Goal: Task Accomplishment & Management: Complete application form

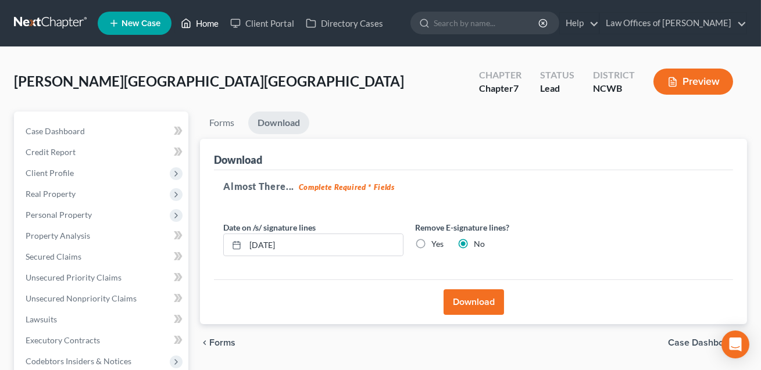
click at [209, 25] on link "Home" at bounding box center [199, 23] width 49 height 21
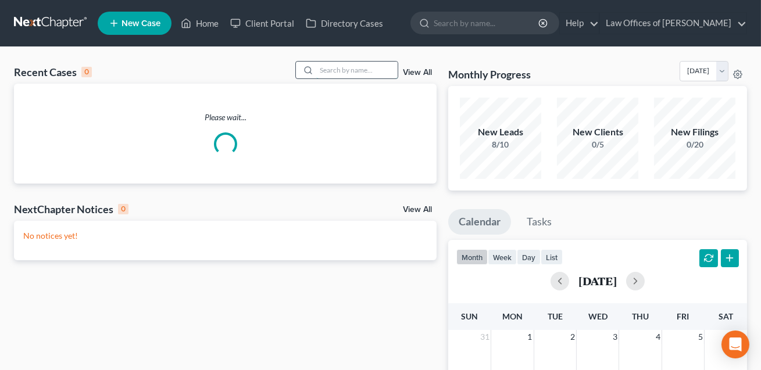
click at [321, 68] on input "search" at bounding box center [356, 70] width 81 height 17
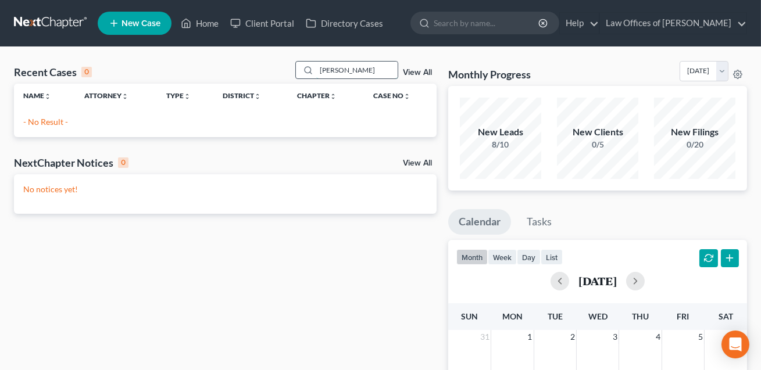
click at [331, 71] on input "sherill" at bounding box center [356, 70] width 81 height 17
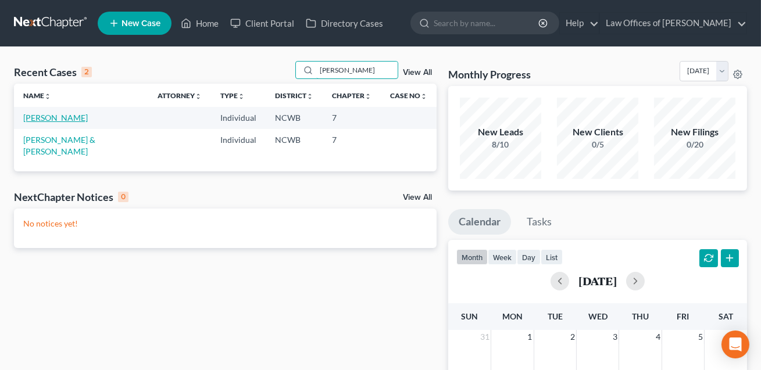
type input "sherrill"
click at [67, 120] on link "[PERSON_NAME]" at bounding box center [55, 118] width 65 height 10
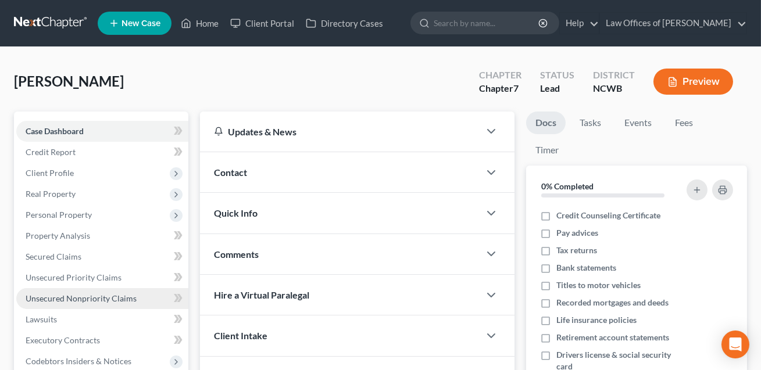
click at [59, 295] on span "Unsecured Nonpriority Claims" at bounding box center [81, 299] width 111 height 10
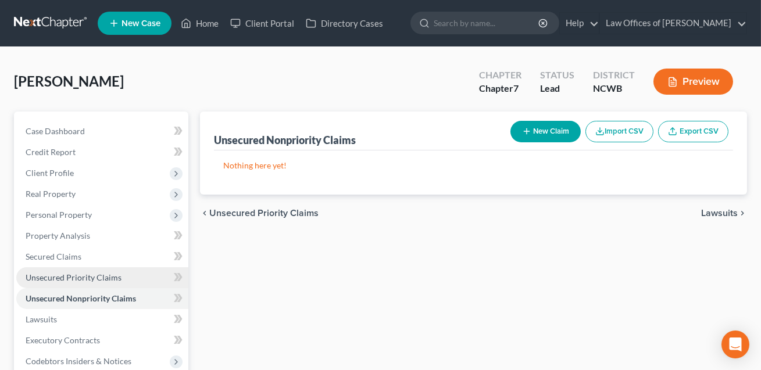
click at [59, 280] on span "Unsecured Priority Claims" at bounding box center [74, 278] width 96 height 10
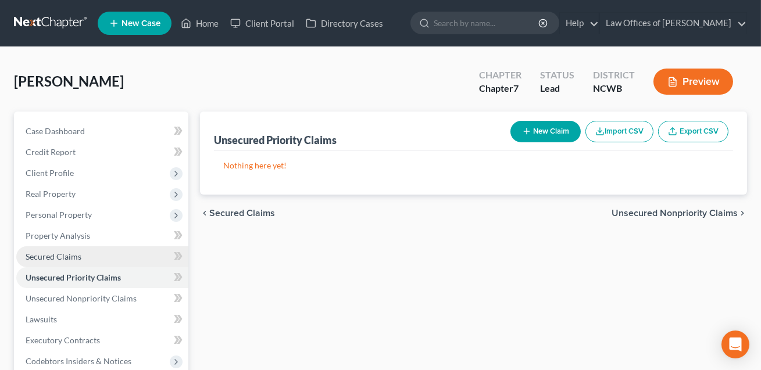
click at [54, 259] on span "Secured Claims" at bounding box center [54, 257] width 56 height 10
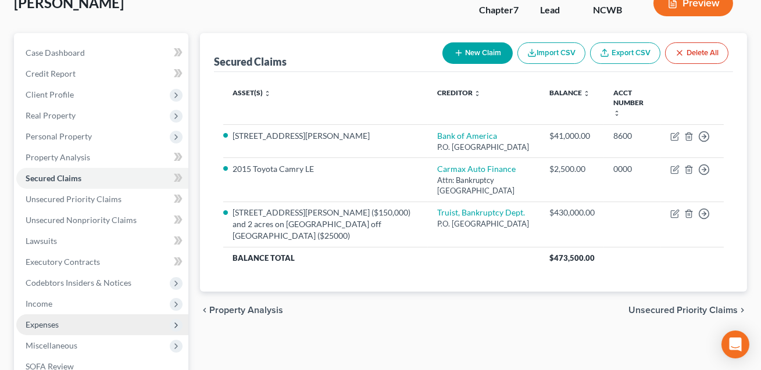
scroll to position [105, 0]
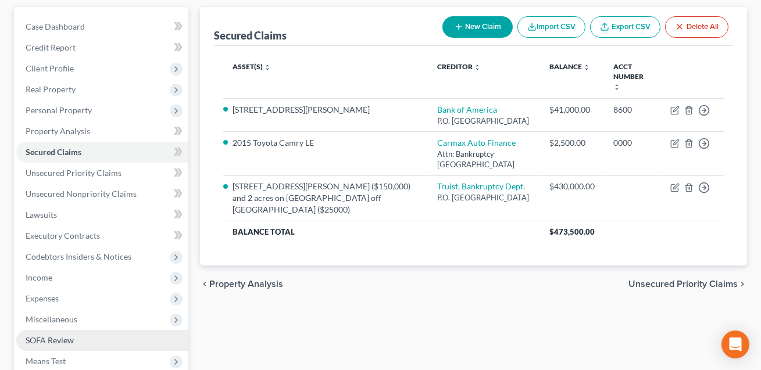
click at [56, 337] on span "SOFA Review" at bounding box center [50, 340] width 48 height 10
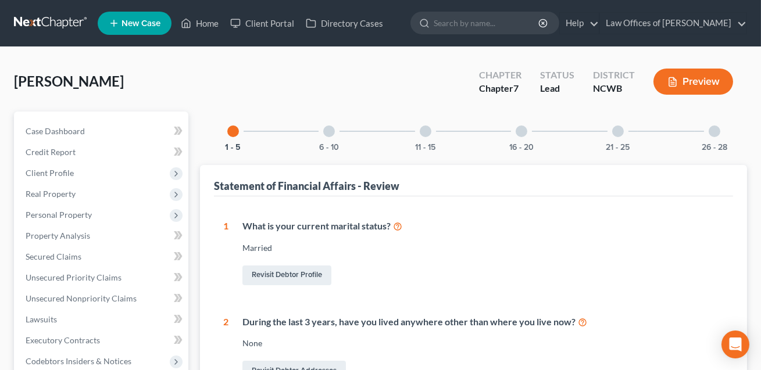
scroll to position [105, 0]
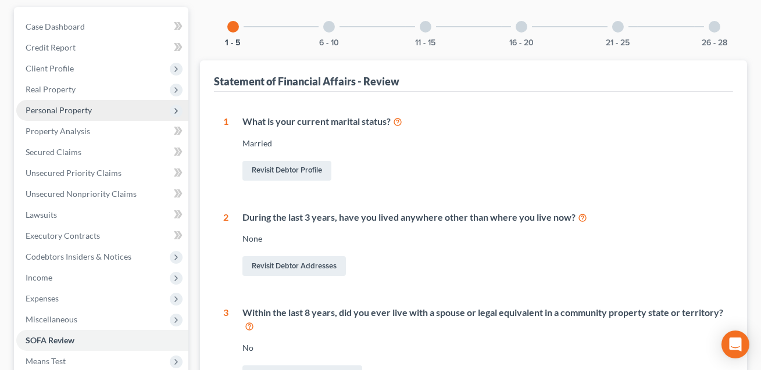
click at [69, 108] on span "Personal Property" at bounding box center [59, 110] width 66 height 10
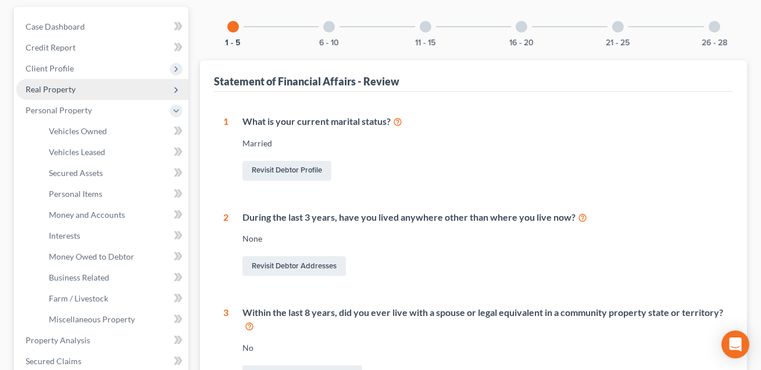
click at [58, 90] on span "Real Property" at bounding box center [51, 89] width 50 height 10
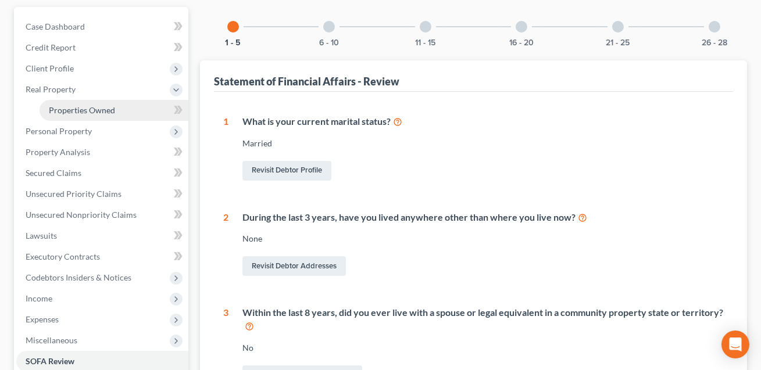
click at [74, 109] on span "Properties Owned" at bounding box center [82, 110] width 66 height 10
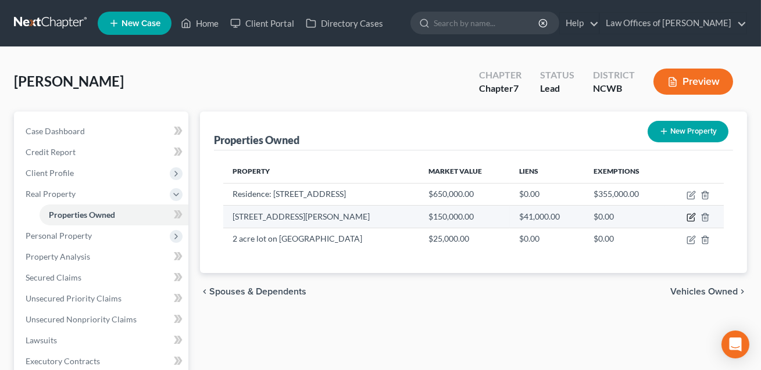
click at [691, 219] on icon "button" at bounding box center [691, 217] width 9 height 9
select select "28"
select select "3"
select select "6"
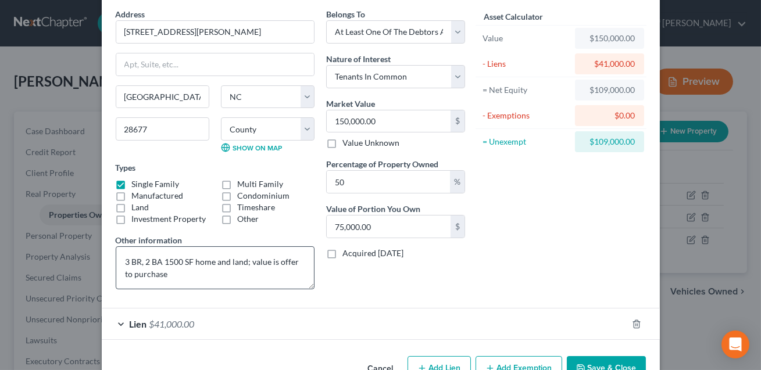
scroll to position [78, 0]
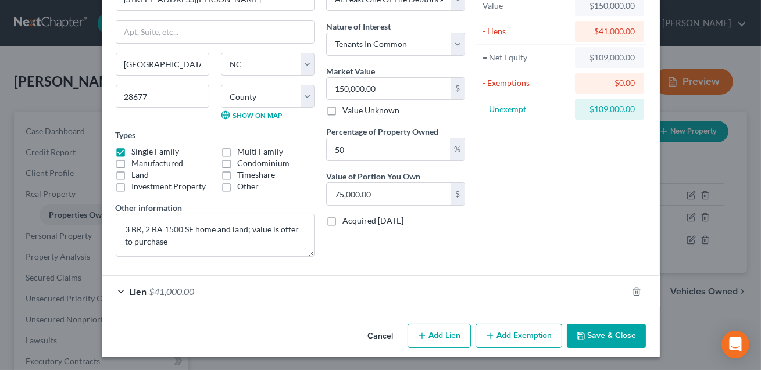
click at [603, 335] on button "Save & Close" at bounding box center [606, 336] width 79 height 24
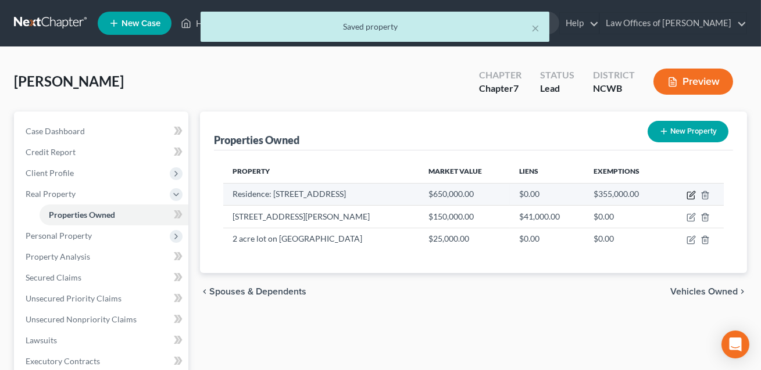
click at [689, 195] on icon "button" at bounding box center [691, 195] width 9 height 9
select select "28"
select select "48"
select select "3"
select select "5"
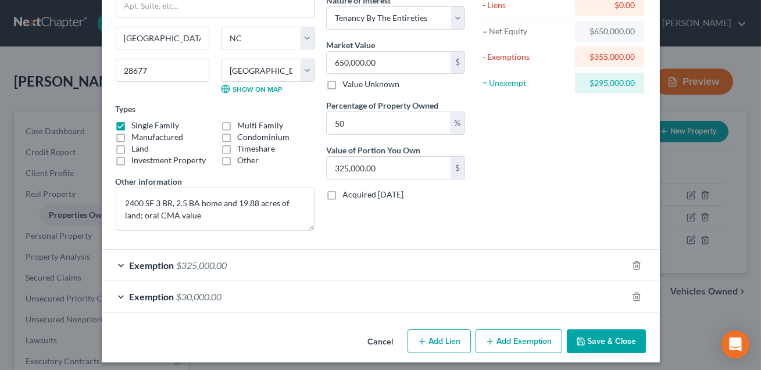
scroll to position [110, 0]
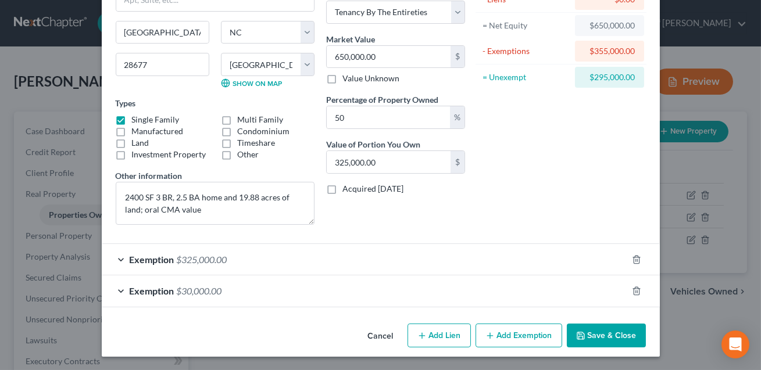
click at [601, 340] on button "Save & Close" at bounding box center [606, 336] width 79 height 24
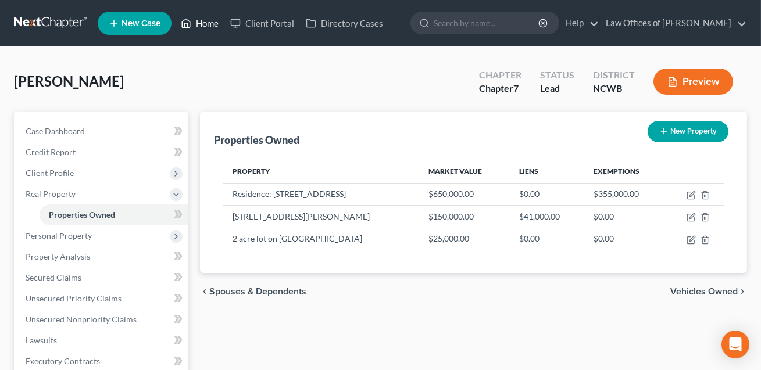
click at [210, 23] on link "Home" at bounding box center [199, 23] width 49 height 21
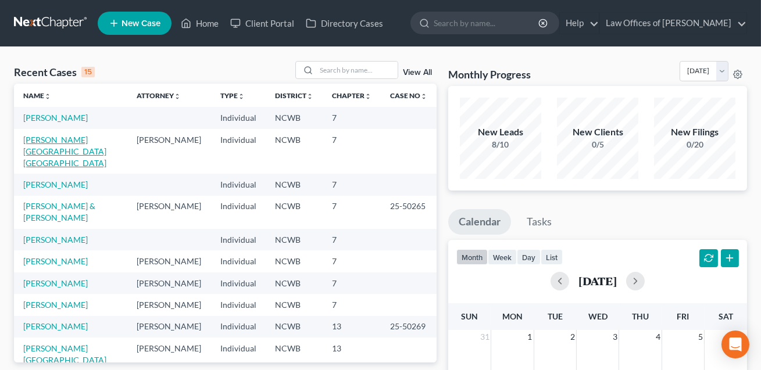
click at [94, 141] on link "[PERSON_NAME][GEOGRAPHIC_DATA][GEOGRAPHIC_DATA]" at bounding box center [64, 151] width 83 height 33
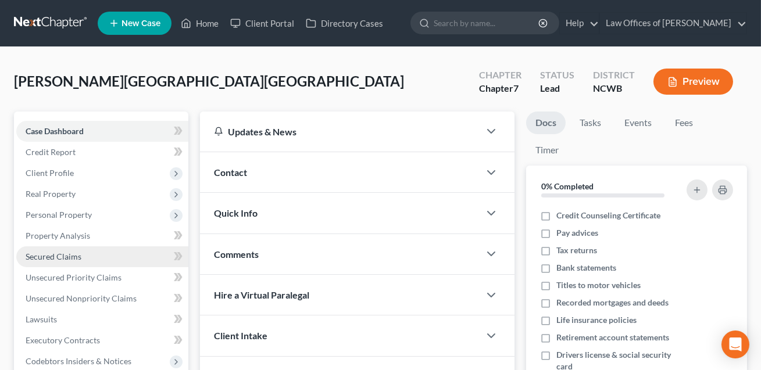
click at [63, 254] on span "Secured Claims" at bounding box center [54, 257] width 56 height 10
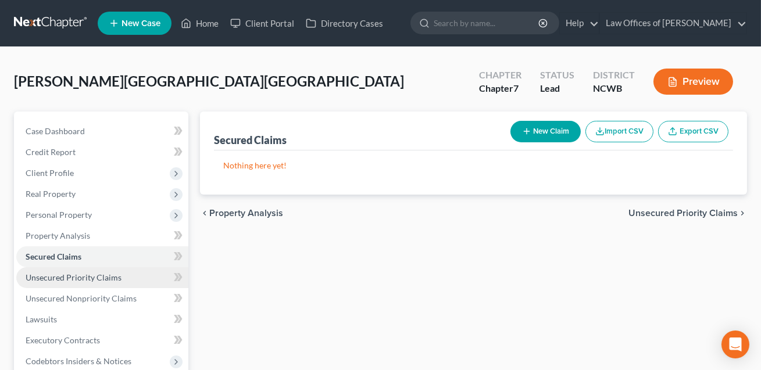
click at [62, 277] on span "Unsecured Priority Claims" at bounding box center [74, 278] width 96 height 10
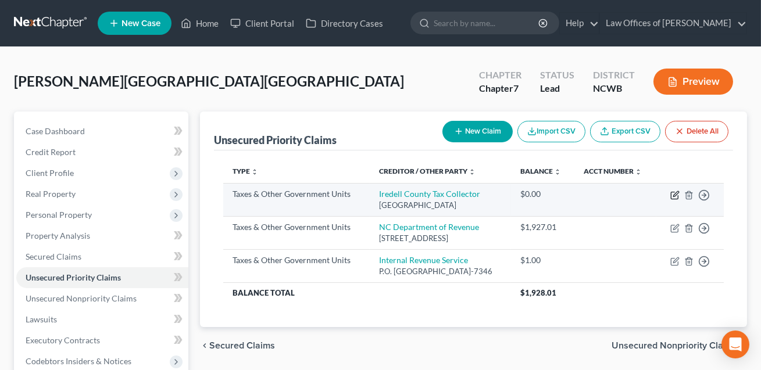
click at [676, 195] on icon "button" at bounding box center [674, 195] width 9 height 9
select select "4"
select select "28"
select select "0"
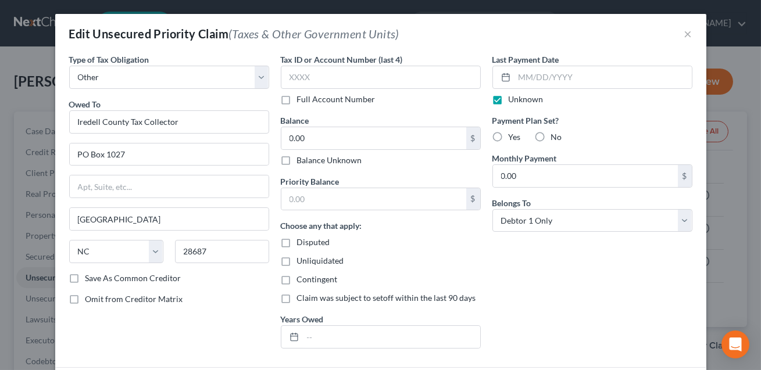
scroll to position [126, 0]
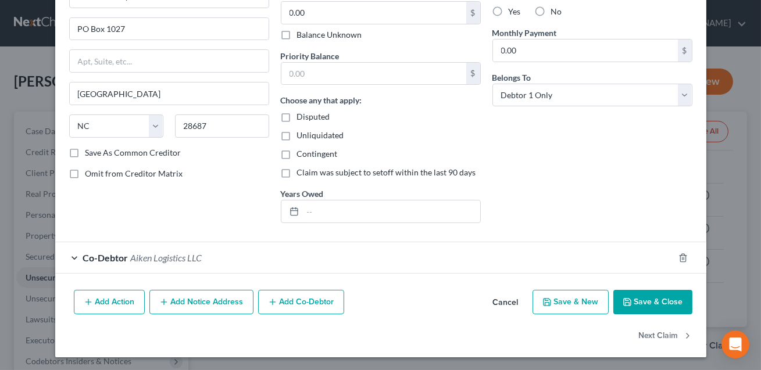
click at [652, 308] on button "Save & Close" at bounding box center [652, 302] width 79 height 24
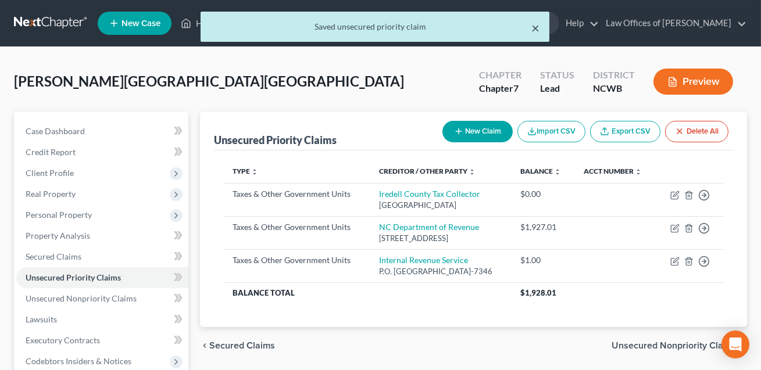
click at [534, 30] on button "×" at bounding box center [536, 28] width 8 height 14
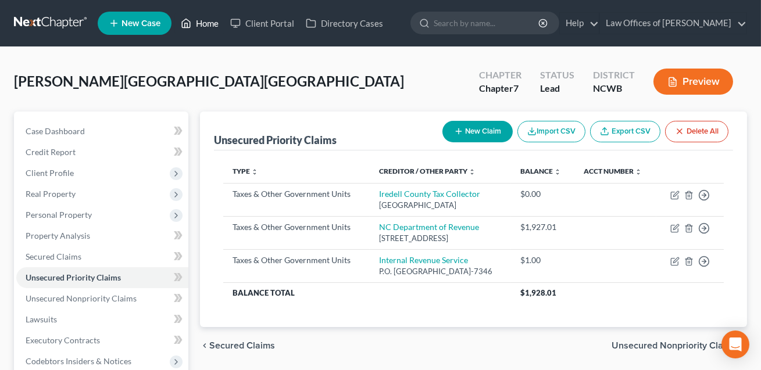
click at [204, 20] on link "Home" at bounding box center [199, 23] width 49 height 21
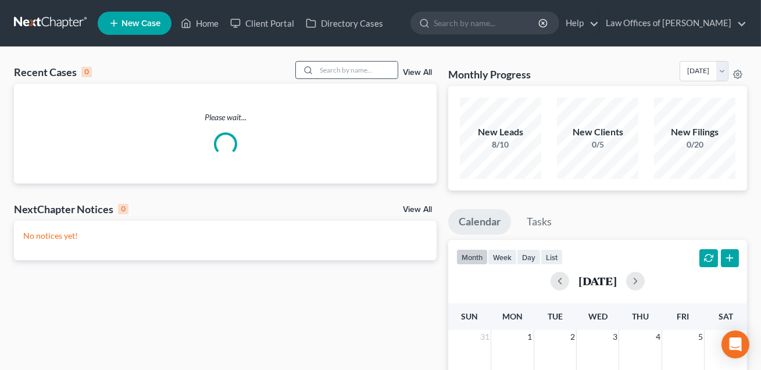
click at [330, 66] on input "search" at bounding box center [356, 70] width 81 height 17
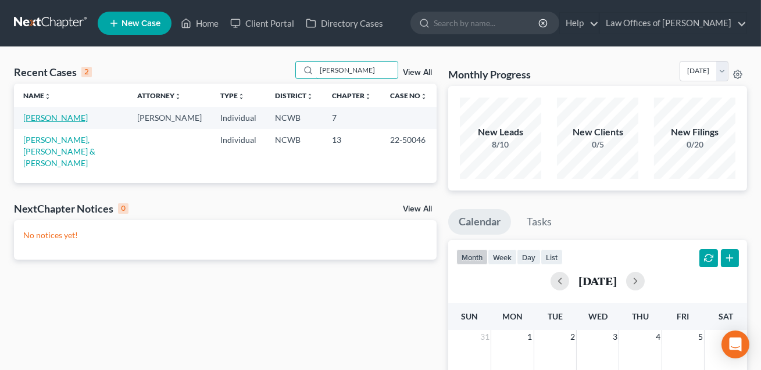
type input "benson"
click at [49, 121] on link "[PERSON_NAME]" at bounding box center [55, 118] width 65 height 10
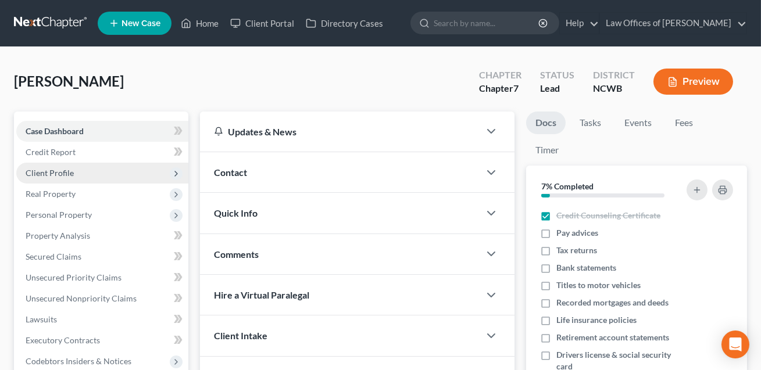
click at [56, 173] on span "Client Profile" at bounding box center [50, 173] width 48 height 10
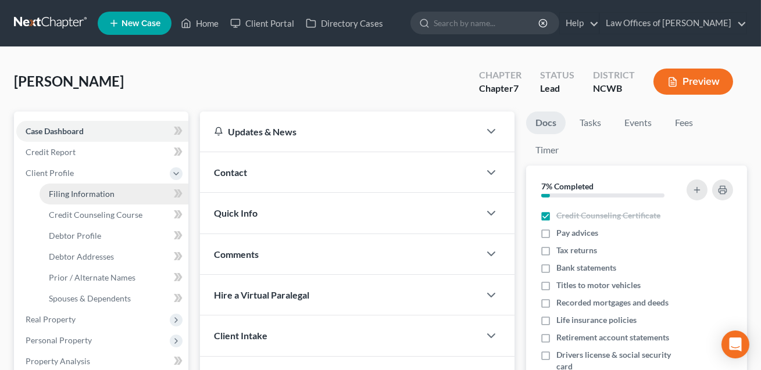
click at [63, 190] on span "Filing Information" at bounding box center [82, 194] width 66 height 10
select select "1"
select select "0"
select select "28"
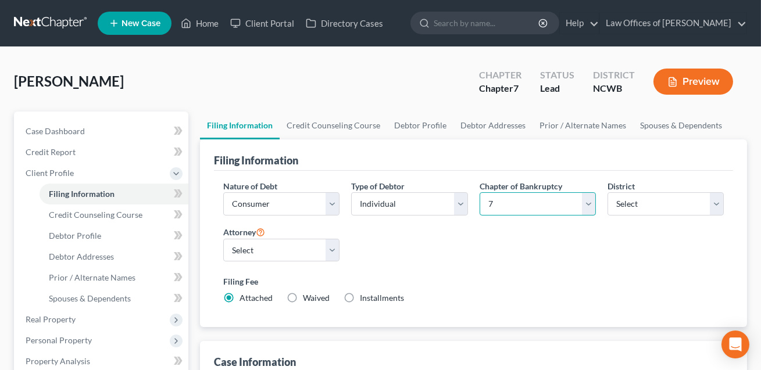
click at [520, 206] on select "Select 7 11 12 13" at bounding box center [538, 203] width 116 height 23
select select "3"
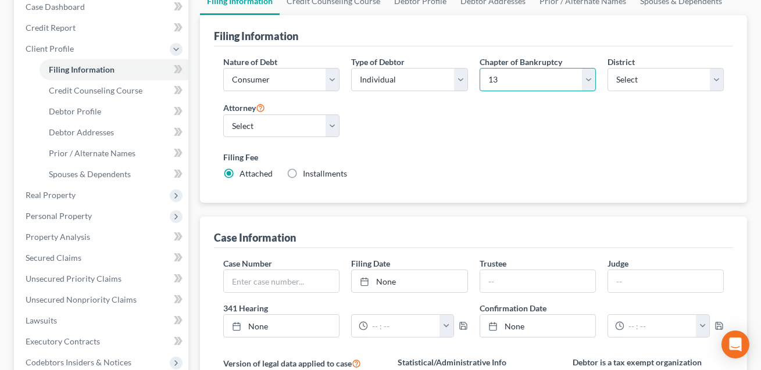
scroll to position [123, 0]
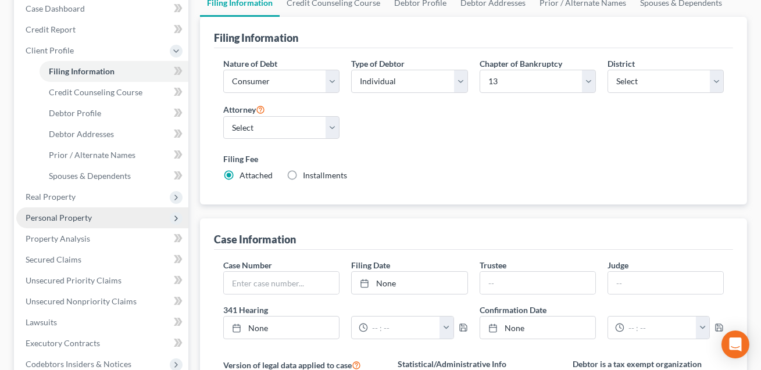
click at [67, 218] on span "Personal Property" at bounding box center [59, 218] width 66 height 10
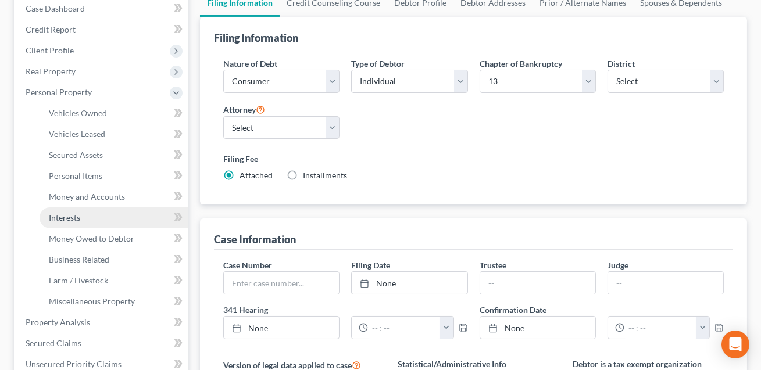
click at [73, 216] on span "Interests" at bounding box center [64, 218] width 31 height 10
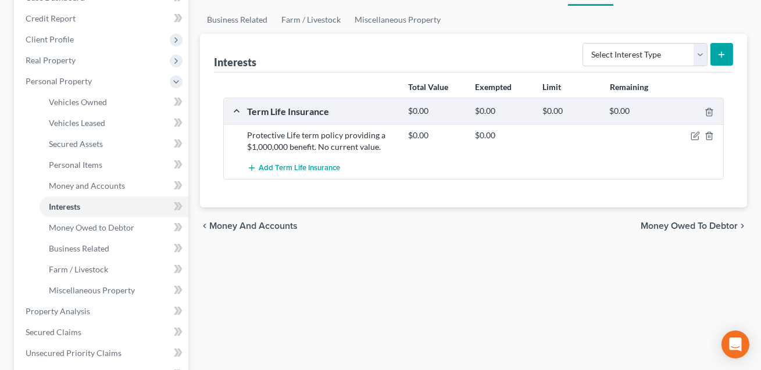
scroll to position [151, 0]
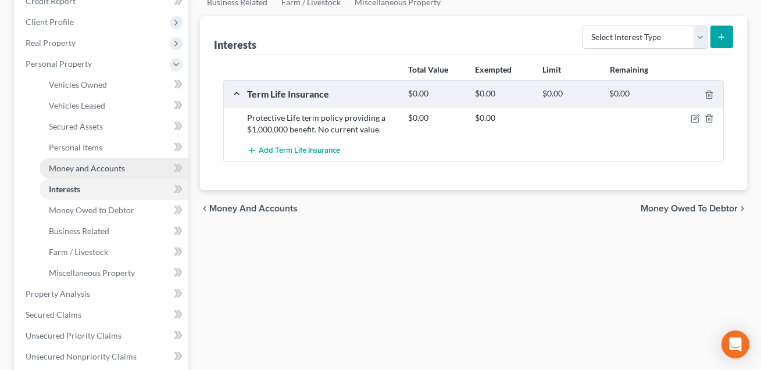
click at [101, 169] on span "Money and Accounts" at bounding box center [87, 168] width 76 height 10
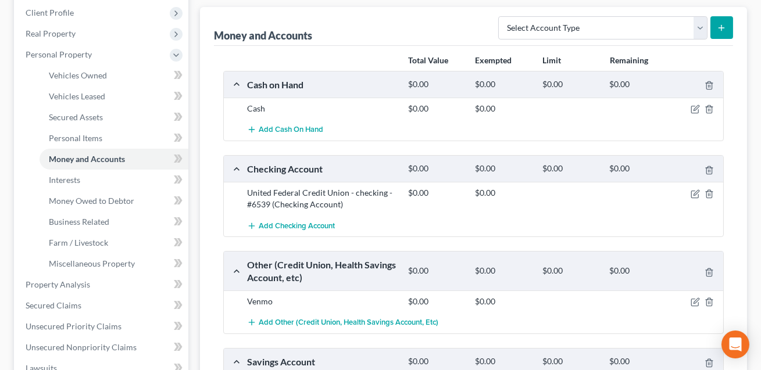
scroll to position [165, 0]
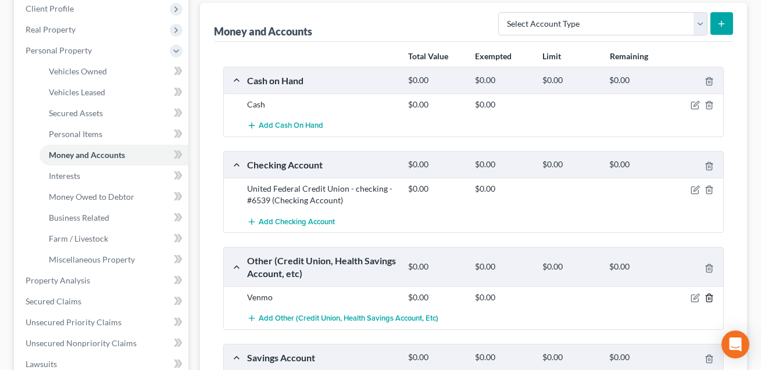
click at [709, 298] on icon "button" at bounding box center [709, 298] width 9 height 9
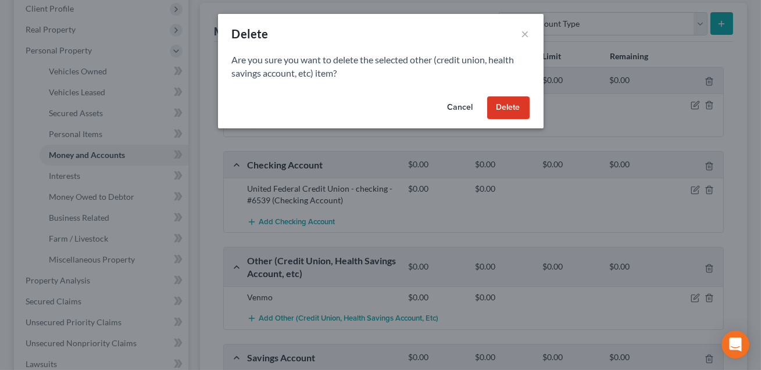
click at [509, 104] on button "Delete" at bounding box center [508, 108] width 42 height 23
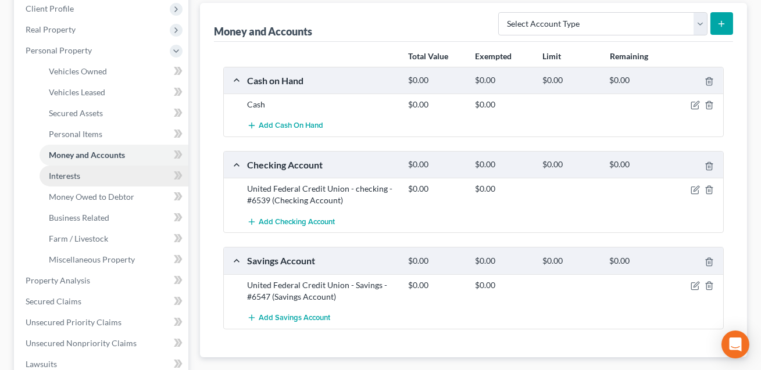
click at [72, 177] on span "Interests" at bounding box center [64, 176] width 31 height 10
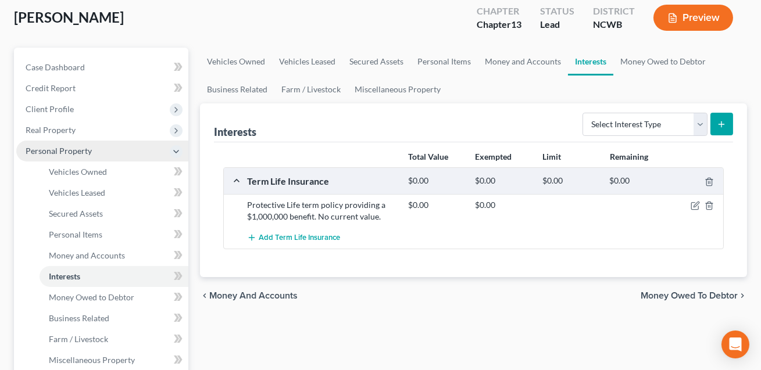
scroll to position [191, 0]
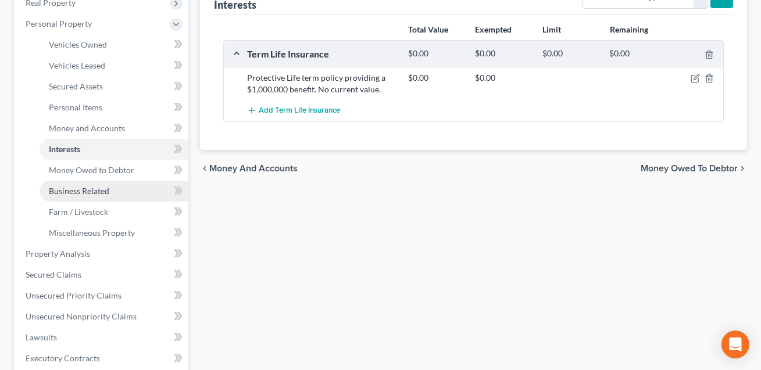
click at [89, 192] on span "Business Related" at bounding box center [79, 191] width 60 height 10
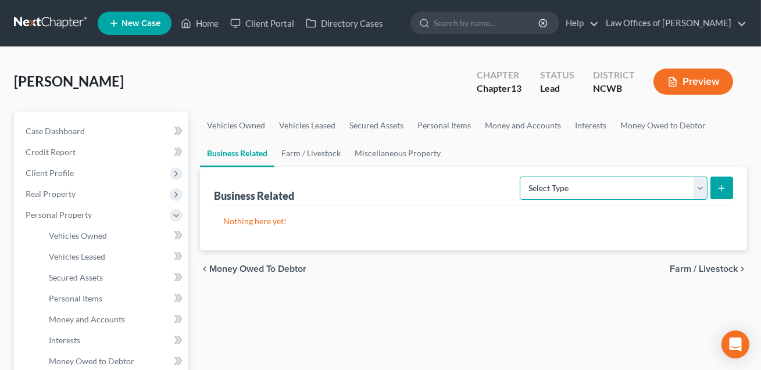
click at [577, 182] on select "Select Type Customer Lists Franchises Inventory Licenses Machinery Office Equip…" at bounding box center [614, 188] width 188 height 23
select select "license"
click at [717, 190] on icon "submit" at bounding box center [721, 188] width 9 height 9
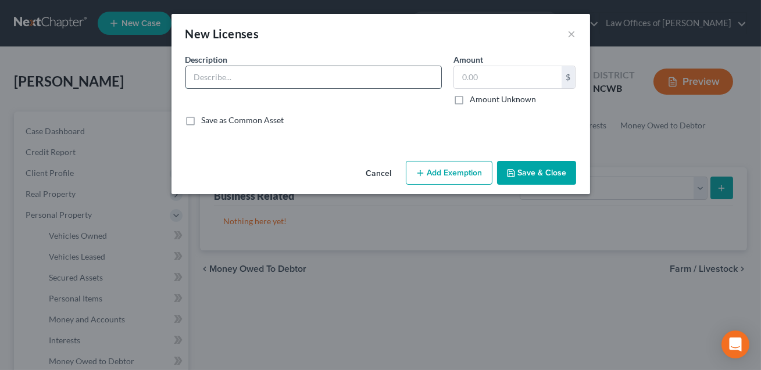
click at [300, 83] on input "text" at bounding box center [313, 77] width 255 height 22
click at [298, 78] on input "Nursing license (not transferrrable)" at bounding box center [313, 77] width 255 height 22
click at [319, 77] on input "Nursing license (not transferrable)" at bounding box center [313, 77] width 255 height 22
click at [340, 78] on input "Nursing license (not transferrable); Homeschool license" at bounding box center [313, 77] width 255 height 22
click at [396, 80] on input "Nursing license (not transferrable); Home school license" at bounding box center [313, 77] width 255 height 22
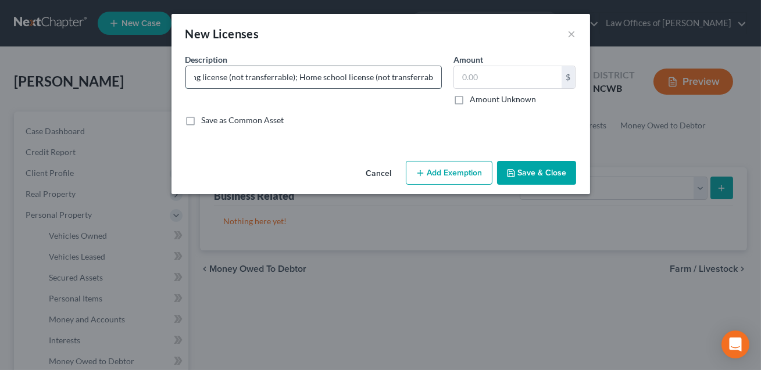
scroll to position [0, 24]
type input "Nursing license (not transferrable); Home school license (not transferrable)"
click at [468, 75] on input "text" at bounding box center [508, 77] width 108 height 22
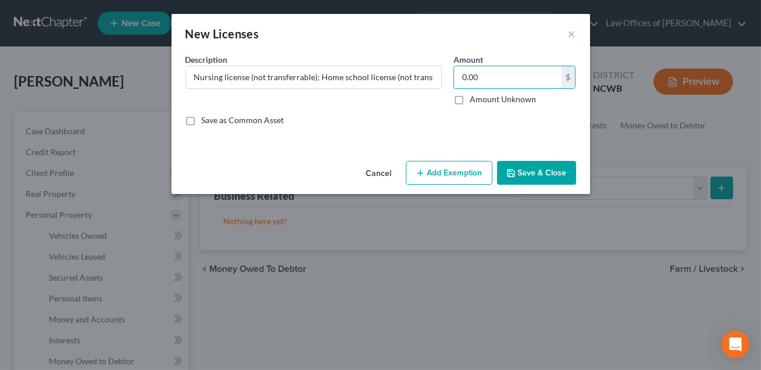
type input "0.00"
click at [531, 177] on button "Save & Close" at bounding box center [536, 173] width 79 height 24
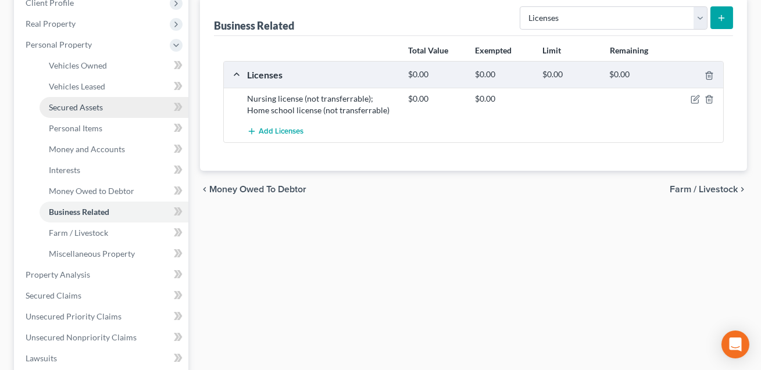
scroll to position [174, 0]
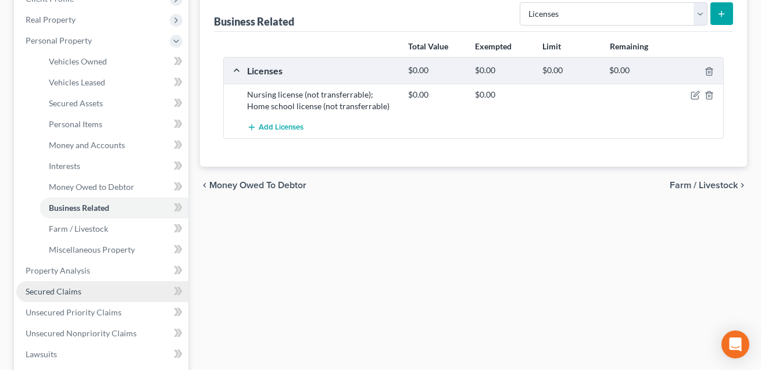
click at [65, 289] on span "Secured Claims" at bounding box center [54, 292] width 56 height 10
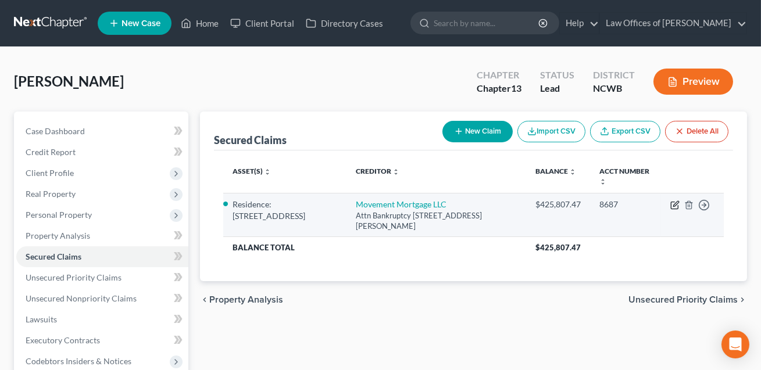
click at [674, 206] on icon "button" at bounding box center [674, 205] width 9 height 9
select select "42"
select select "3"
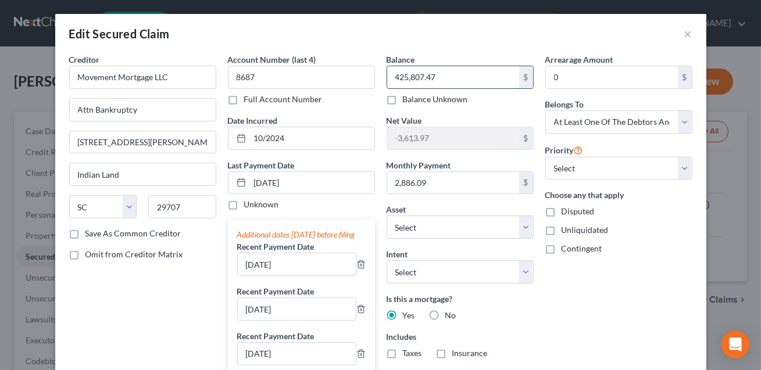
click at [441, 77] on input "425,807.47" at bounding box center [453, 77] width 132 height 22
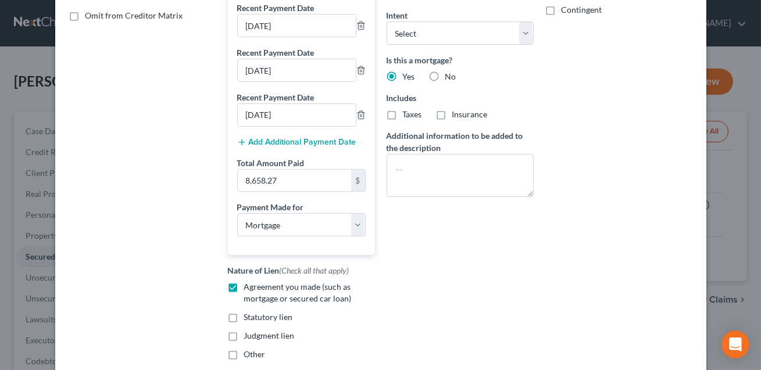
scroll to position [356, 0]
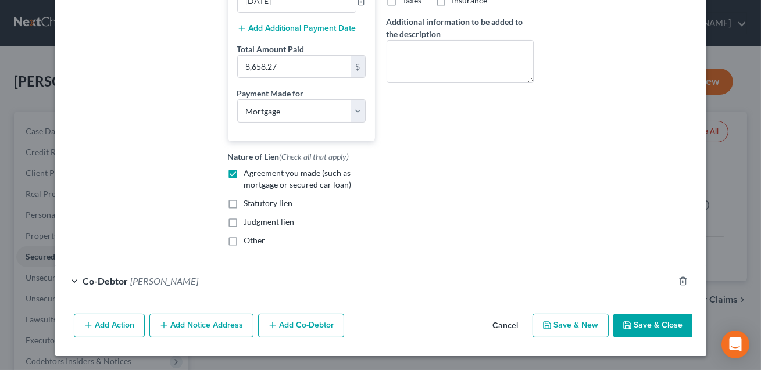
type input "425,299.77"
click at [652, 326] on button "Save & Close" at bounding box center [652, 326] width 79 height 24
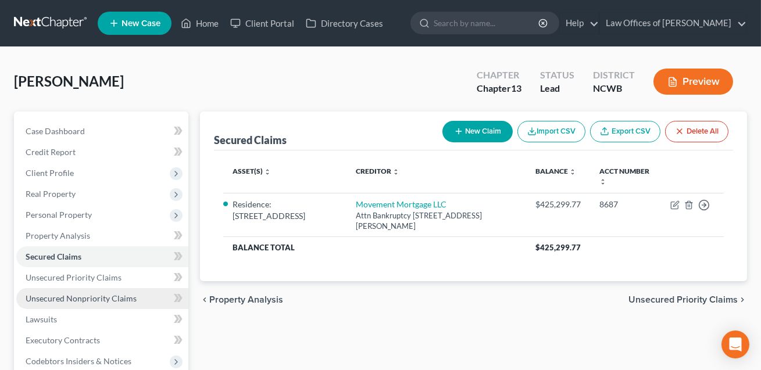
click at [117, 294] on span "Unsecured Nonpriority Claims" at bounding box center [81, 299] width 111 height 10
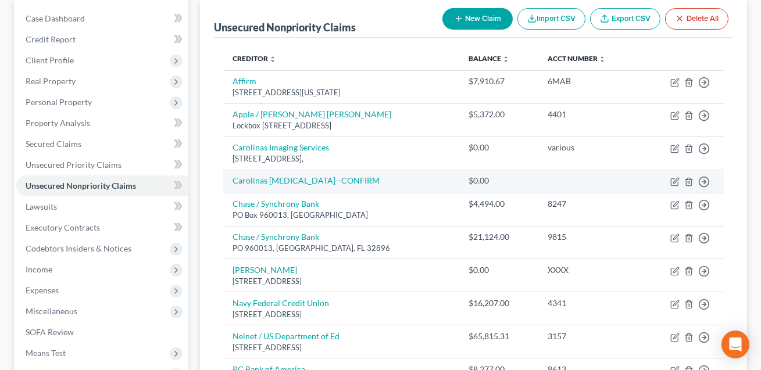
scroll to position [147, 0]
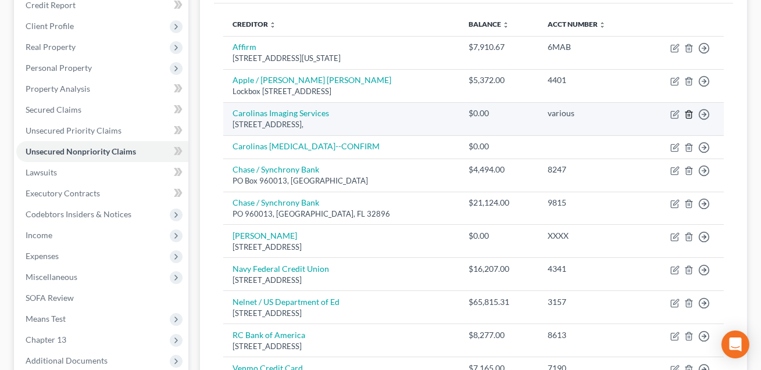
click at [690, 114] on line "button" at bounding box center [690, 115] width 0 height 2
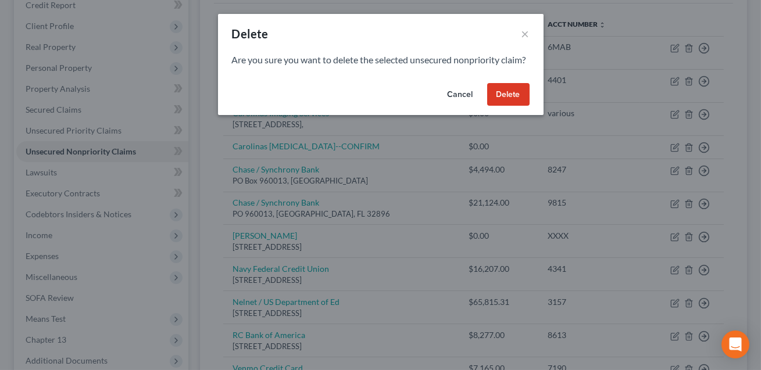
click at [512, 106] on button "Delete" at bounding box center [508, 94] width 42 height 23
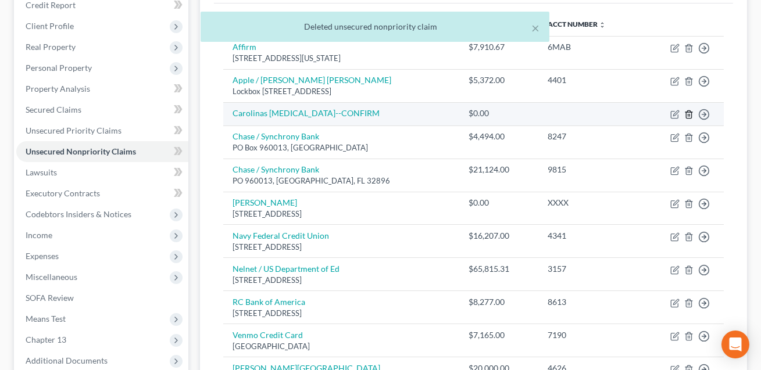
click at [688, 112] on icon "button" at bounding box center [688, 114] width 9 height 9
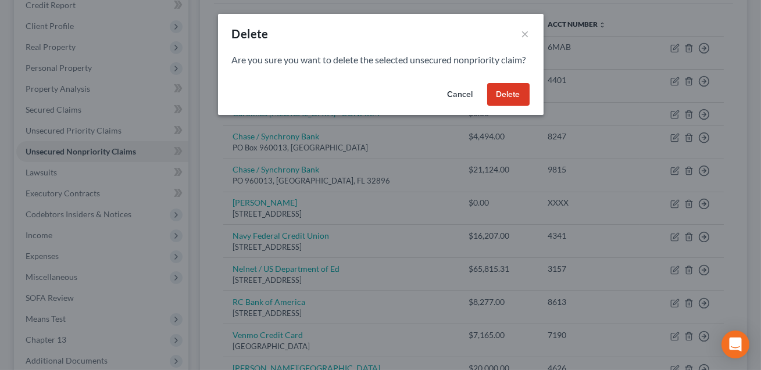
click at [508, 105] on button "Delete" at bounding box center [508, 94] width 42 height 23
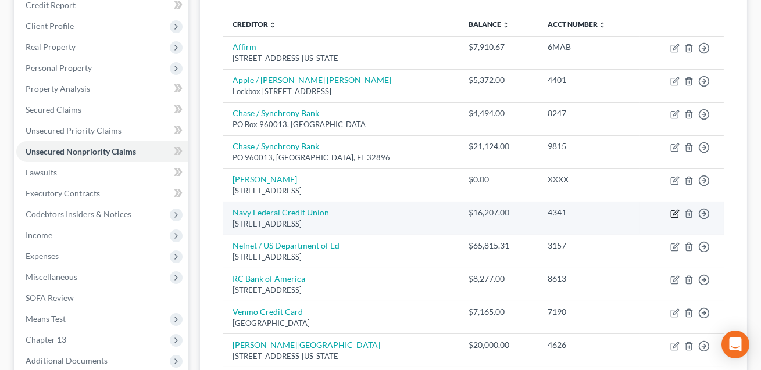
click at [673, 210] on icon "button" at bounding box center [674, 213] width 9 height 9
select select "48"
select select "14"
select select "0"
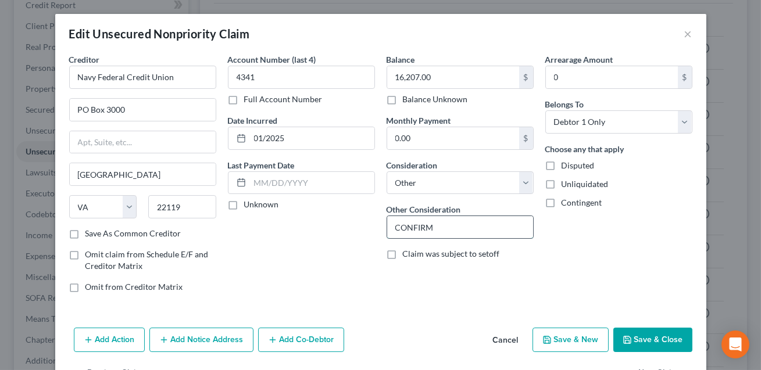
drag, startPoint x: 445, startPoint y: 226, endPoint x: 395, endPoint y: 226, distance: 50.0
click at [395, 226] on input "CONFIRM" at bounding box center [460, 227] width 146 height 22
click at [422, 186] on select "Select Cable / Satellite Services Collection Agency Credit Card Debt Debt Couns…" at bounding box center [460, 183] width 147 height 23
select select "2"
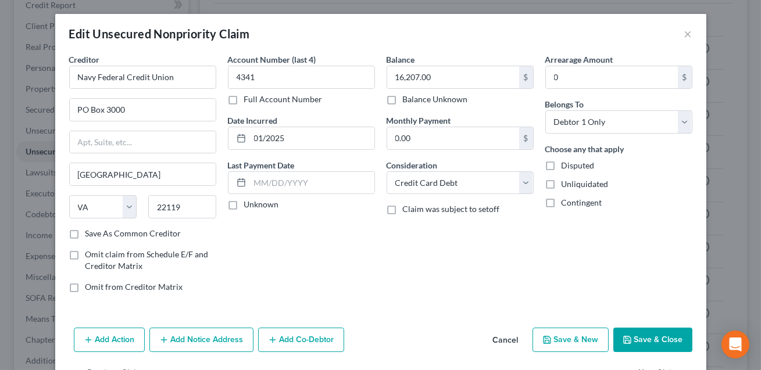
click at [649, 341] on button "Save & Close" at bounding box center [652, 340] width 79 height 24
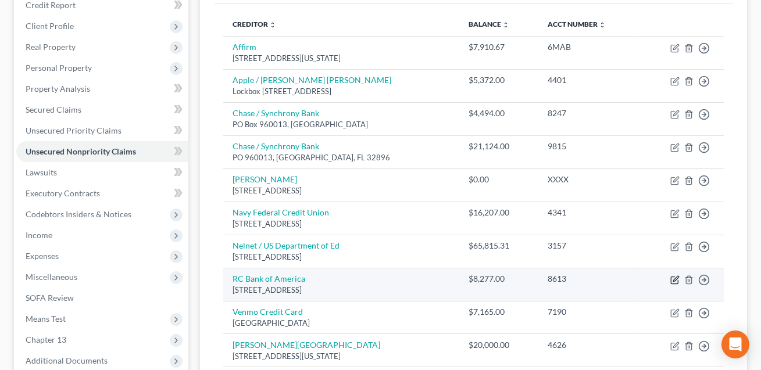
click at [676, 280] on icon "button" at bounding box center [674, 280] width 9 height 9
select select "7"
select select "14"
select select "0"
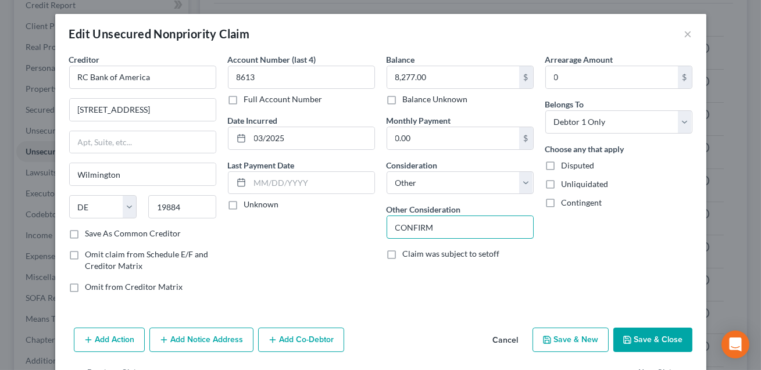
drag, startPoint x: 438, startPoint y: 220, endPoint x: 383, endPoint y: 223, distance: 55.9
click at [383, 223] on div "Balance 8,277.00 $ Balance Unknown Balance Undetermined 8,277.00 $ Balance Unkn…" at bounding box center [460, 177] width 159 height 249
drag, startPoint x: 447, startPoint y: 223, endPoint x: 387, endPoint y: 224, distance: 59.9
click at [387, 224] on input "CONFIRM" at bounding box center [460, 227] width 146 height 22
click at [399, 187] on select "Select Cable / Satellite Services Collection Agency Credit Card Debt Debt Couns…" at bounding box center [460, 183] width 147 height 23
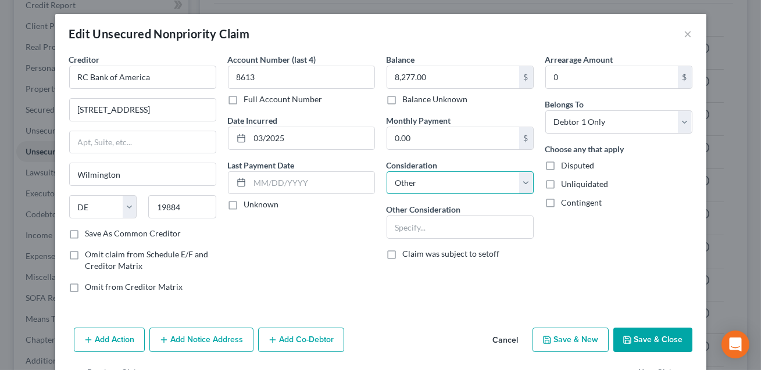
select select "2"
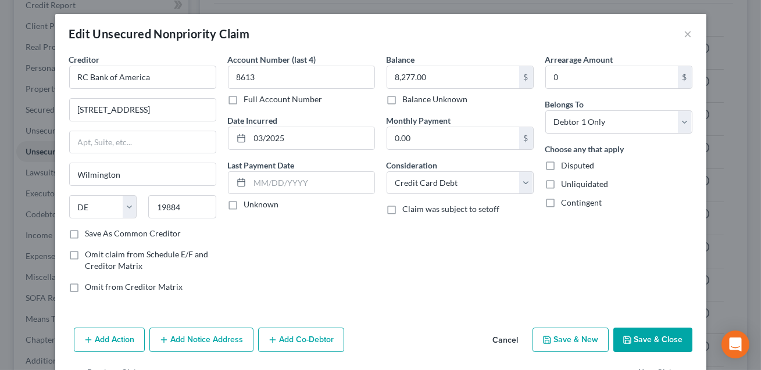
click at [662, 338] on button "Save & Close" at bounding box center [652, 340] width 79 height 24
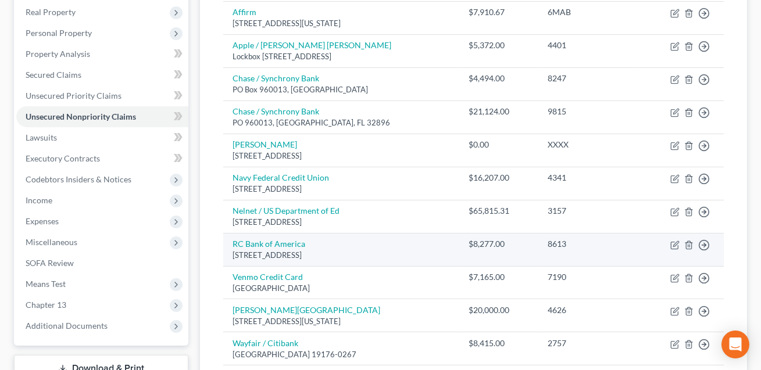
scroll to position [204, 0]
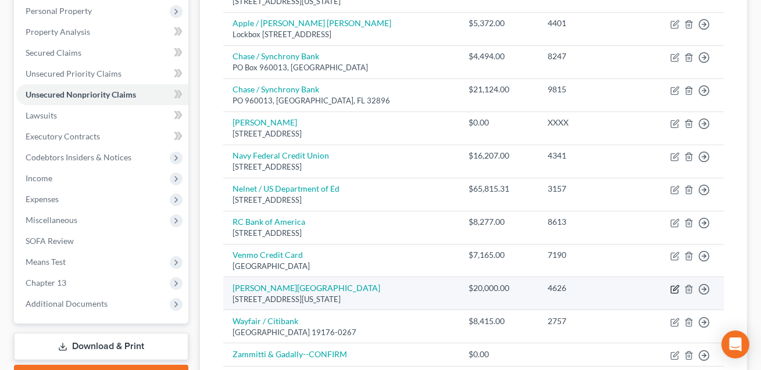
click at [673, 286] on icon "button" at bounding box center [674, 289] width 9 height 9
select select "24"
select select "17"
select select "0"
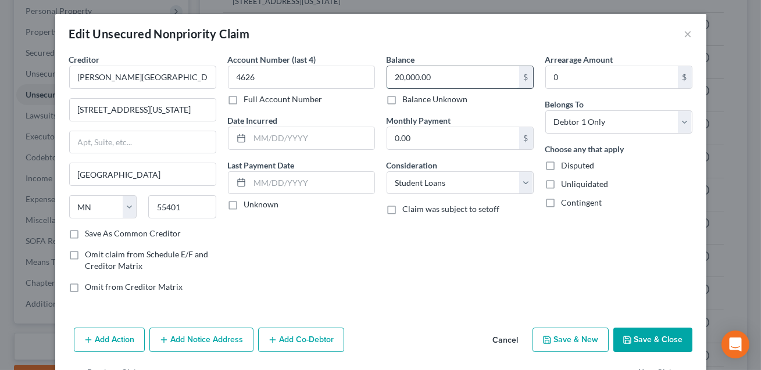
click at [417, 77] on input "20,000.00" at bounding box center [453, 77] width 132 height 22
type input "2,000.00"
click at [645, 347] on button "Save & Close" at bounding box center [652, 340] width 79 height 24
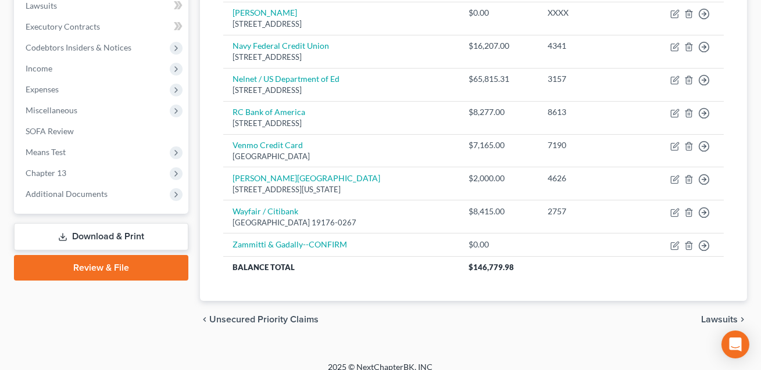
scroll to position [325, 0]
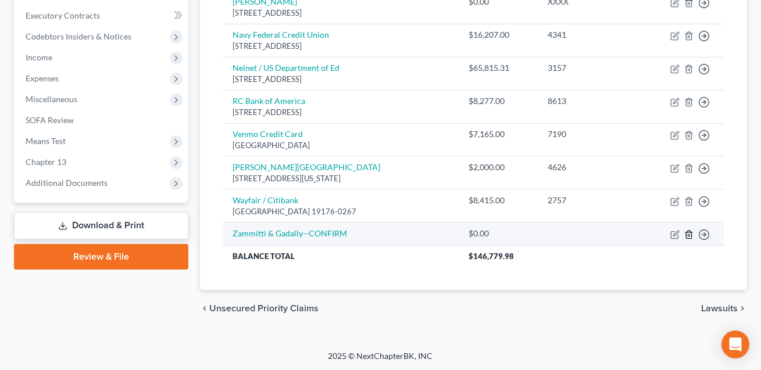
click at [689, 233] on icon "button" at bounding box center [688, 234] width 9 height 9
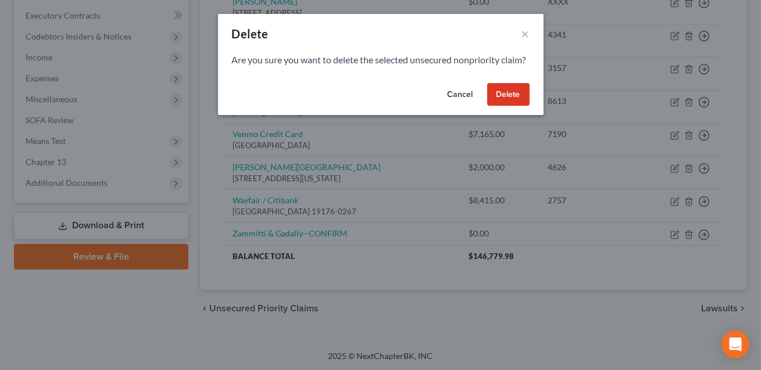
click at [505, 95] on button "Delete" at bounding box center [508, 94] width 42 height 23
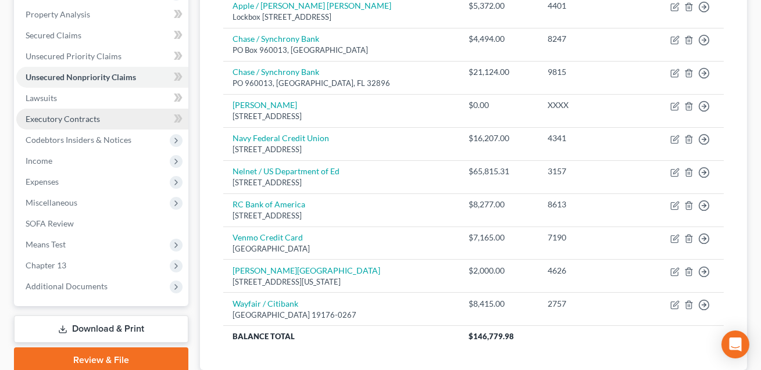
scroll to position [194, 0]
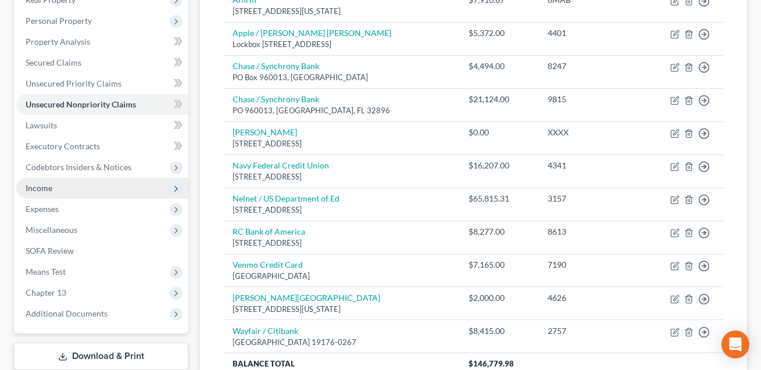
click at [59, 191] on span "Income" at bounding box center [102, 188] width 172 height 21
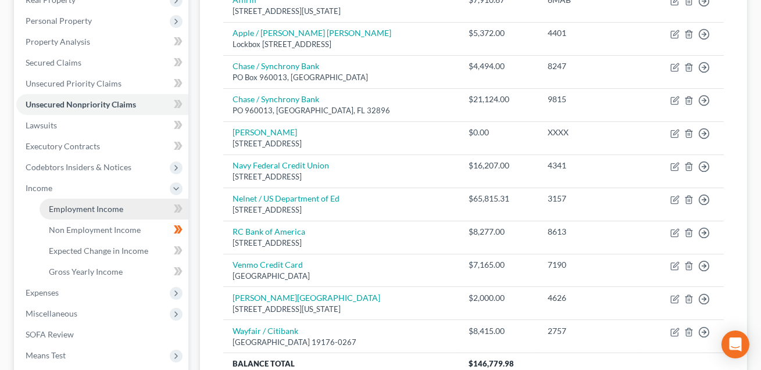
click at [108, 204] on span "Employment Income" at bounding box center [86, 209] width 74 height 10
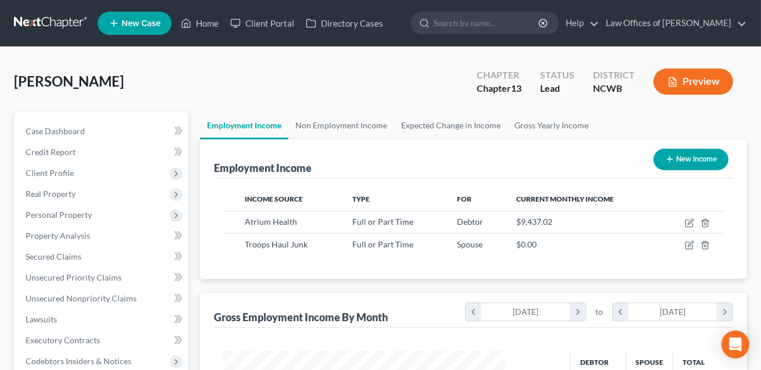
scroll to position [208, 305]
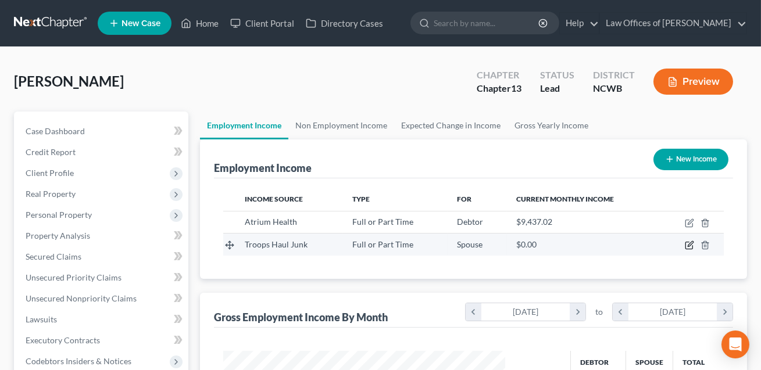
click at [691, 244] on icon "button" at bounding box center [690, 244] width 5 height 5
select select "0"
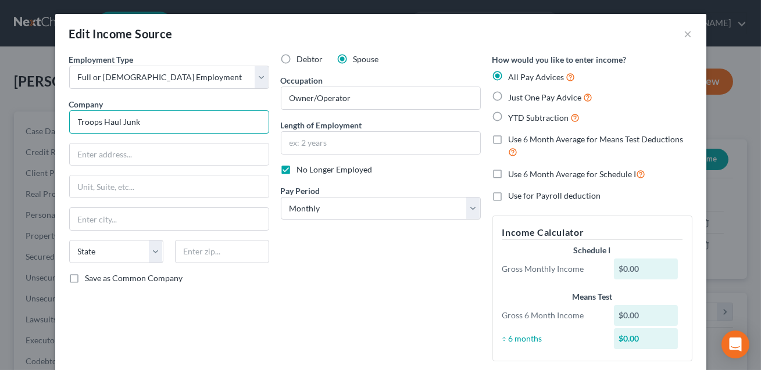
drag, startPoint x: 152, startPoint y: 120, endPoint x: 77, endPoint y: 123, distance: 75.6
click at [77, 123] on input "Troops Haul Junk" at bounding box center [169, 121] width 200 height 23
click at [90, 122] on input "Vet Haul Junk" at bounding box center [169, 121] width 200 height 23
type input "Vets Haul Junk"
click at [306, 147] on input "text" at bounding box center [380, 143] width 199 height 22
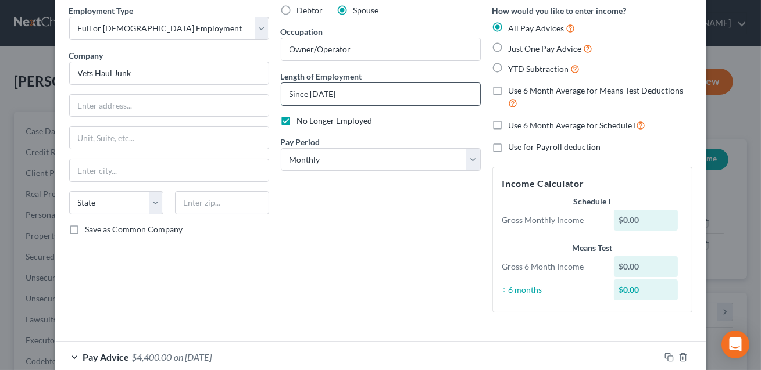
scroll to position [115, 0]
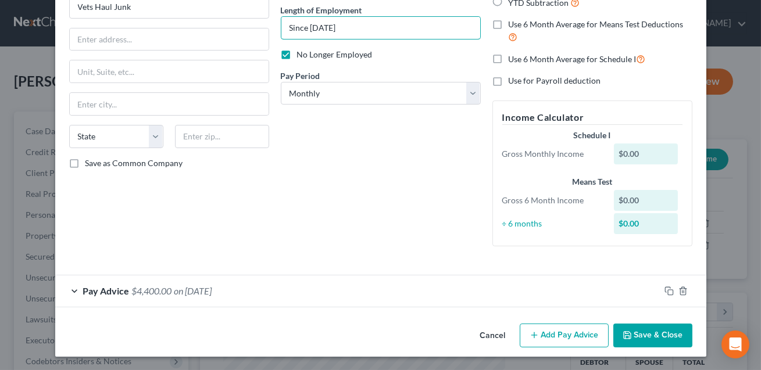
type input "Since 2019"
click at [641, 337] on button "Save & Close" at bounding box center [652, 336] width 79 height 24
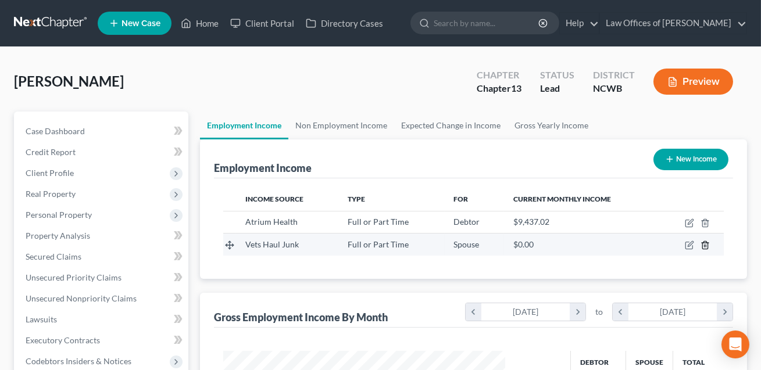
click at [707, 246] on icon "button" at bounding box center [705, 245] width 9 height 9
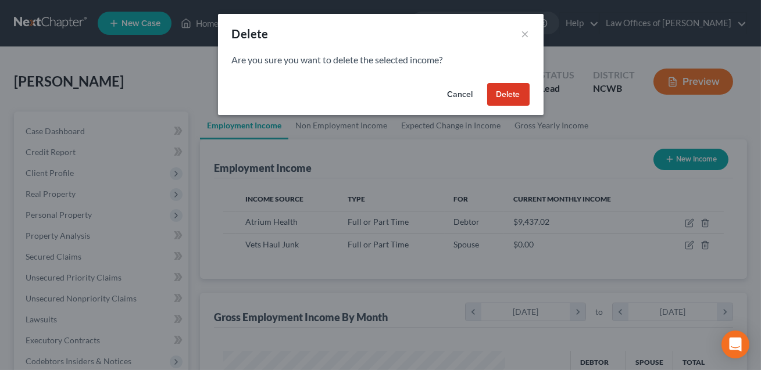
click at [506, 89] on button "Delete" at bounding box center [508, 94] width 42 height 23
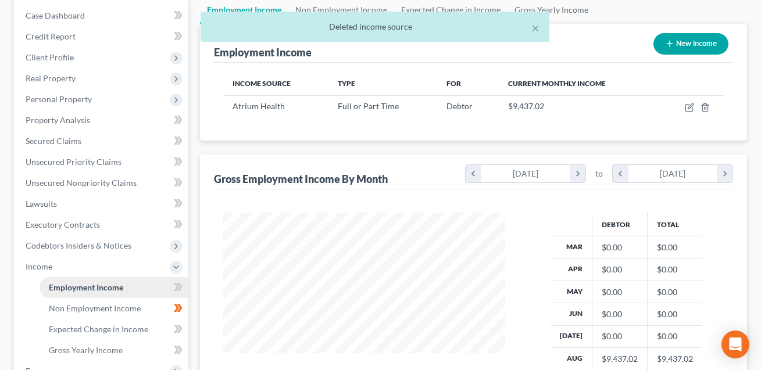
scroll to position [116, 0]
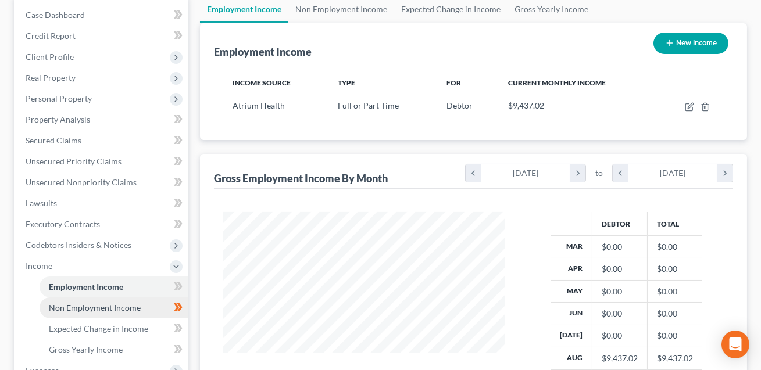
click at [83, 314] on link "Non Employment Income" at bounding box center [114, 308] width 149 height 21
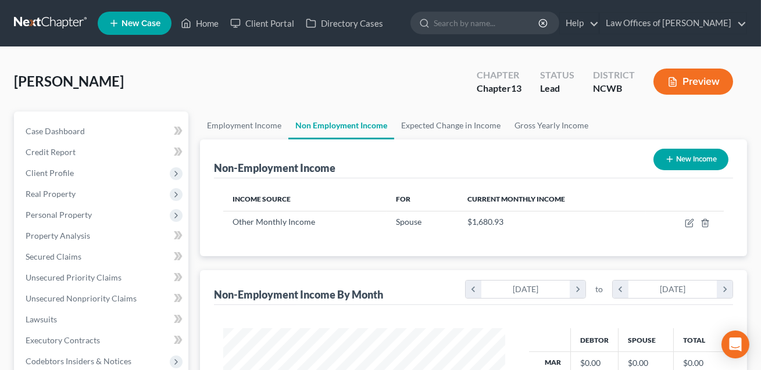
scroll to position [208, 305]
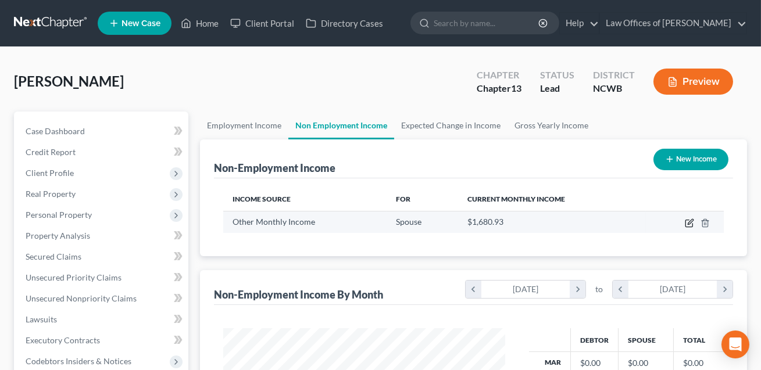
click at [687, 224] on icon "button" at bounding box center [689, 223] width 9 height 9
select select "13"
select select "0"
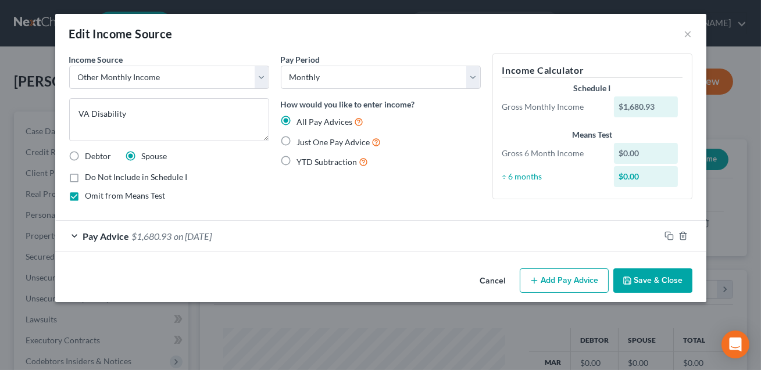
click at [664, 283] on button "Save & Close" at bounding box center [652, 281] width 79 height 24
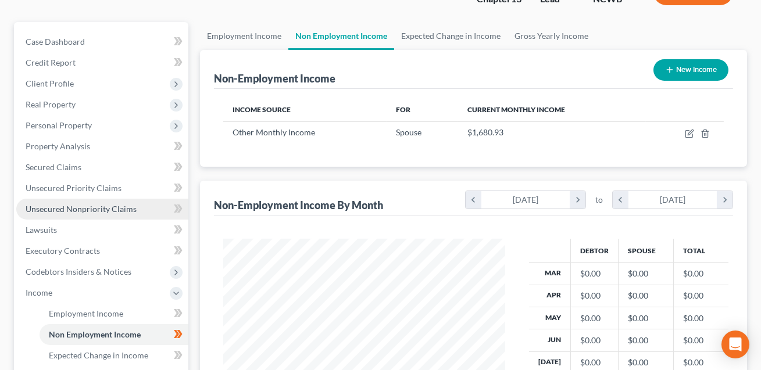
scroll to position [95, 0]
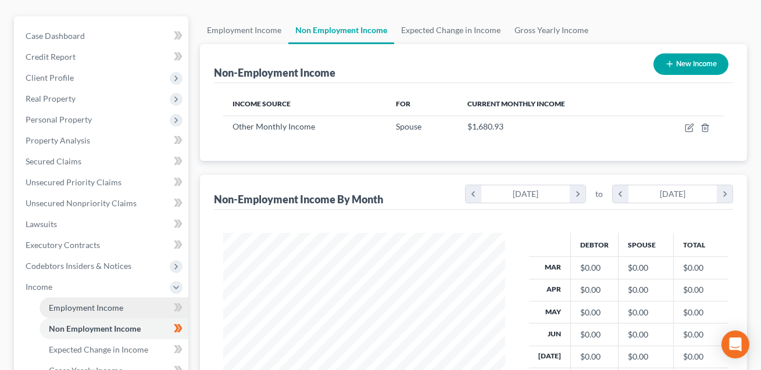
click at [66, 304] on span "Employment Income" at bounding box center [86, 308] width 74 height 10
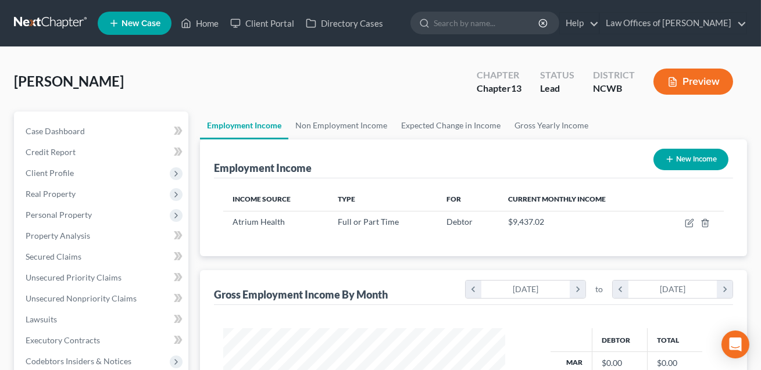
scroll to position [208, 305]
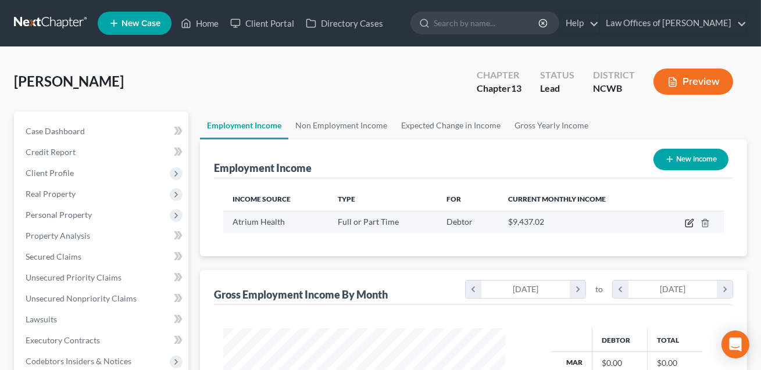
click at [691, 222] on icon "button" at bounding box center [690, 221] width 5 height 5
select select "0"
select select "28"
select select "0"
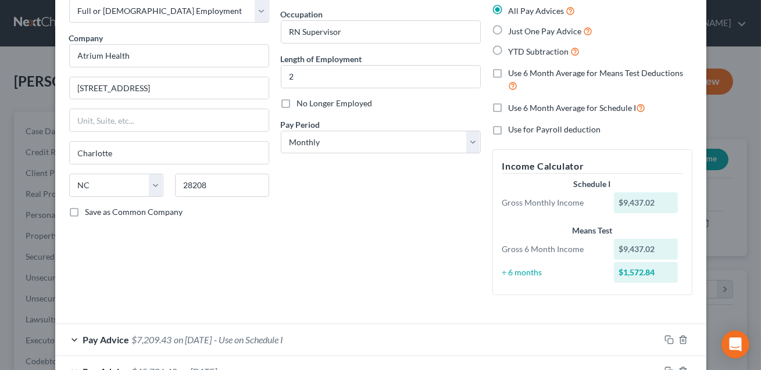
scroll to position [147, 0]
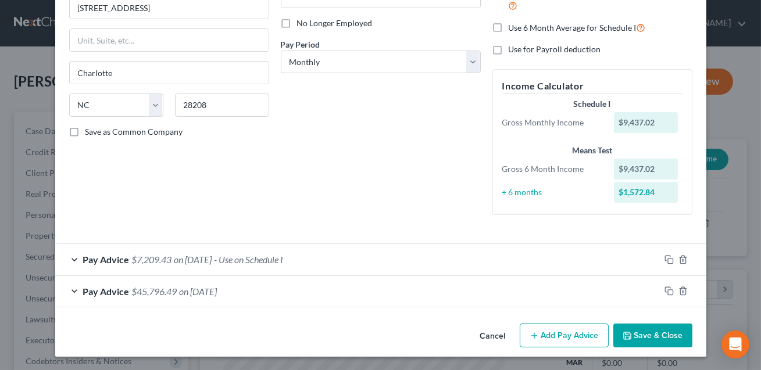
click at [375, 261] on div "Pay Advice $7,209.43 on 08/01/2025 - Use on Schedule I" at bounding box center [357, 259] width 605 height 31
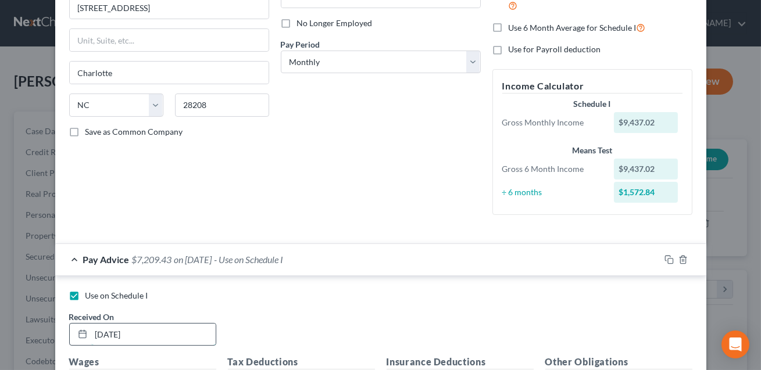
click at [104, 333] on input "08/01/2025" at bounding box center [153, 335] width 124 height 22
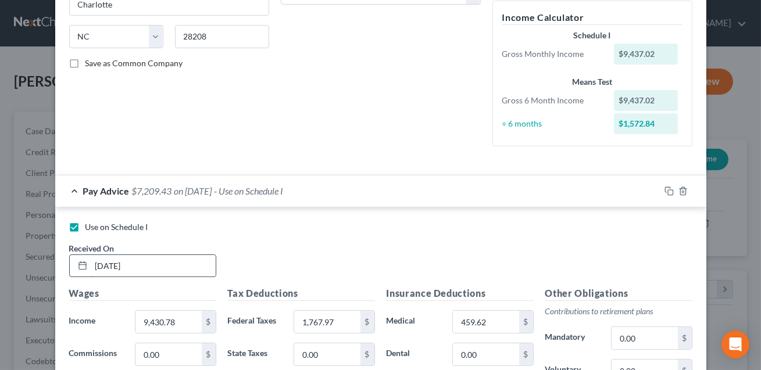
scroll to position [224, 0]
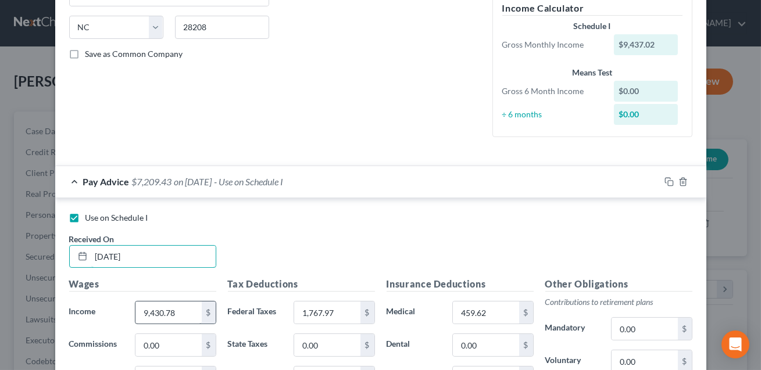
type input "09/01/2025"
click at [176, 315] on input "9,430.78" at bounding box center [168, 313] width 66 height 22
type input "9,443.79"
click at [306, 320] on input "1,767.97" at bounding box center [327, 313] width 66 height 22
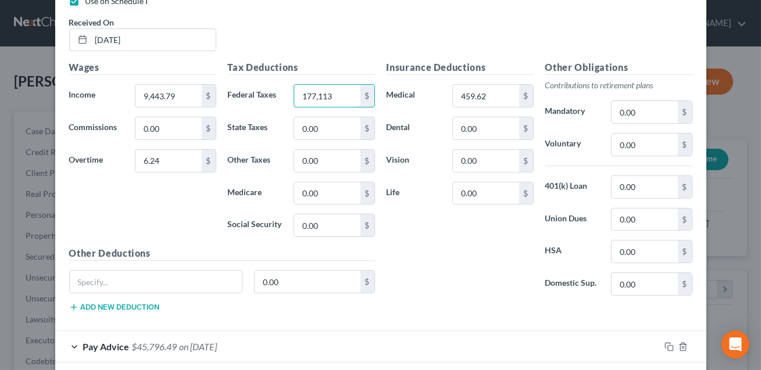
scroll to position [495, 0]
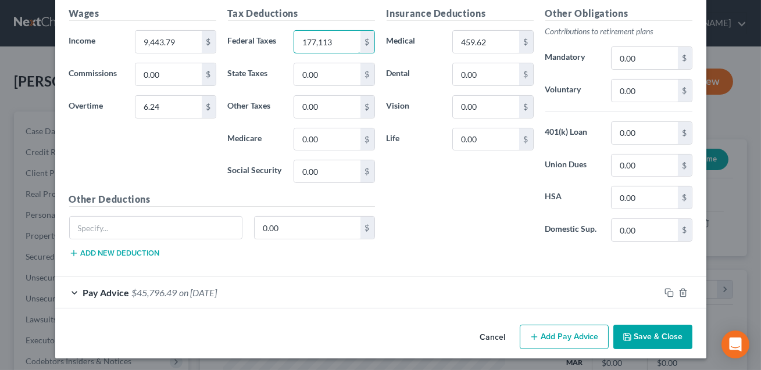
type input "177,113"
click at [555, 297] on div "Pay Advice $45,796.49 on 02/01/2025" at bounding box center [357, 292] width 605 height 31
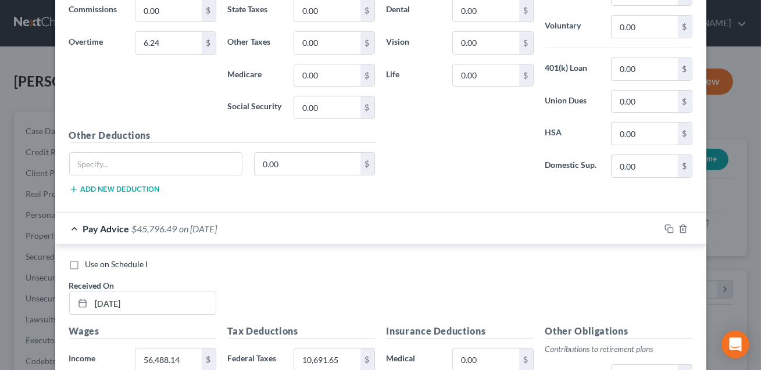
scroll to position [604, 0]
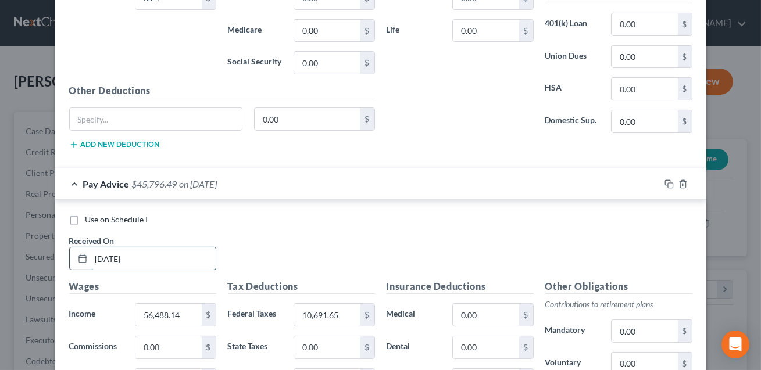
click at [104, 255] on input "02/01/2025" at bounding box center [153, 259] width 124 height 22
type input "03/01/2025"
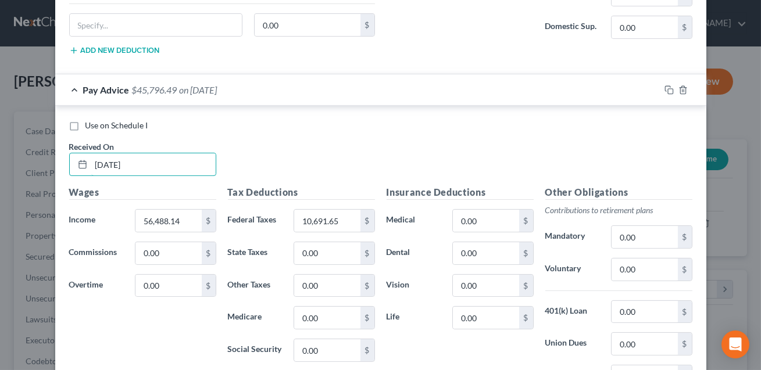
scroll to position [699, 0]
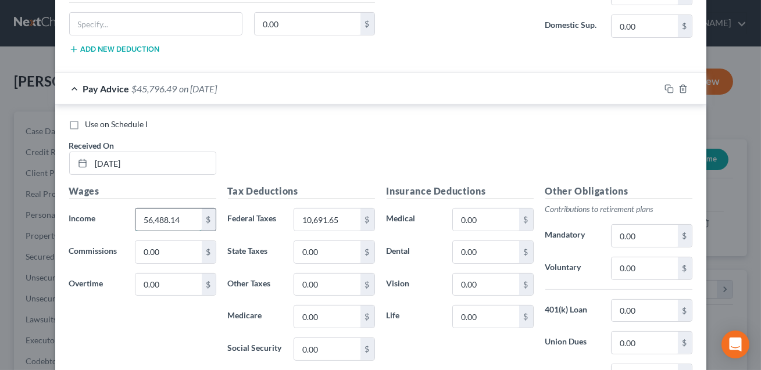
click at [185, 217] on input "56,488.14" at bounding box center [168, 220] width 66 height 22
type input "56,654.91"
click at [338, 217] on input "10,691.65" at bounding box center [327, 220] width 66 height 22
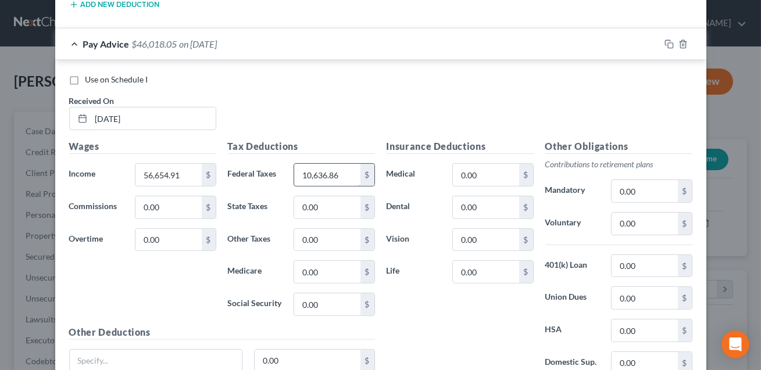
scroll to position [844, 0]
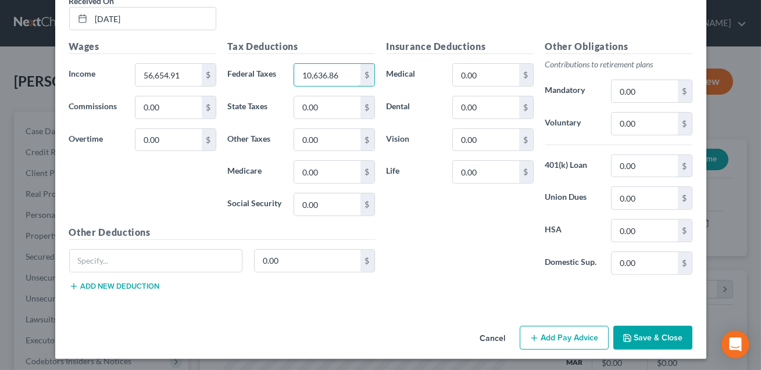
type input "10,636.86"
click at [638, 333] on button "Save & Close" at bounding box center [652, 338] width 79 height 24
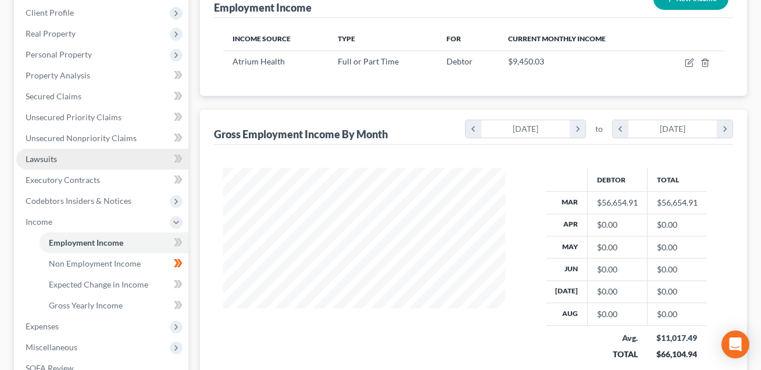
scroll to position [351, 0]
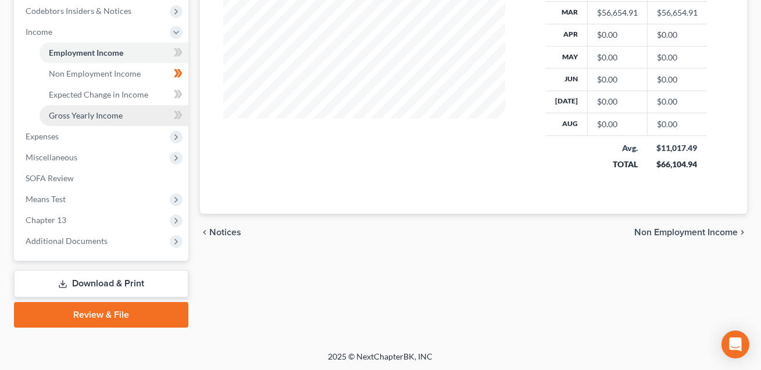
click at [72, 112] on span "Gross Yearly Income" at bounding box center [86, 115] width 74 height 10
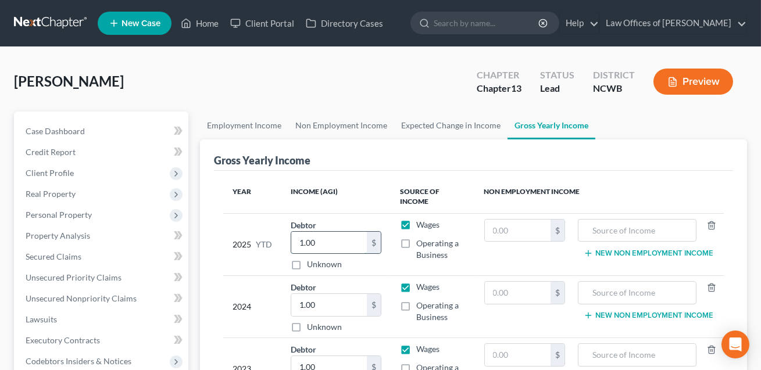
click at [322, 241] on input "1.00" at bounding box center [329, 243] width 76 height 22
type input "82,846.61"
click at [324, 298] on input "1.00" at bounding box center [329, 305] width 76 height 22
type input "149,398.00"
click at [319, 365] on input "1.00" at bounding box center [329, 367] width 76 height 22
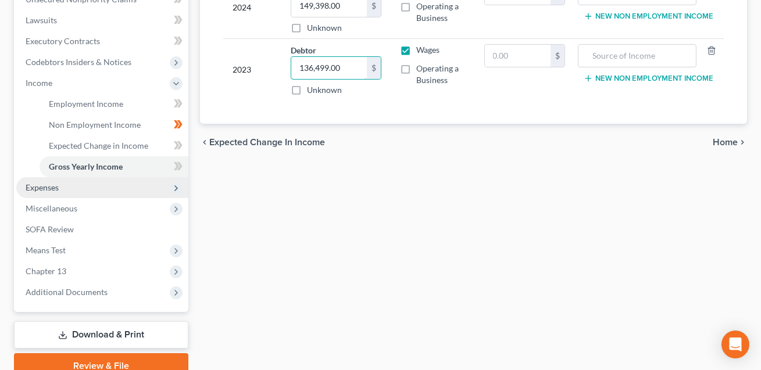
scroll to position [302, 0]
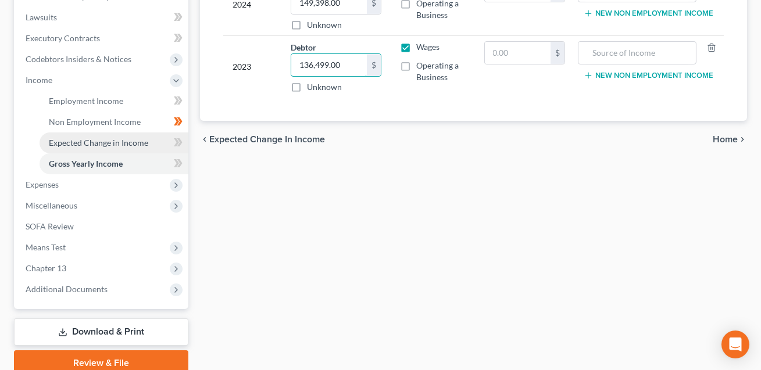
type input "136,499.00"
click at [113, 143] on span "Expected Change in Income" at bounding box center [98, 143] width 99 height 10
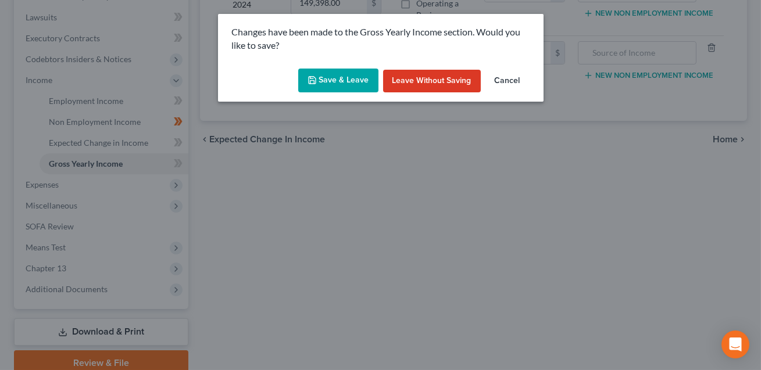
click at [356, 74] on button "Save & Leave" at bounding box center [338, 81] width 80 height 24
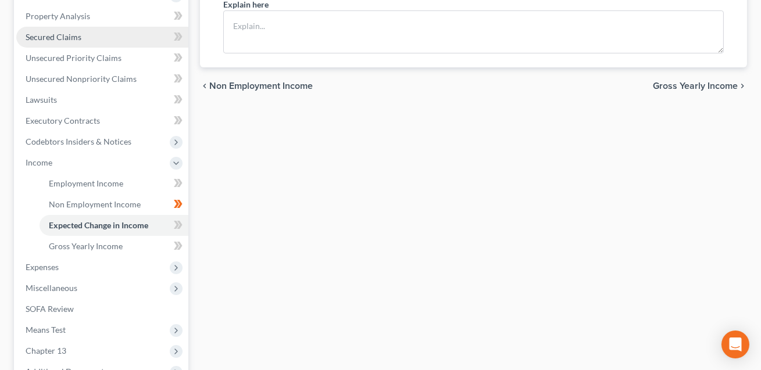
scroll to position [243, 0]
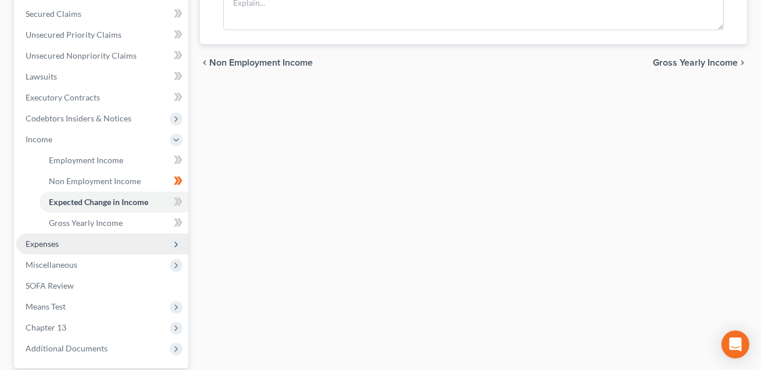
click at [71, 239] on span "Expenses" at bounding box center [102, 244] width 172 height 21
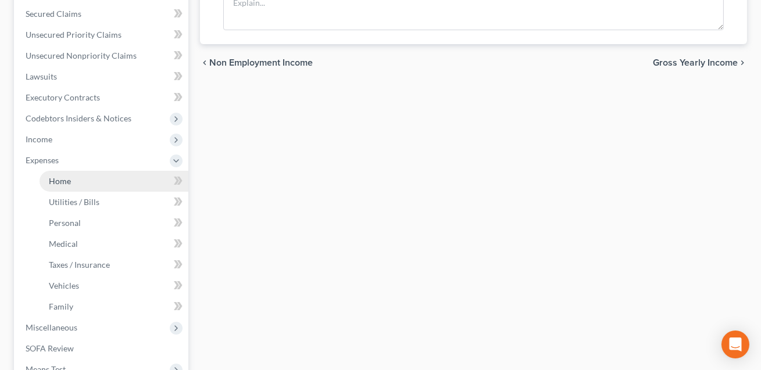
click at [76, 181] on link "Home" at bounding box center [114, 181] width 149 height 21
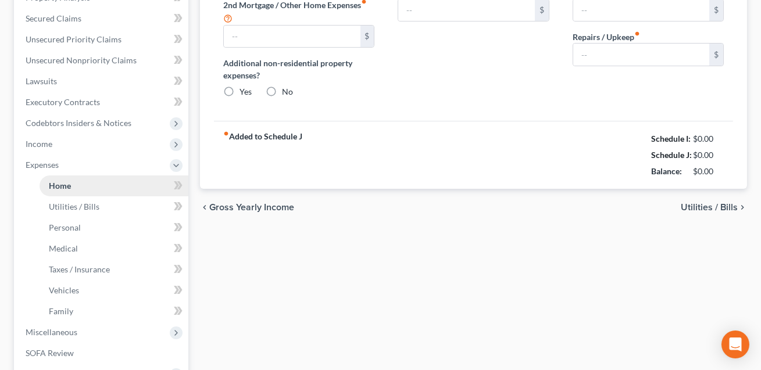
type input "2,886.09"
type input "250.00"
radio input "true"
type input "0.00"
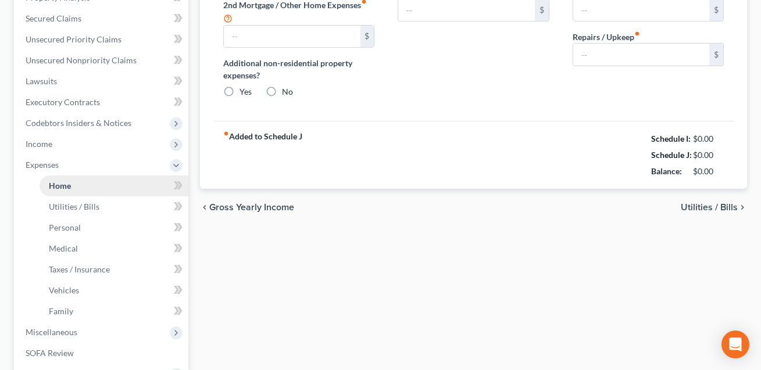
type input "0.00"
type input "30.00"
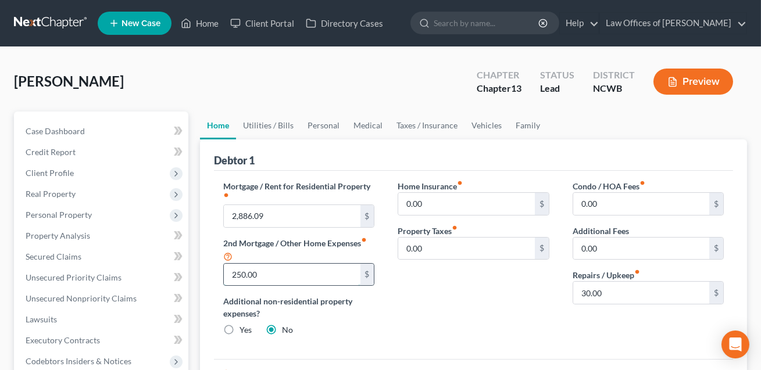
click at [269, 277] on input "250.00" at bounding box center [292, 275] width 136 height 22
click at [269, 118] on link "Utilities / Bills" at bounding box center [268, 126] width 65 height 28
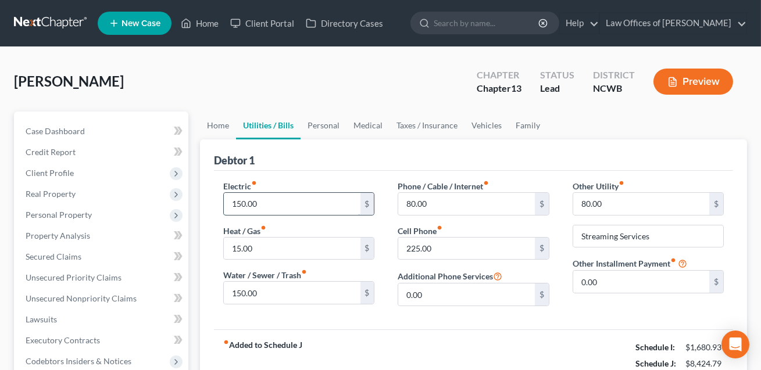
click at [258, 206] on input "150.00" at bounding box center [292, 204] width 136 height 22
type input "220.00"
click at [216, 120] on link "Home" at bounding box center [218, 126] width 36 height 28
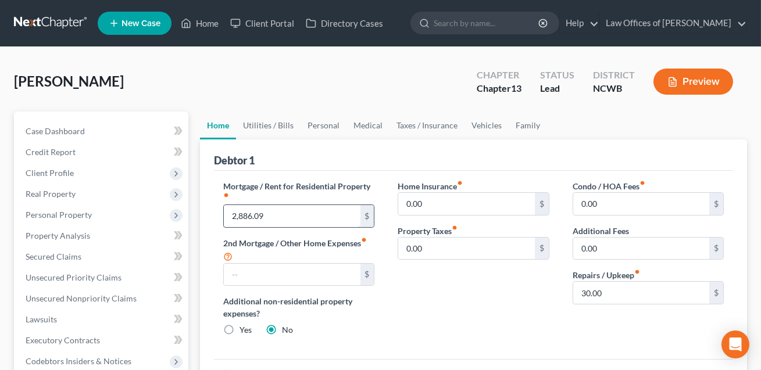
click at [274, 213] on input "2,886.09" at bounding box center [292, 216] width 136 height 22
click at [323, 124] on link "Personal" at bounding box center [324, 126] width 46 height 28
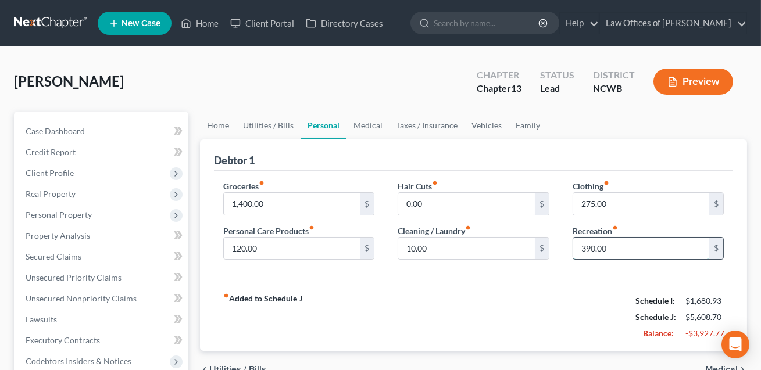
click at [608, 244] on input "390.00" at bounding box center [641, 249] width 136 height 22
type input "35.00"
click at [523, 124] on link "Family" at bounding box center [528, 126] width 38 height 28
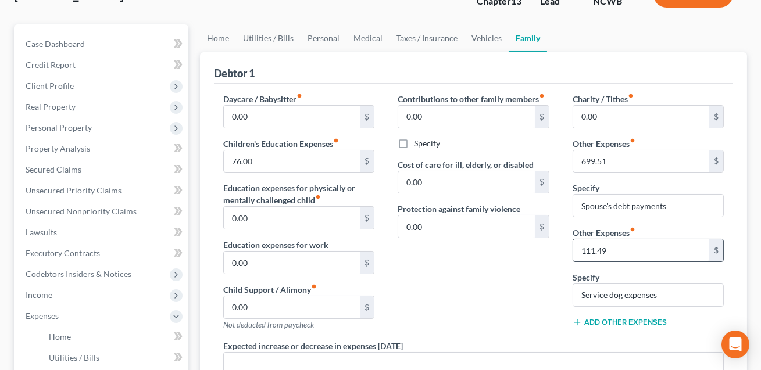
scroll to position [94, 0]
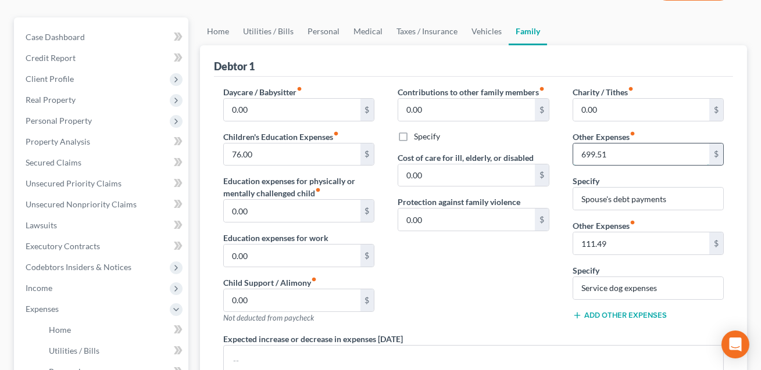
click at [617, 152] on input "699.51" at bounding box center [641, 155] width 136 height 22
type input "775.04"
click at [608, 243] on input "111.49" at bounding box center [641, 244] width 136 height 22
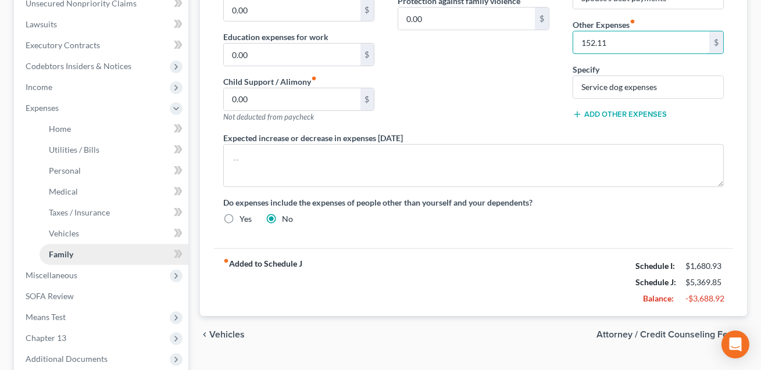
scroll to position [288, 0]
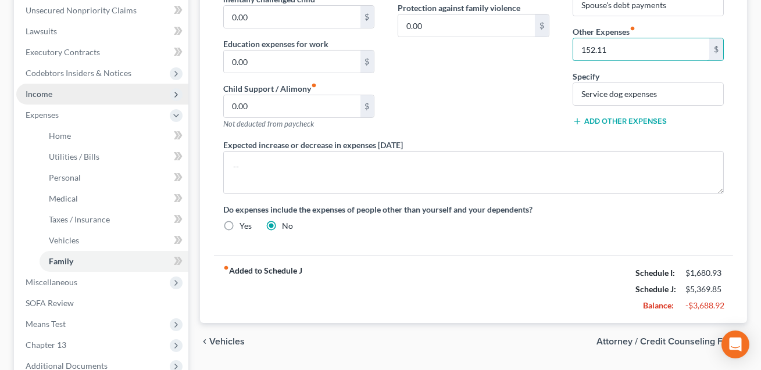
type input "152.11"
click at [48, 90] on span "Income" at bounding box center [39, 94] width 27 height 10
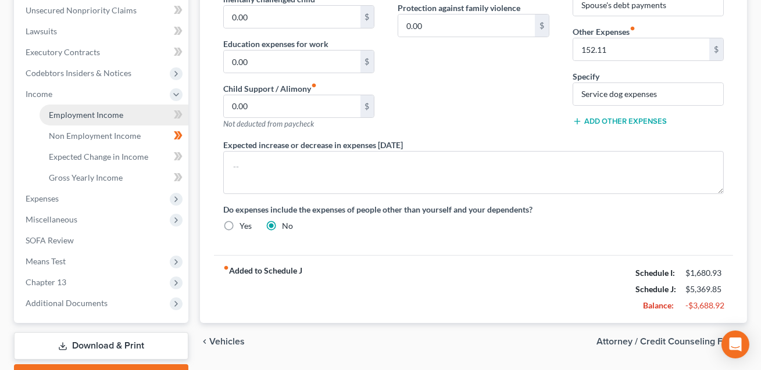
click at [65, 113] on span "Employment Income" at bounding box center [86, 115] width 74 height 10
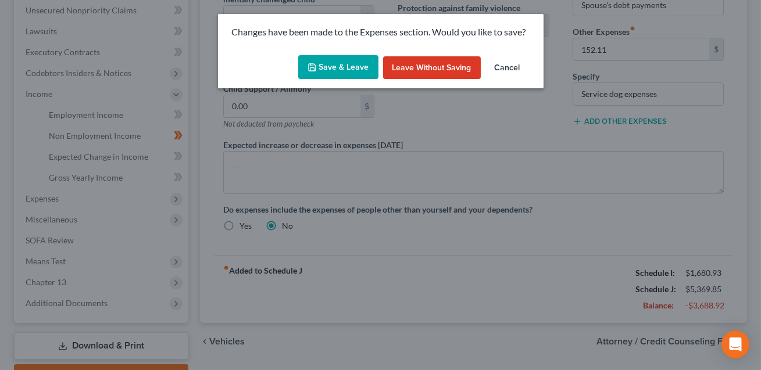
click at [332, 67] on button "Save & Leave" at bounding box center [338, 67] width 80 height 24
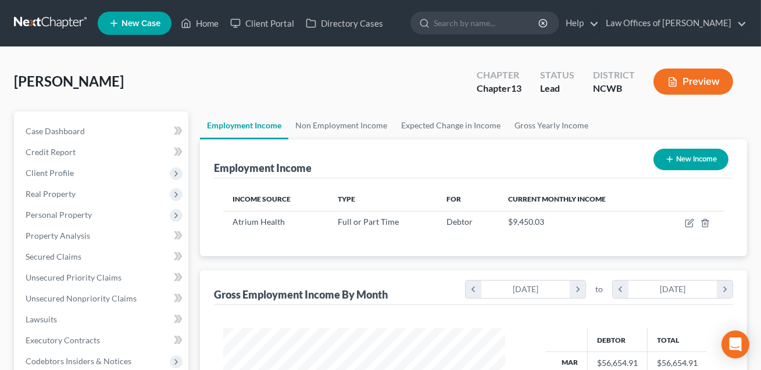
scroll to position [208, 305]
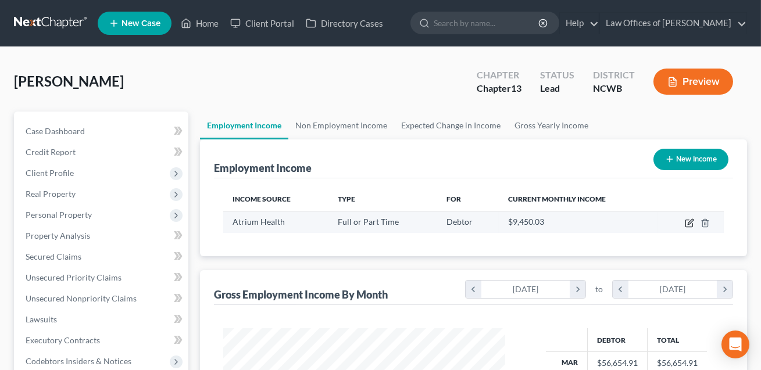
click at [688, 226] on icon "button" at bounding box center [689, 223] width 9 height 9
select select "0"
select select "28"
select select "0"
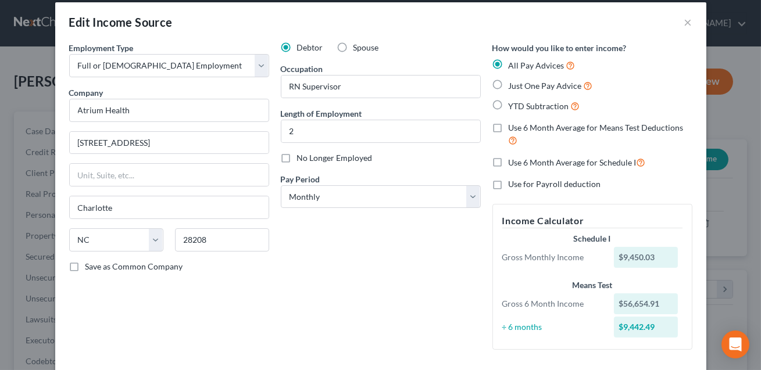
scroll to position [10, 0]
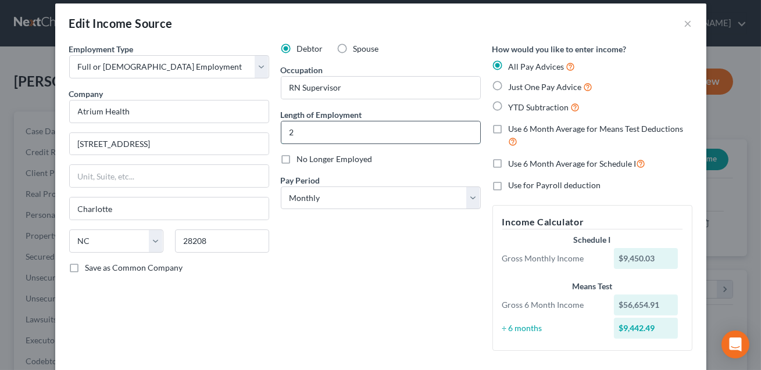
click at [309, 129] on input "2" at bounding box center [380, 133] width 199 height 22
type input "2 years"
click at [357, 242] on div "Debtor Spouse Occupation RN Supervisor Length of Employment 2 years No Longer E…" at bounding box center [381, 201] width 212 height 317
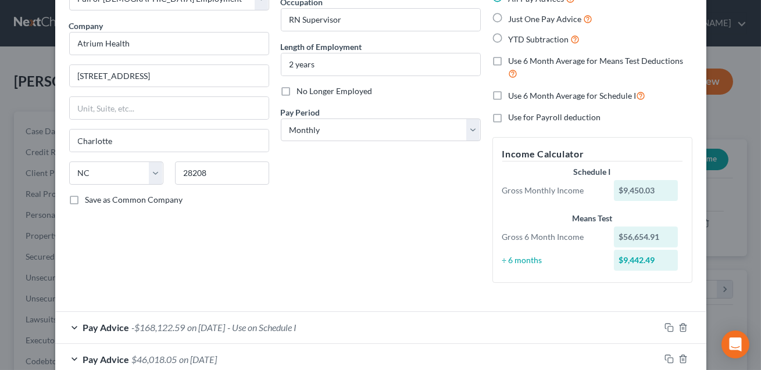
scroll to position [147, 0]
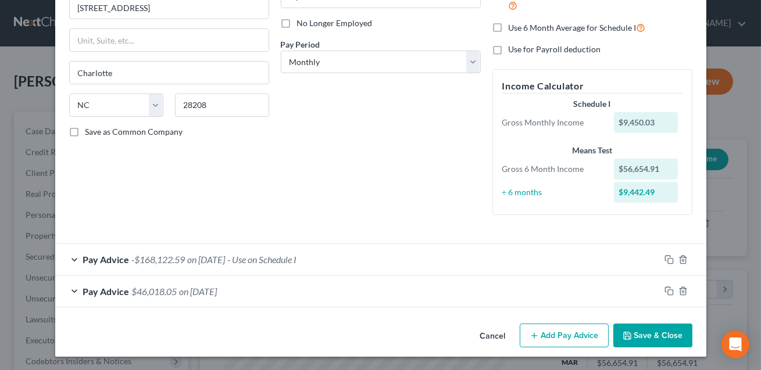
click at [671, 337] on button "Save & Close" at bounding box center [652, 336] width 79 height 24
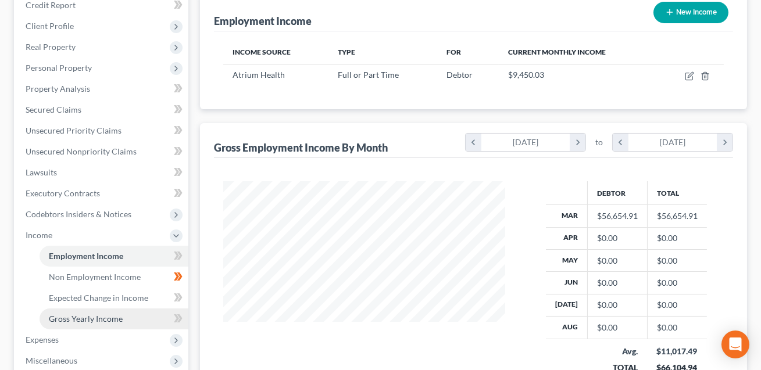
scroll to position [154, 0]
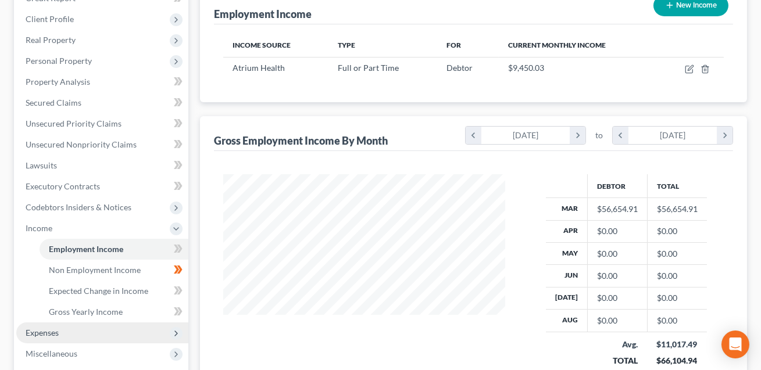
click at [67, 327] on span "Expenses" at bounding box center [102, 333] width 172 height 21
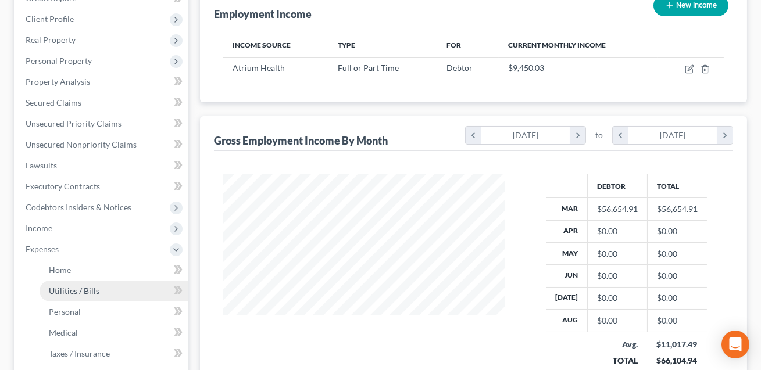
click at [72, 289] on span "Utilities / Bills" at bounding box center [74, 291] width 51 height 10
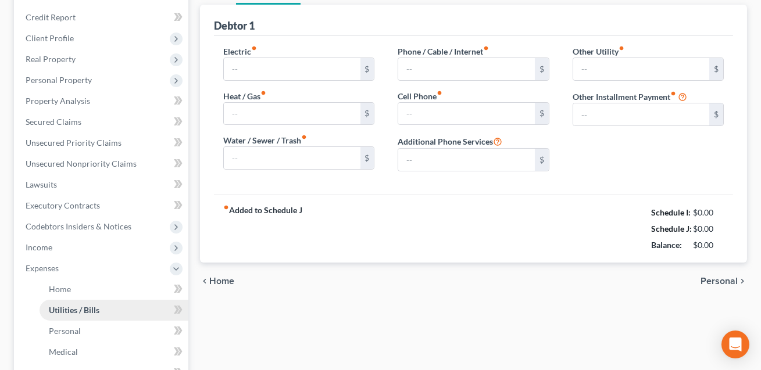
type input "220.00"
type input "15.00"
type input "150.00"
type input "80.00"
type input "225.00"
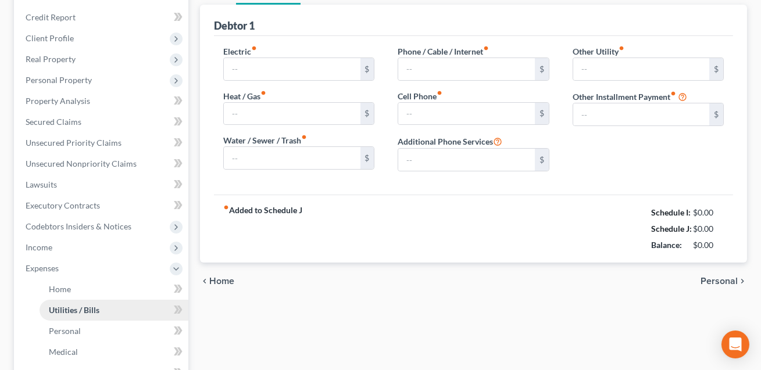
type input "0.00"
type input "80.00"
type input "Streaming Services"
type input "0.00"
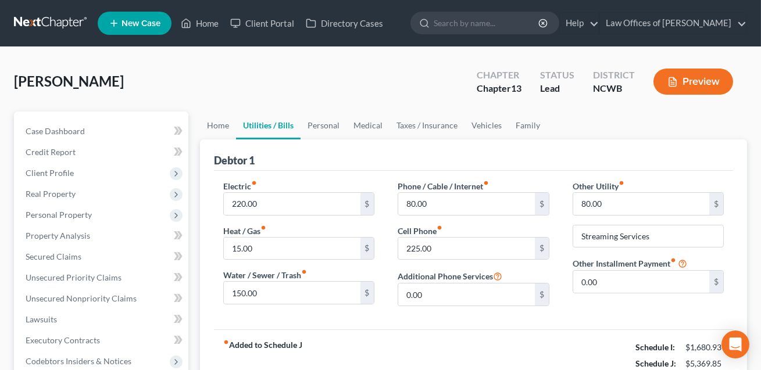
click at [688, 87] on button "Preview" at bounding box center [694, 82] width 80 height 26
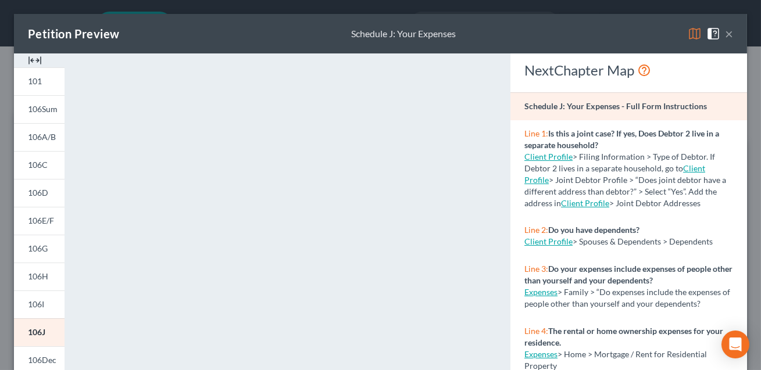
click at [730, 36] on button "×" at bounding box center [729, 34] width 8 height 14
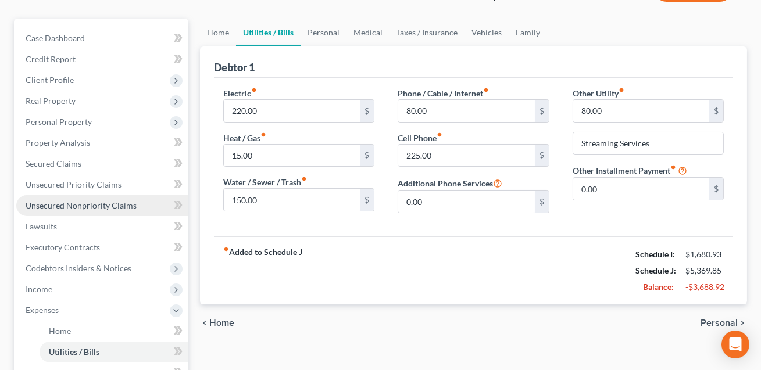
scroll to position [242, 0]
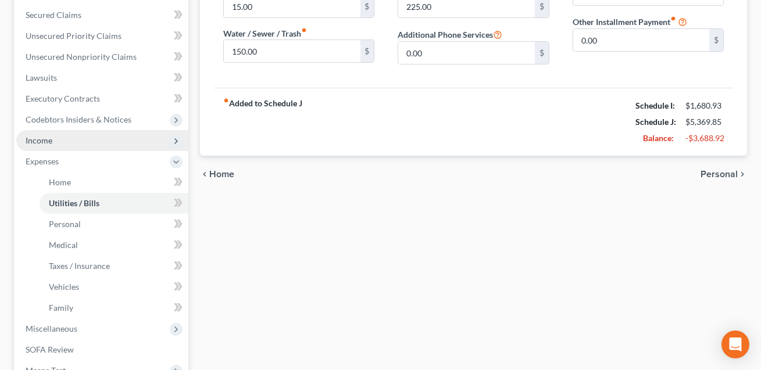
click at [52, 140] on span "Income" at bounding box center [102, 140] width 172 height 21
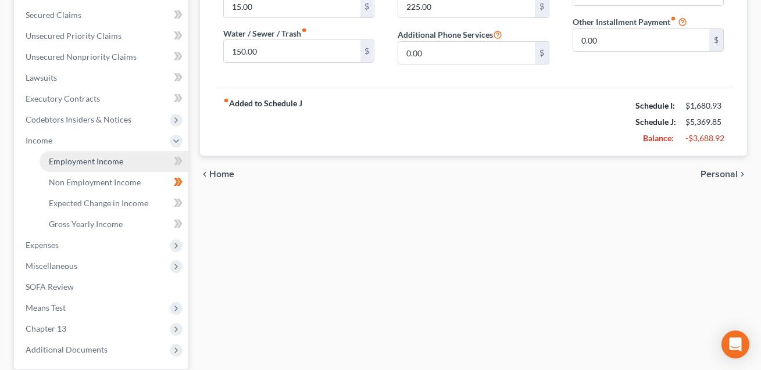
click at [67, 163] on span "Employment Income" at bounding box center [86, 161] width 74 height 10
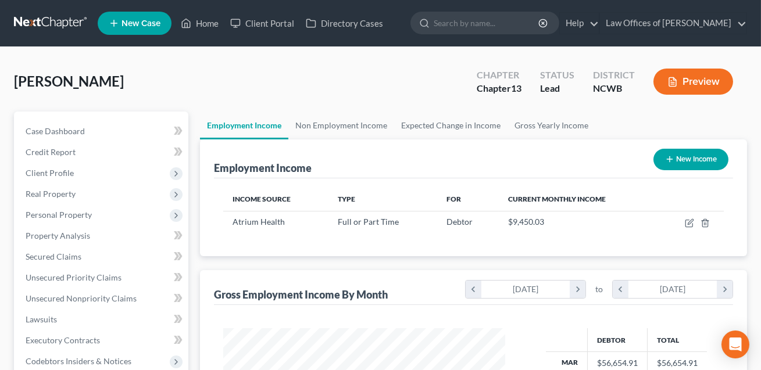
scroll to position [208, 305]
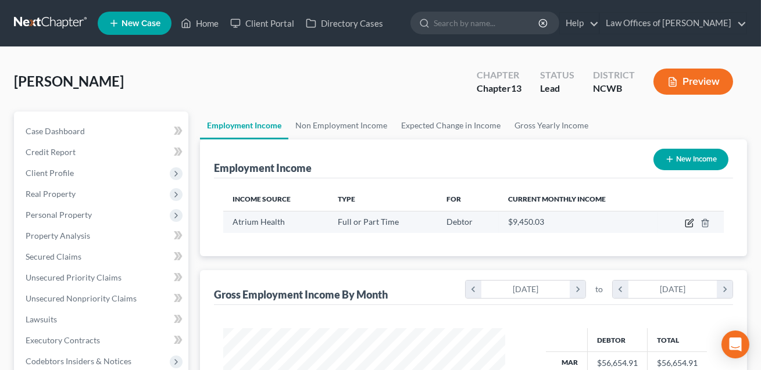
click at [688, 225] on icon "button" at bounding box center [689, 223] width 9 height 9
select select "0"
select select "28"
select select "0"
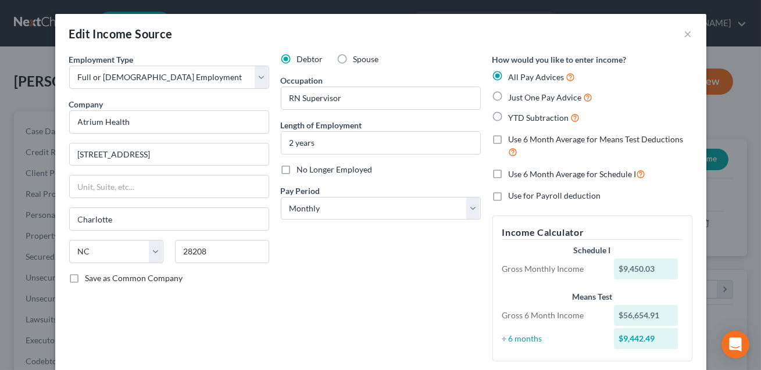
scroll to position [147, 0]
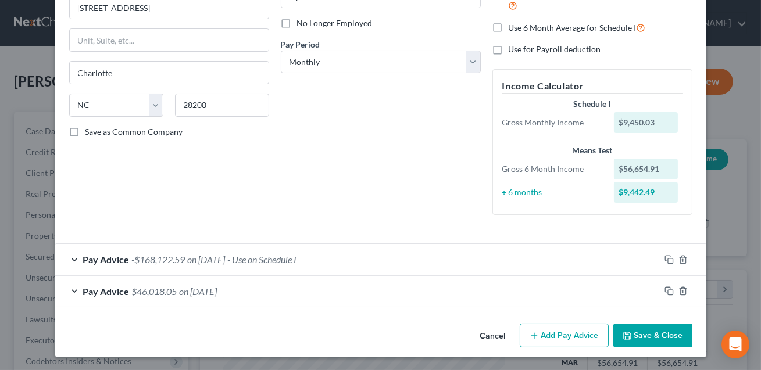
click at [660, 329] on button "Save & Close" at bounding box center [652, 336] width 79 height 24
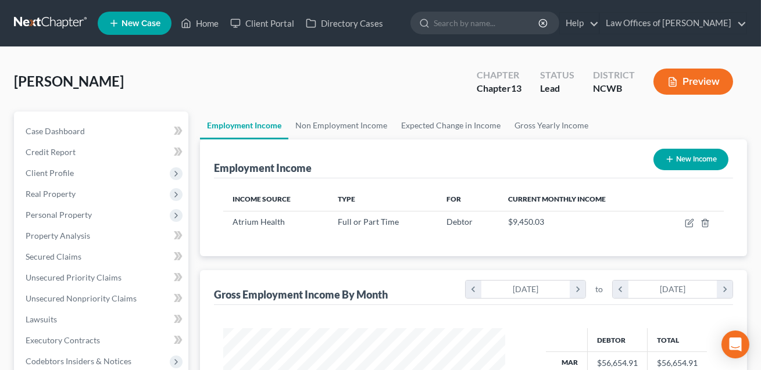
click at [702, 83] on button "Preview" at bounding box center [694, 82] width 80 height 26
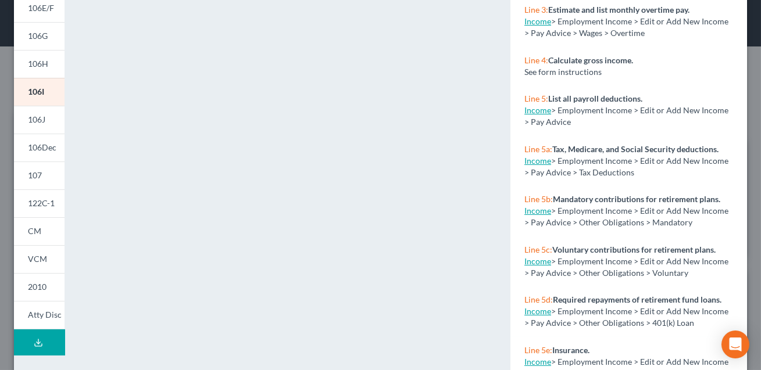
scroll to position [0, 0]
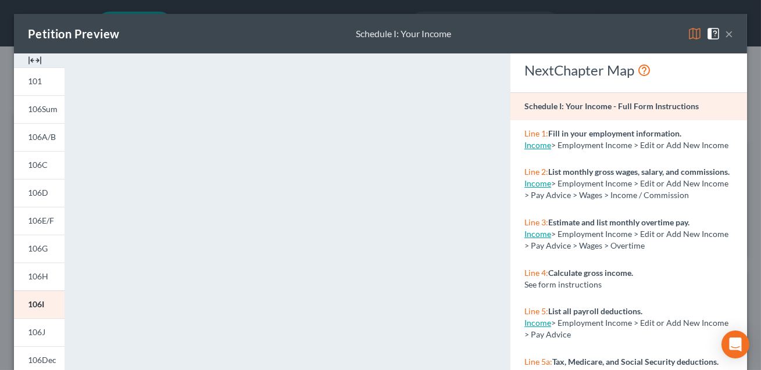
click at [730, 34] on button "×" at bounding box center [729, 34] width 8 height 14
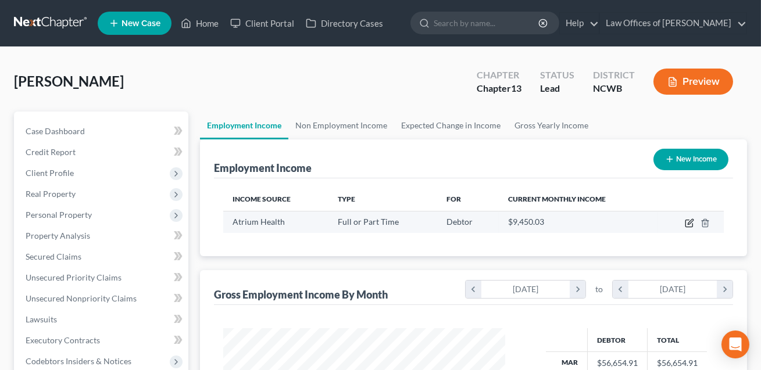
click at [688, 220] on icon "button" at bounding box center [689, 223] width 9 height 9
select select "0"
select select "28"
select select "0"
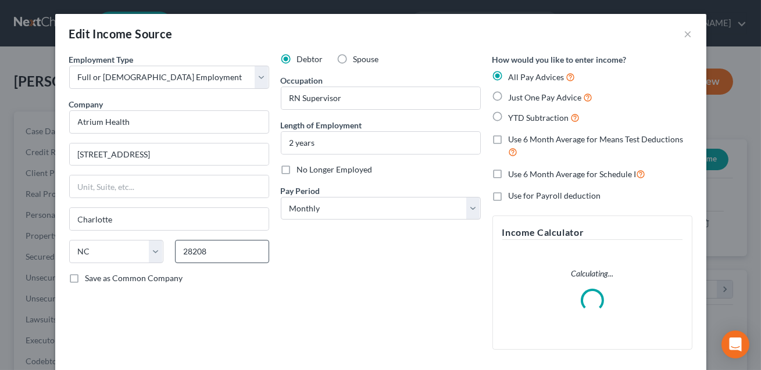
scroll to position [135, 0]
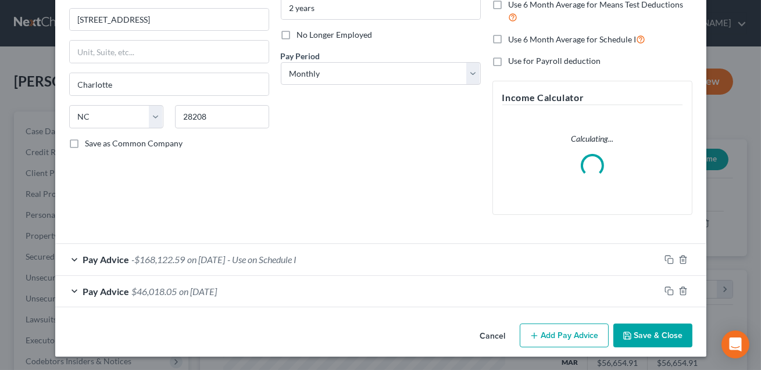
click at [265, 262] on span "- Use on Schedule I" at bounding box center [262, 259] width 69 height 11
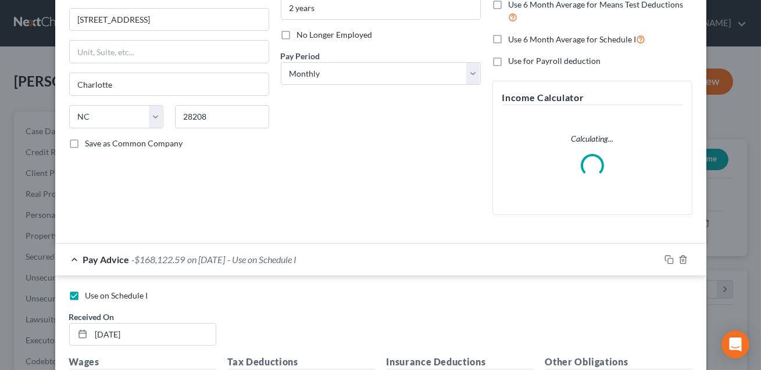
scroll to position [424, 0]
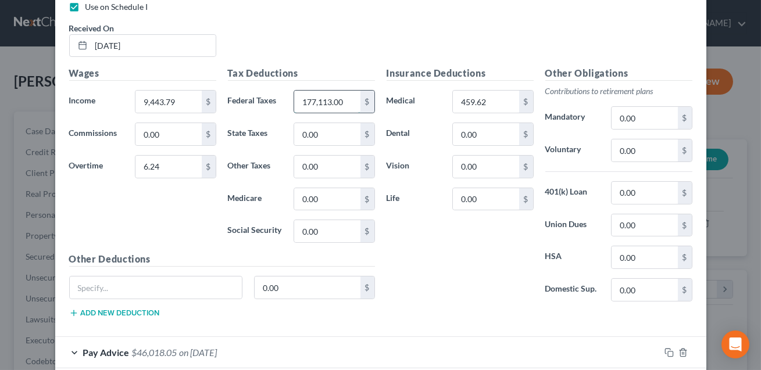
click at [309, 101] on input "177,113.00" at bounding box center [327, 102] width 66 height 22
click at [323, 101] on input "17,113.00" at bounding box center [327, 102] width 66 height 22
click at [314, 100] on input "1,713.00" at bounding box center [327, 102] width 66 height 22
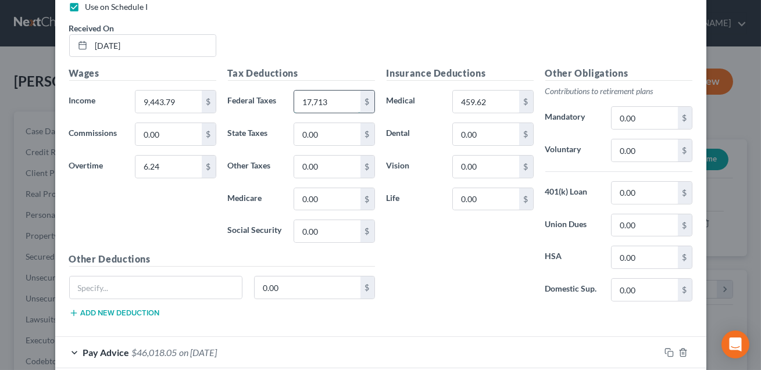
click at [323, 102] on input "17,713" at bounding box center [327, 102] width 66 height 22
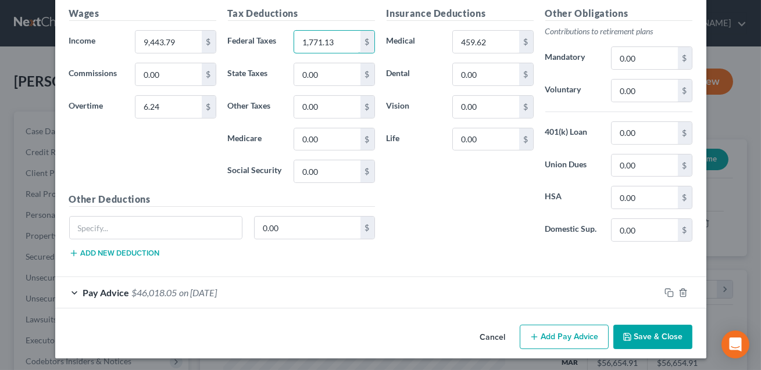
type input "1,771.13"
click at [651, 333] on button "Save & Close" at bounding box center [652, 337] width 79 height 24
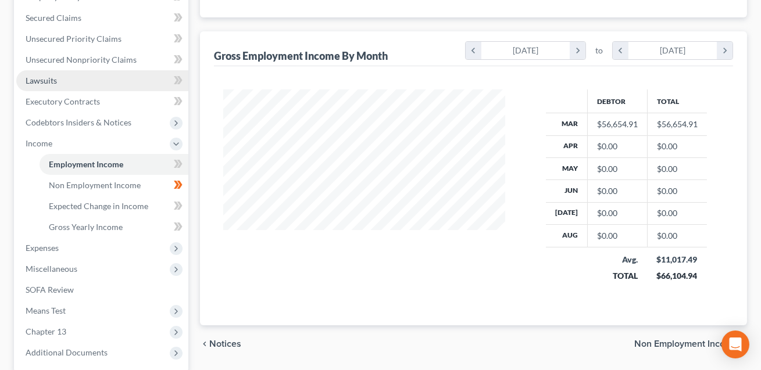
scroll to position [351, 0]
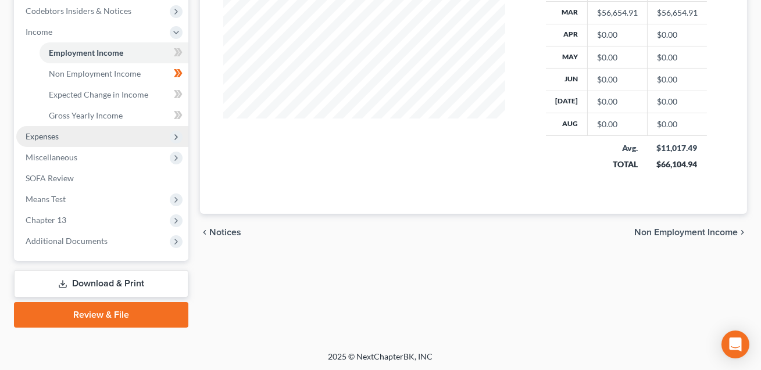
click at [55, 140] on span "Expenses" at bounding box center [42, 136] width 33 height 10
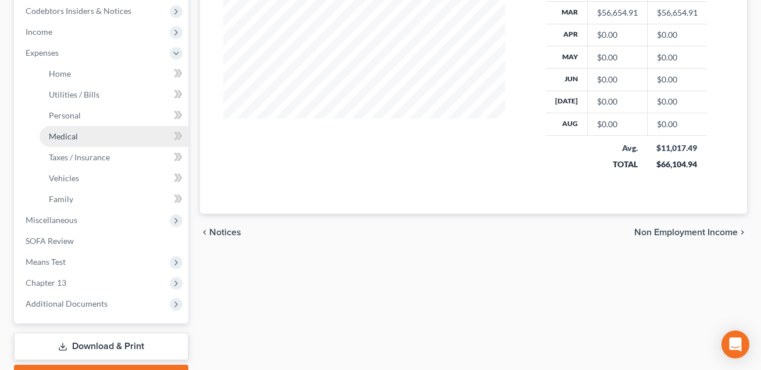
click at [71, 135] on span "Medical" at bounding box center [63, 136] width 29 height 10
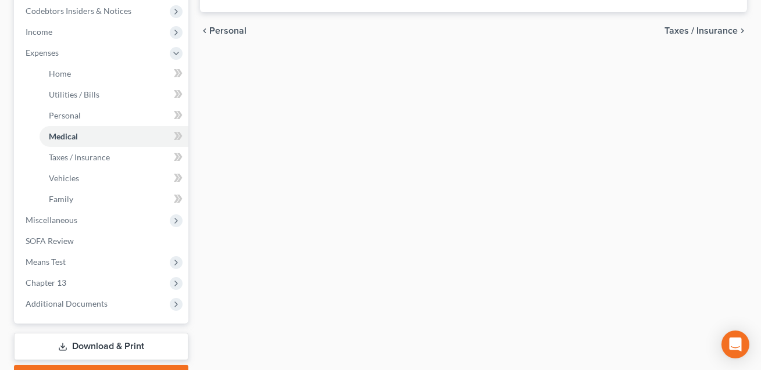
type input "866.03"
type input "0.00"
type input "500.00"
type input "0.00"
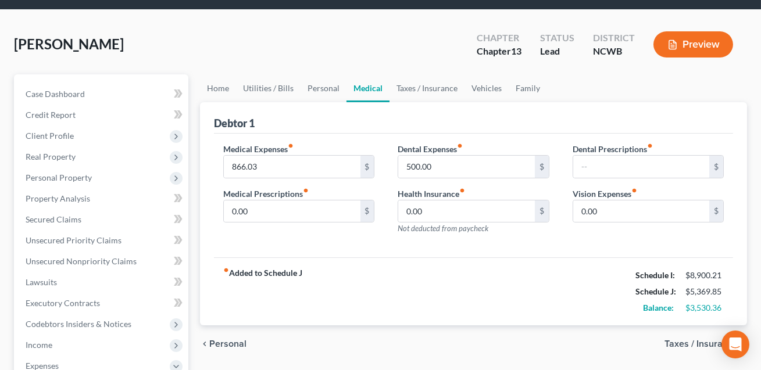
scroll to position [44, 0]
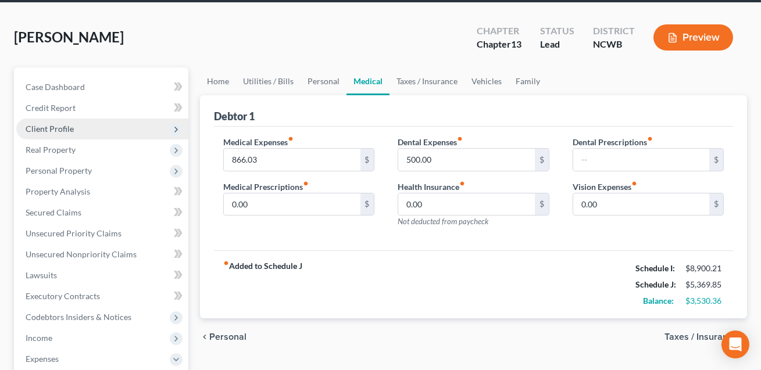
click at [58, 134] on span "Client Profile" at bounding box center [102, 129] width 172 height 21
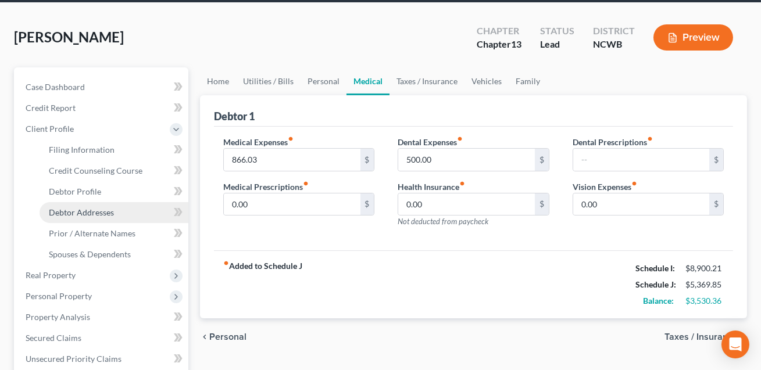
click at [69, 215] on span "Debtor Addresses" at bounding box center [81, 213] width 65 height 10
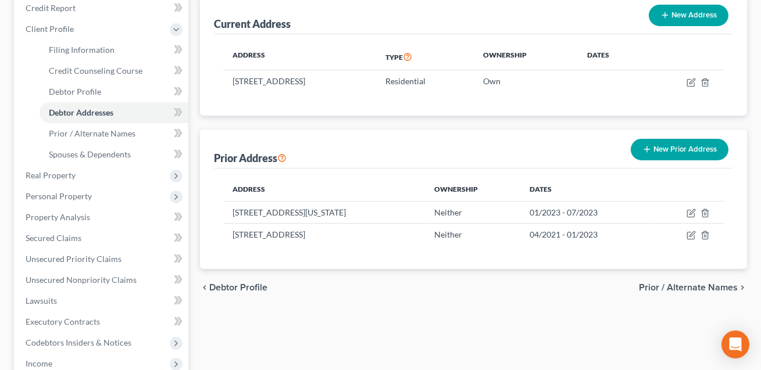
scroll to position [145, 0]
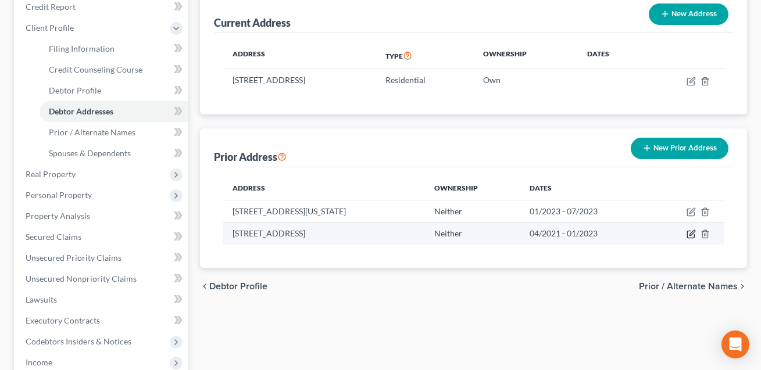
click at [692, 232] on icon "button" at bounding box center [691, 234] width 9 height 9
select select "28"
select select "1"
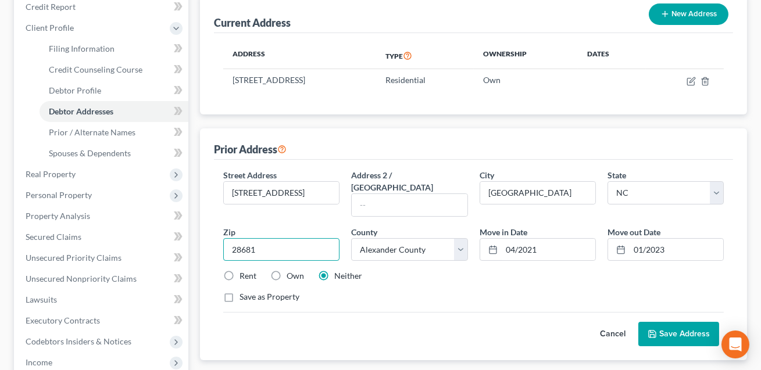
click at [255, 238] on input "28681" at bounding box center [281, 249] width 116 height 23
type input "28625"
click at [563, 190] on input "Taylorsville" at bounding box center [537, 193] width 115 height 22
type input "[GEOGRAPHIC_DATA]"
click at [419, 291] on div "Save as Property" at bounding box center [473, 297] width 501 height 12
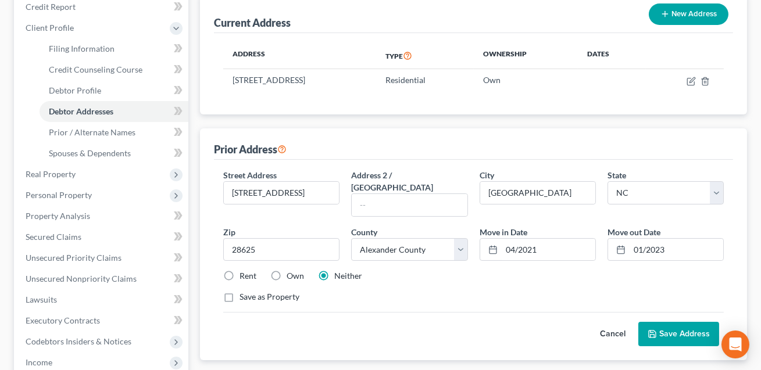
click at [679, 322] on button "Save Address" at bounding box center [678, 334] width 81 height 24
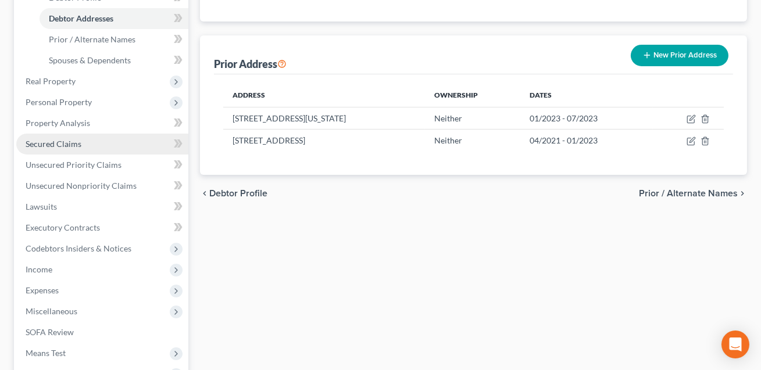
scroll to position [239, 0]
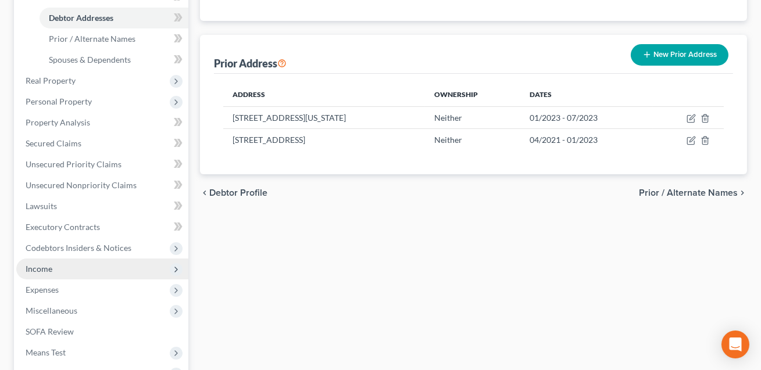
click at [55, 262] on span "Income" at bounding box center [102, 269] width 172 height 21
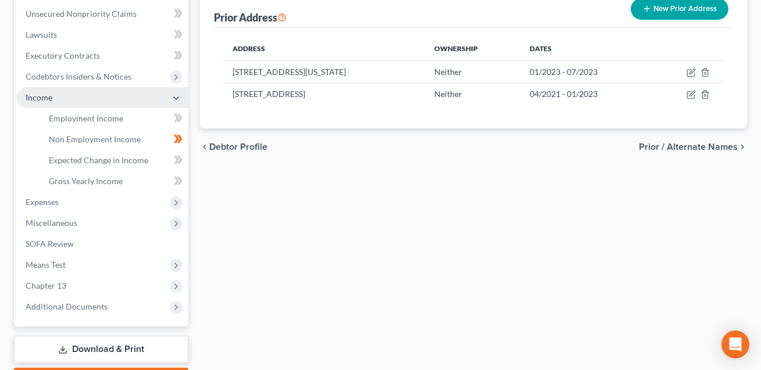
scroll to position [291, 0]
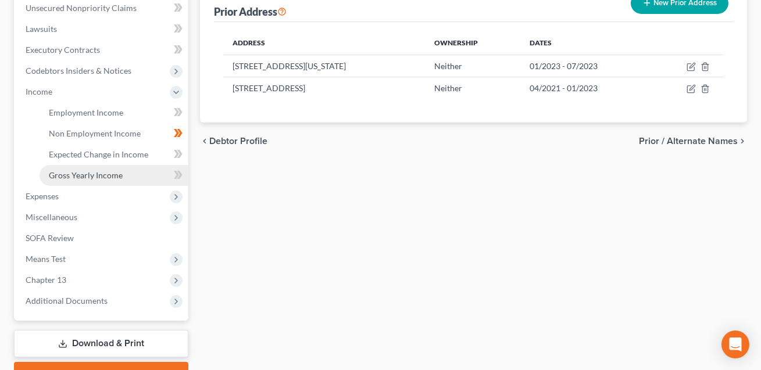
click at [77, 177] on span "Gross Yearly Income" at bounding box center [86, 175] width 74 height 10
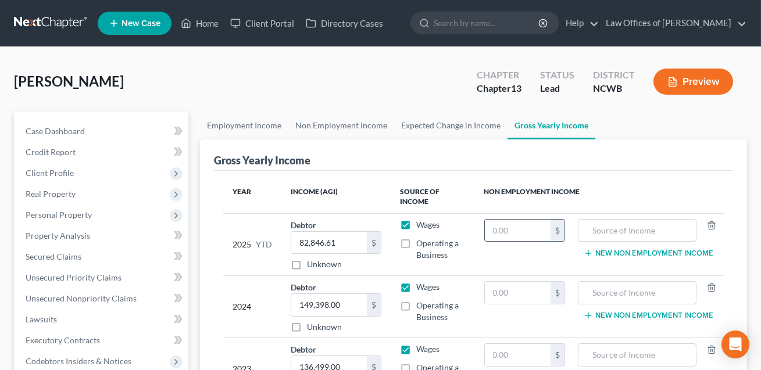
click at [512, 228] on input "text" at bounding box center [518, 231] width 66 height 22
type input "0.00"
click at [598, 293] on input "text" at bounding box center [637, 293] width 106 height 22
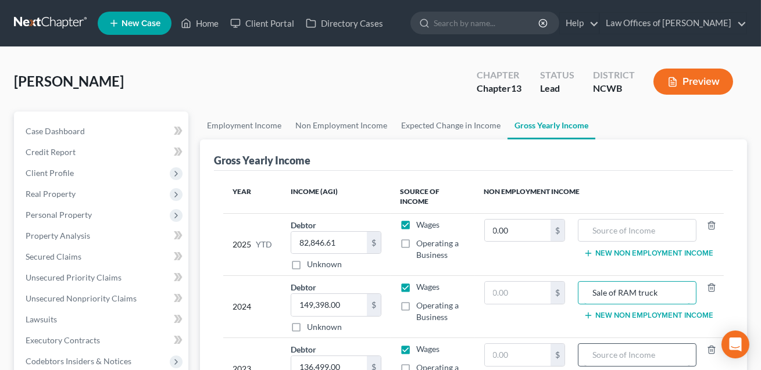
type input "Sale of RAM truck"
click at [597, 355] on input "text" at bounding box center [637, 355] width 106 height 22
click at [619, 356] on input "Sale of eal Estate" at bounding box center [637, 355] width 106 height 22
click at [660, 359] on input "Sale of Real Estate" at bounding box center [637, 355] width 106 height 22
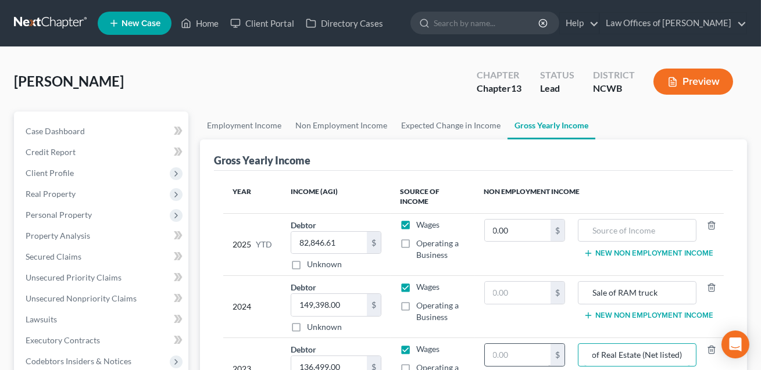
type input "Sale of Real Estate (Net listed)"
click at [506, 351] on input "text" at bounding box center [518, 355] width 66 height 22
type input "80,746.18"
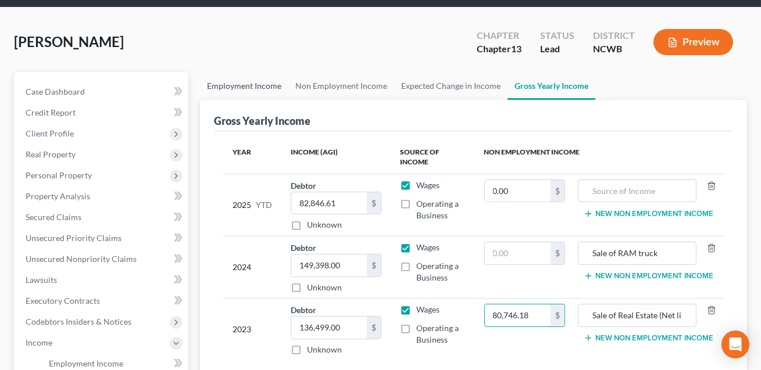
scroll to position [44, 0]
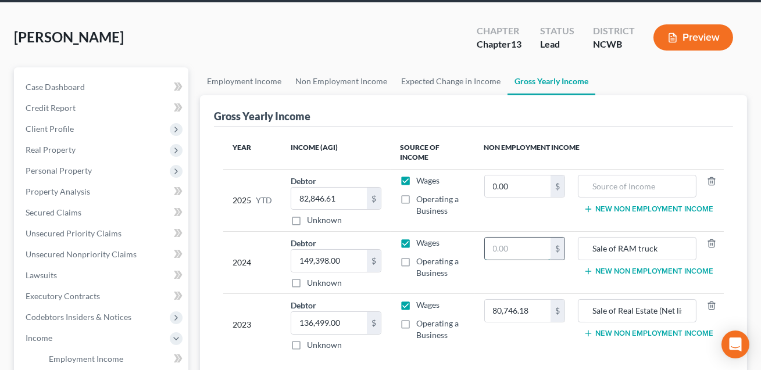
click at [528, 255] on input "text" at bounding box center [518, 249] width 66 height 22
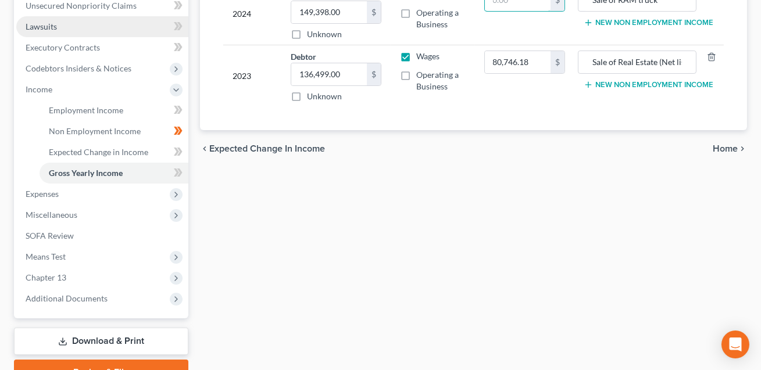
scroll to position [301, 0]
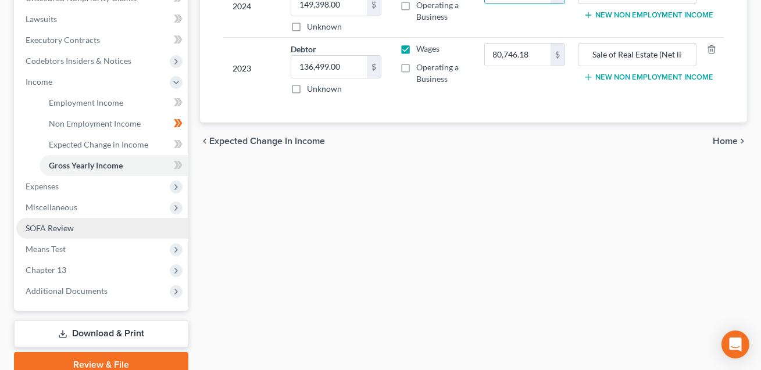
click at [68, 236] on link "SOFA Review" at bounding box center [102, 228] width 172 height 21
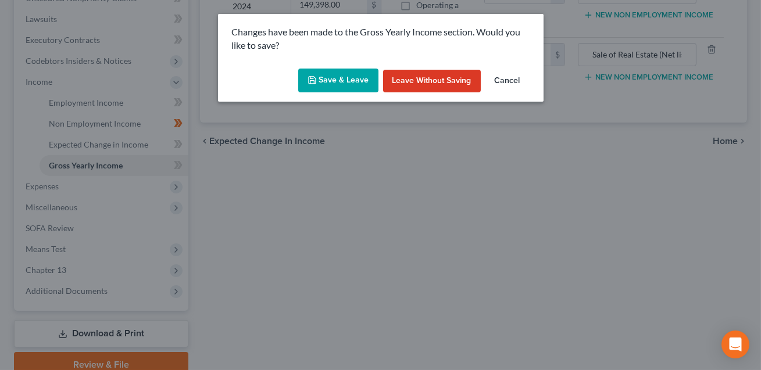
click at [333, 85] on button "Save & Leave" at bounding box center [338, 81] width 80 height 24
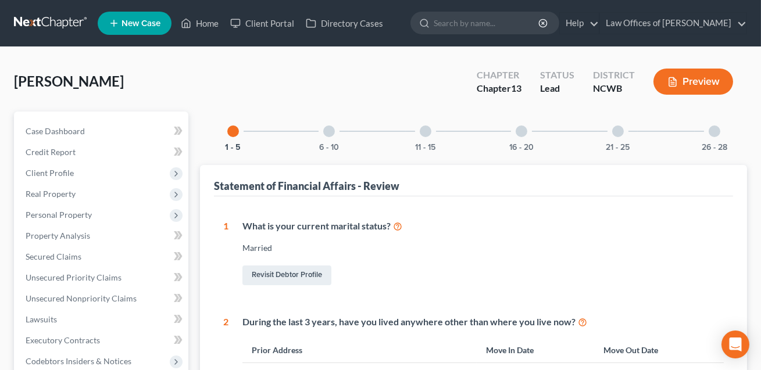
click at [520, 133] on div at bounding box center [522, 132] width 12 height 12
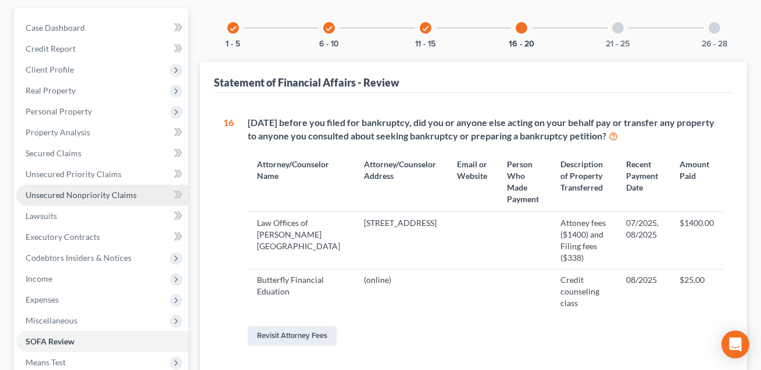
scroll to position [104, 0]
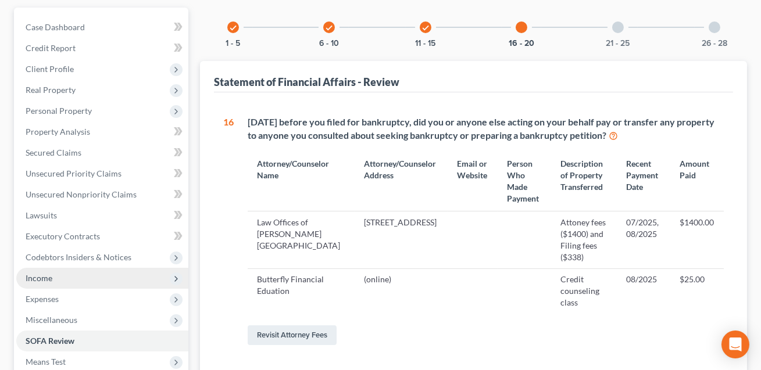
click at [56, 276] on span "Income" at bounding box center [102, 278] width 172 height 21
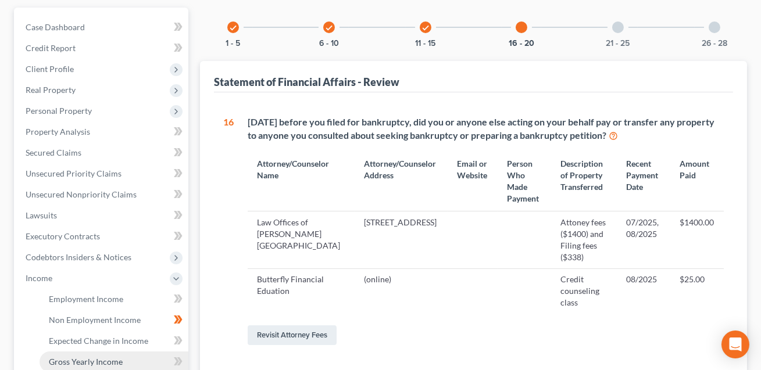
click at [84, 360] on span "Gross Yearly Income" at bounding box center [86, 362] width 74 height 10
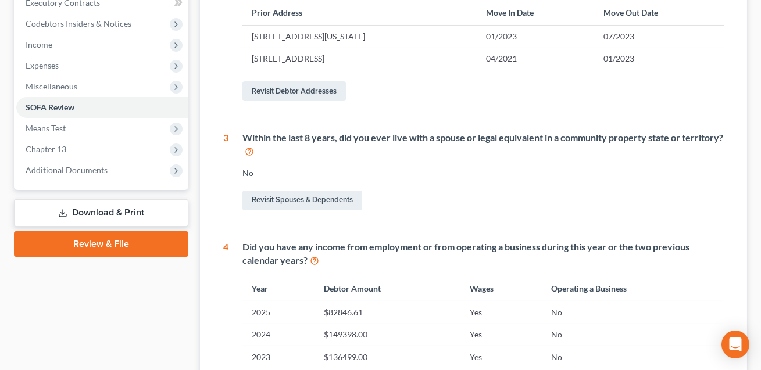
scroll to position [484, 0]
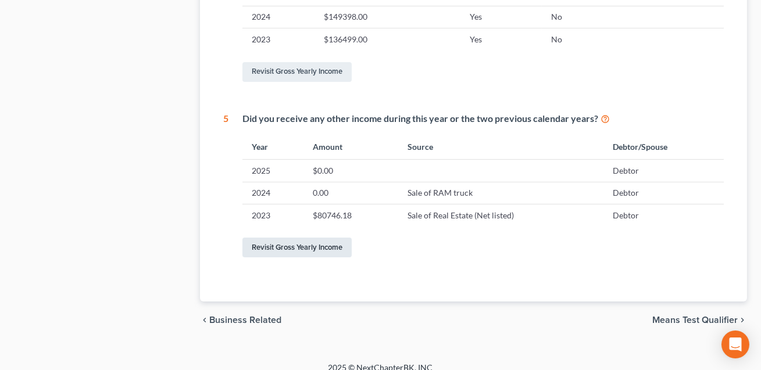
click at [293, 248] on link "Revisit Gross Yearly Income" at bounding box center [296, 248] width 109 height 20
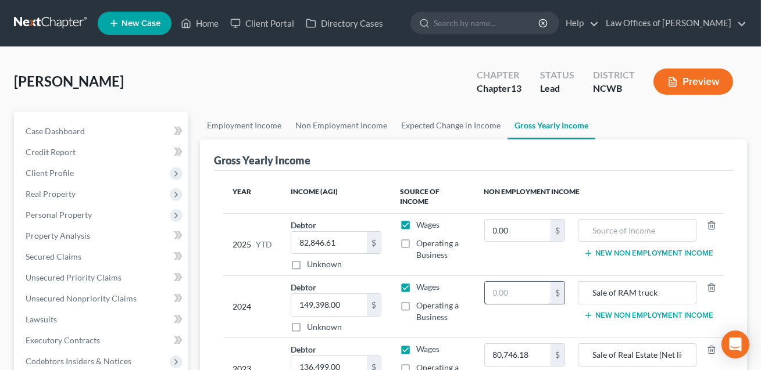
click at [509, 290] on input "text" at bounding box center [518, 293] width 66 height 22
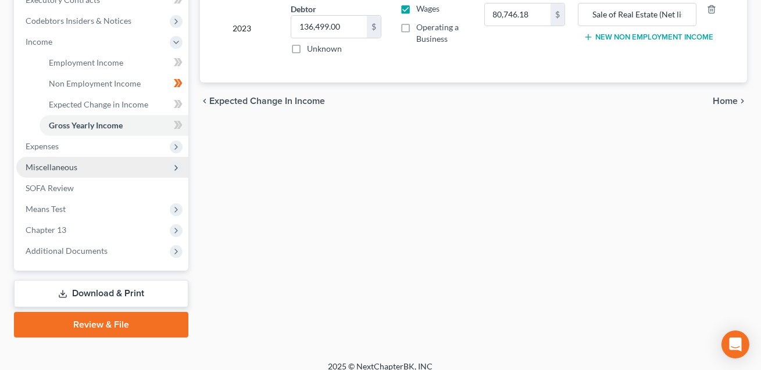
scroll to position [351, 0]
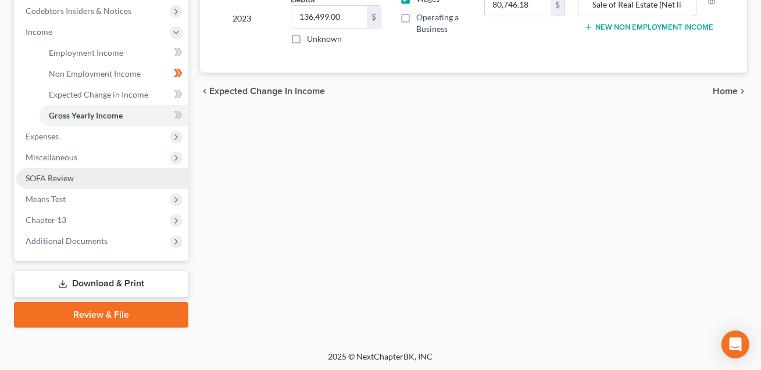
type input "21,091.58"
click at [53, 181] on span "SOFA Review" at bounding box center [50, 178] width 48 height 10
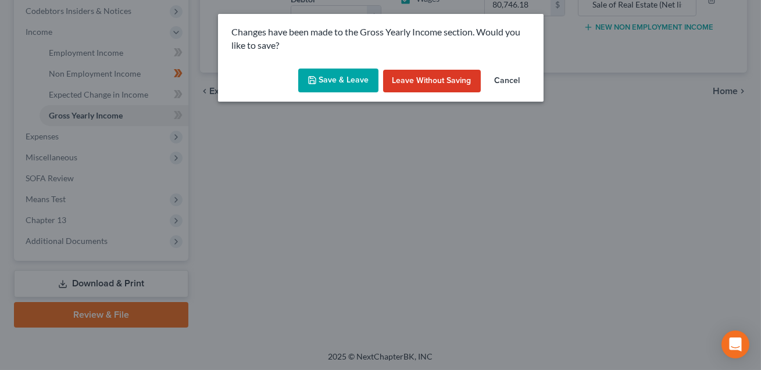
click at [323, 86] on button "Save & Leave" at bounding box center [338, 81] width 80 height 24
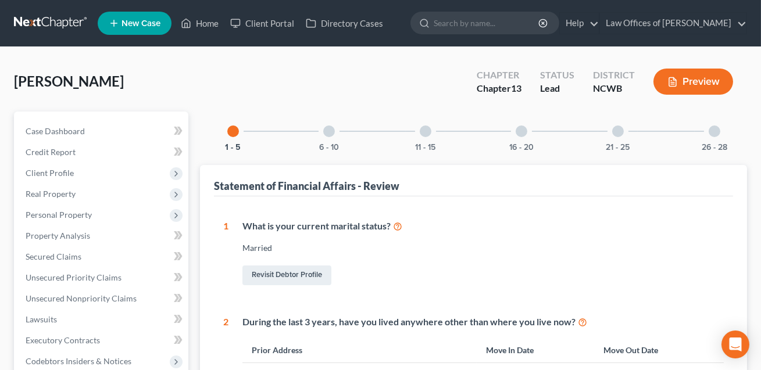
click at [523, 128] on div at bounding box center [522, 132] width 12 height 12
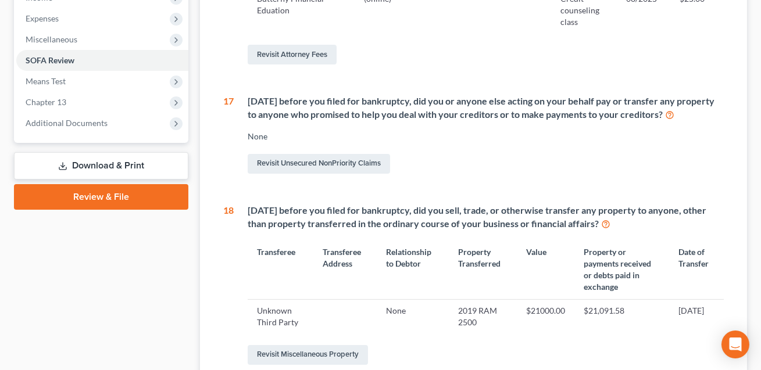
scroll to position [547, 0]
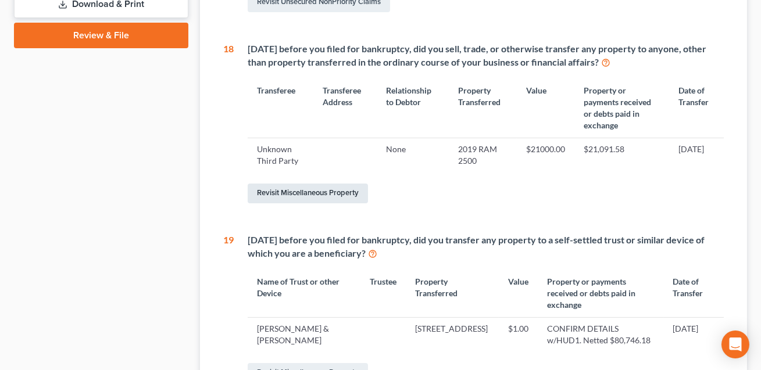
click at [331, 190] on link "Revisit Miscellaneous Property" at bounding box center [308, 194] width 120 height 20
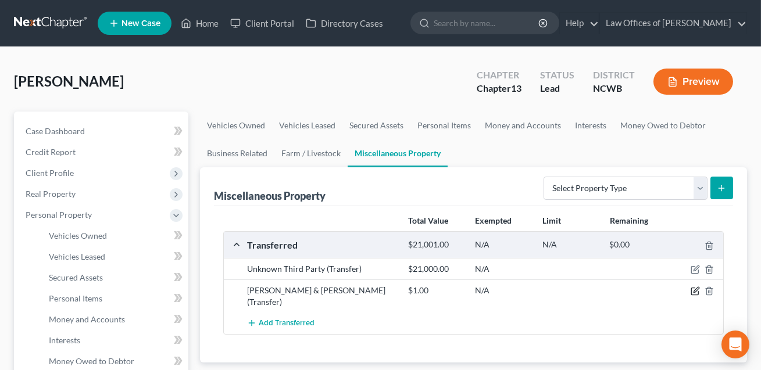
click at [693, 291] on icon "button" at bounding box center [695, 291] width 9 height 9
select select "[DATE]"
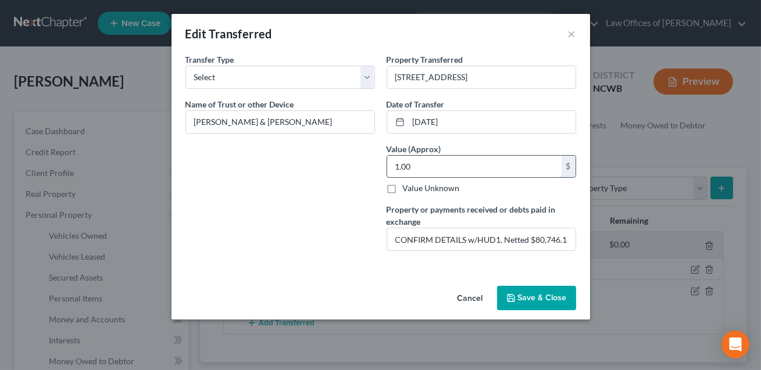
click at [426, 168] on input "1.00" at bounding box center [474, 167] width 174 height 22
type input "635,000.00"
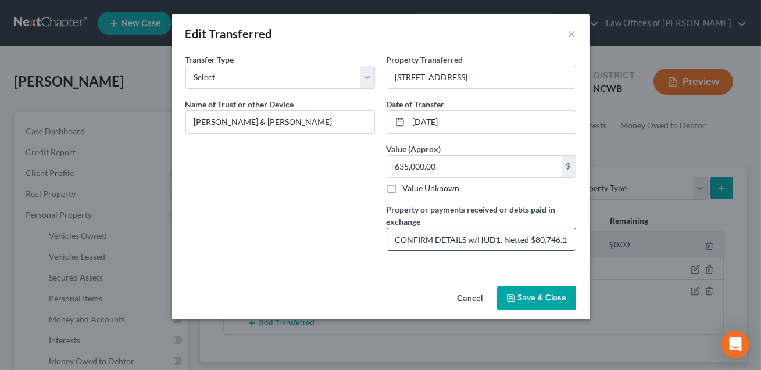
drag, startPoint x: 501, startPoint y: 241, endPoint x: 394, endPoint y: 239, distance: 107.6
click at [394, 239] on input "CONFIRM DETAILS w/HUD1. Netted $80,746.18" at bounding box center [481, 239] width 188 height 22
type input "Home sold for $635,000 gross. Netted $80,746.18 CONFIRM PROCEEDS USED TO:"
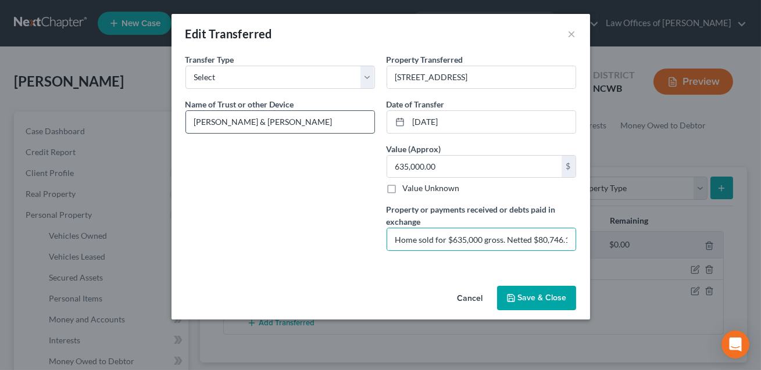
click at [285, 124] on input "[PERSON_NAME] & [PERSON_NAME]" at bounding box center [280, 122] width 188 height 22
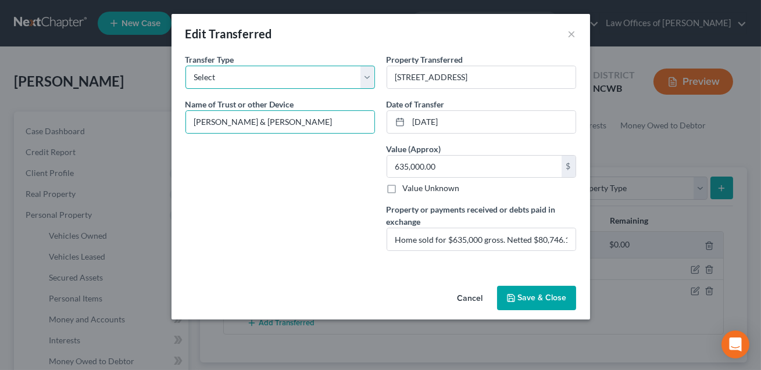
click at [278, 84] on select "Select Ordinary ([DATE]) [DATE]" at bounding box center [280, 77] width 190 height 23
select select "Ordinary ([DATE])"
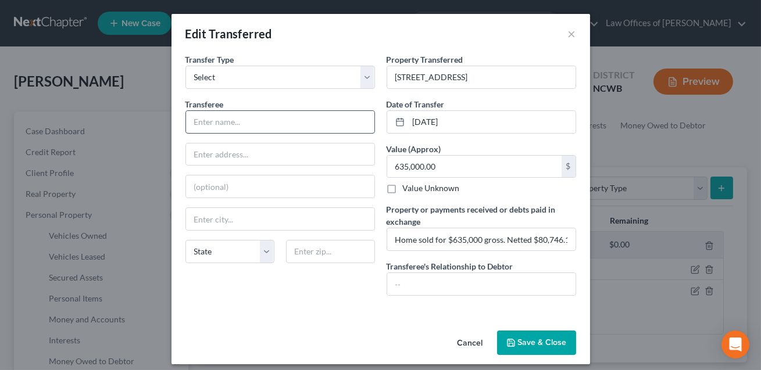
click at [240, 119] on input "text" at bounding box center [280, 122] width 188 height 22
type input "[PERSON_NAME] and [PERSON_NAME]"
click at [224, 152] on input "text" at bounding box center [280, 155] width 188 height 22
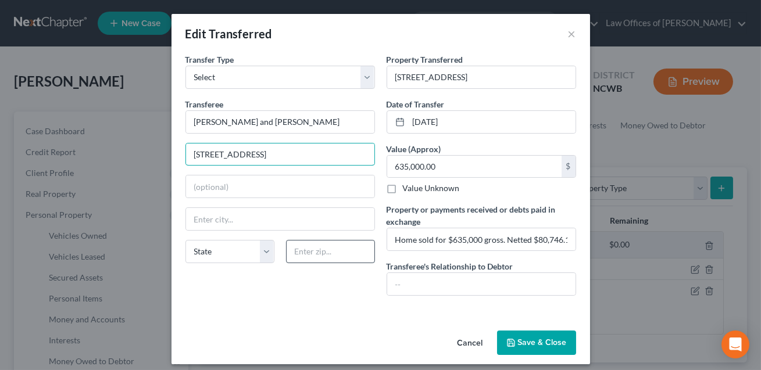
type input "[STREET_ADDRESS]"
click at [311, 253] on input "text" at bounding box center [330, 251] width 89 height 23
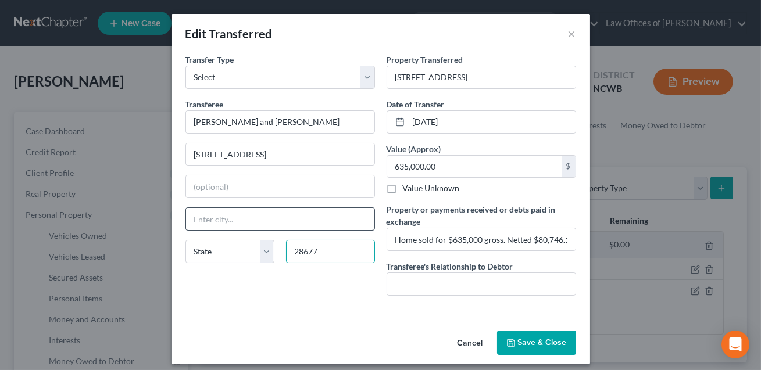
type input "28677"
click at [297, 222] on input "text" at bounding box center [280, 219] width 188 height 22
type input "[GEOGRAPHIC_DATA]"
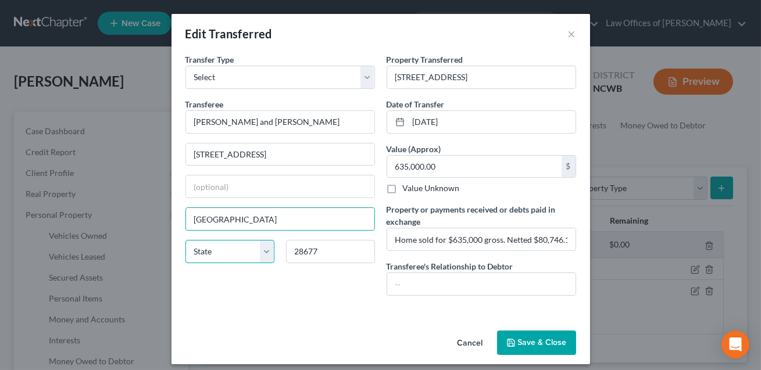
click at [242, 253] on select "State [US_STATE] AK AR AZ CA CO CT DE DC [GEOGRAPHIC_DATA] [GEOGRAPHIC_DATA] GU…" at bounding box center [229, 251] width 89 height 23
select select "28"
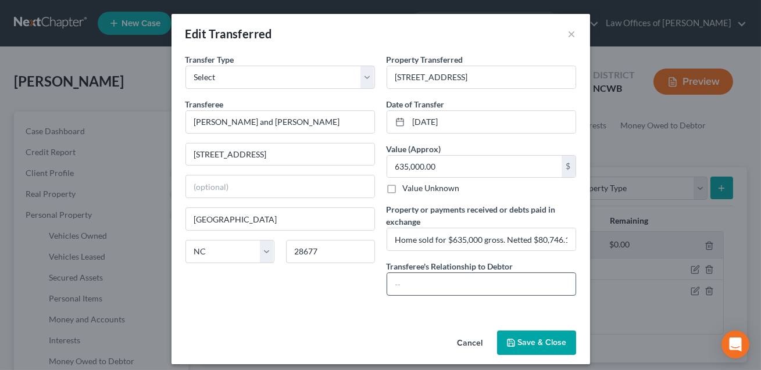
click at [397, 281] on input "text" at bounding box center [481, 284] width 188 height 22
type input "CONFIRM"
click at [538, 343] on button "Save & Close" at bounding box center [536, 343] width 79 height 24
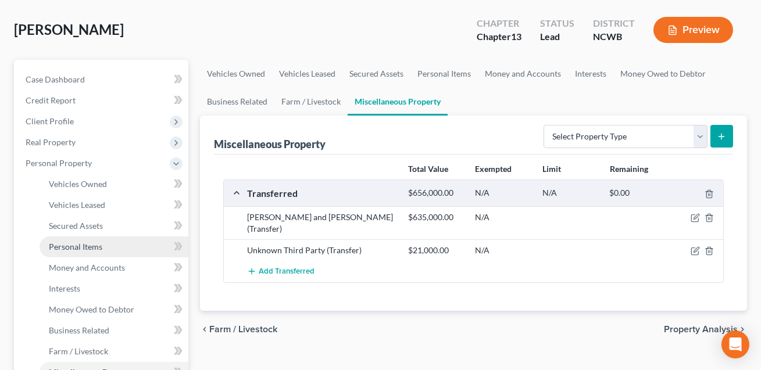
scroll to position [116, 0]
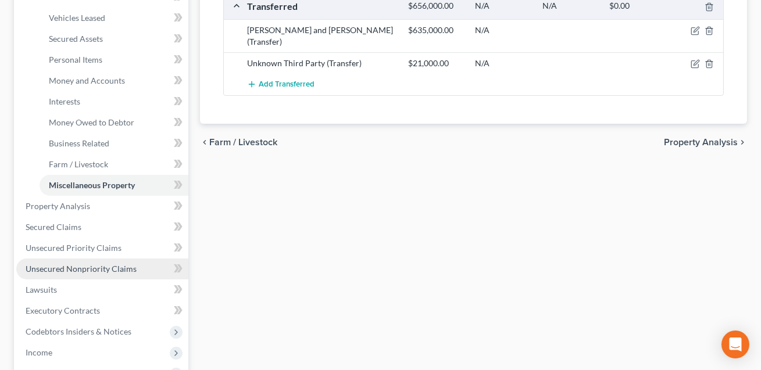
click at [58, 266] on span "Unsecured Nonpriority Claims" at bounding box center [81, 269] width 111 height 10
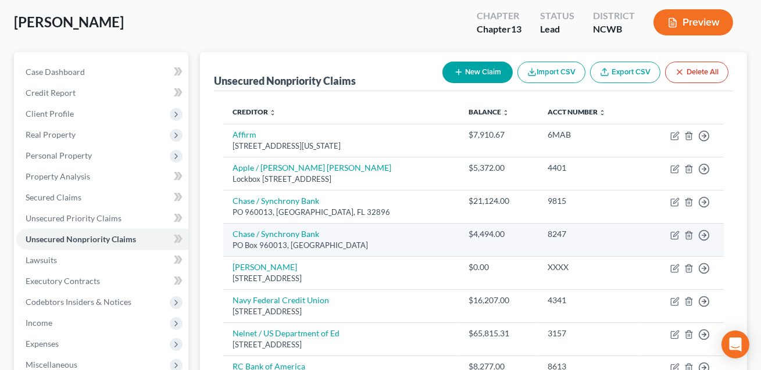
scroll to position [61, 0]
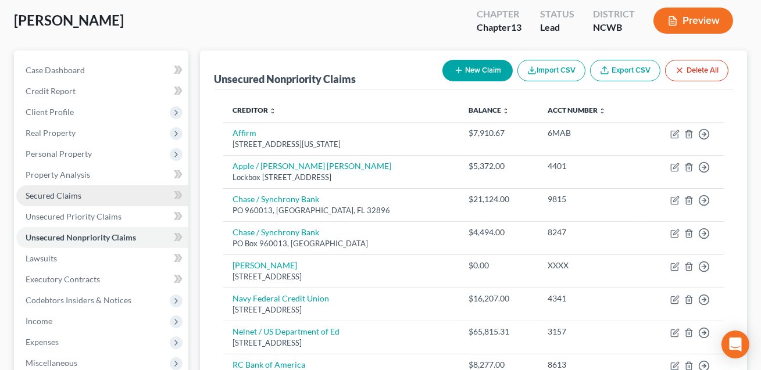
click at [66, 194] on span "Secured Claims" at bounding box center [54, 196] width 56 height 10
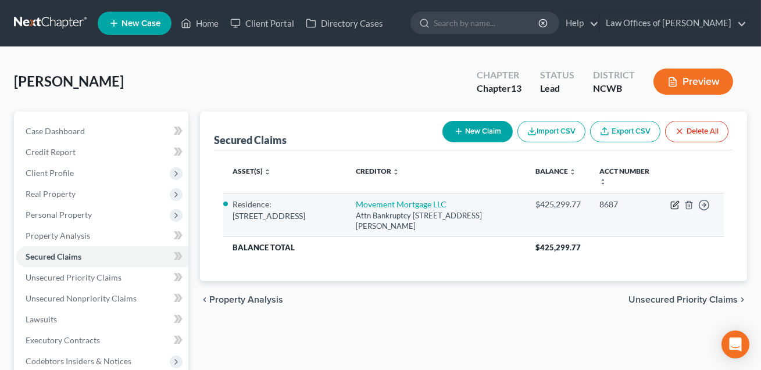
click at [675, 206] on icon "button" at bounding box center [675, 203] width 5 height 5
select select "42"
select select "3"
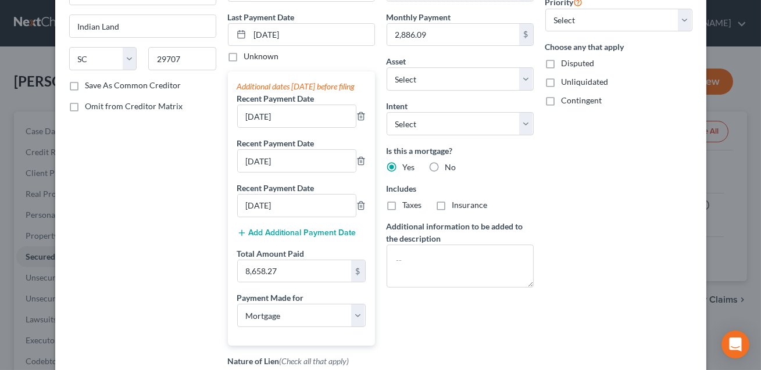
scroll to position [177, 0]
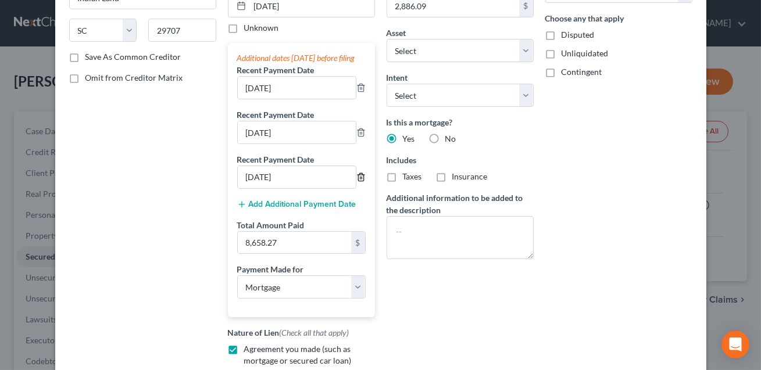
click at [363, 182] on icon "button" at bounding box center [360, 177] width 9 height 9
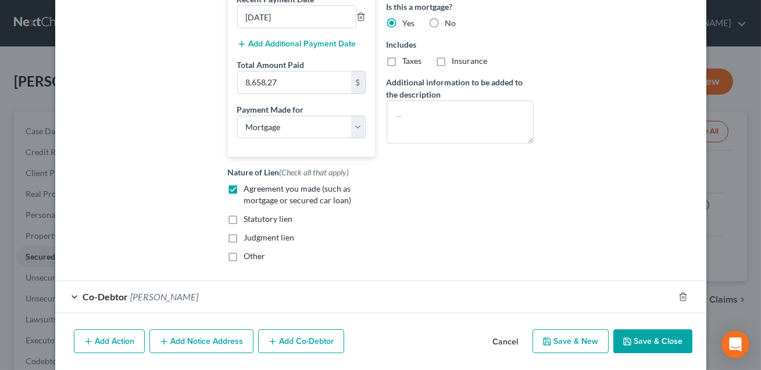
scroll to position [319, 0]
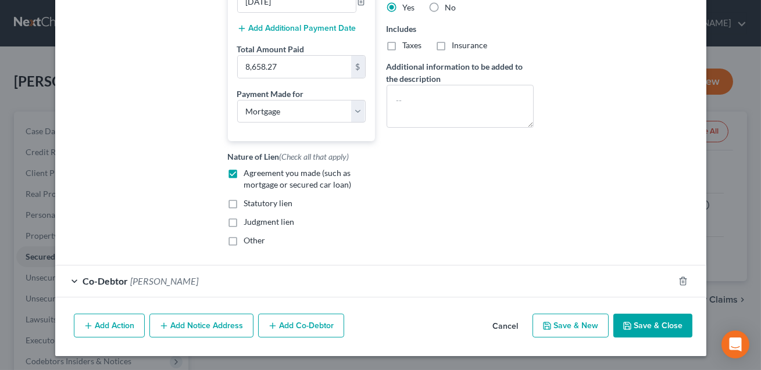
click at [652, 323] on button "Save & Close" at bounding box center [652, 326] width 79 height 24
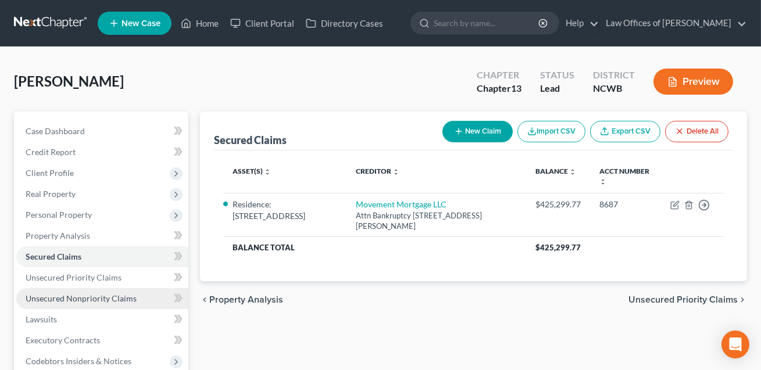
click at [113, 298] on span "Unsecured Nonpriority Claims" at bounding box center [81, 299] width 111 height 10
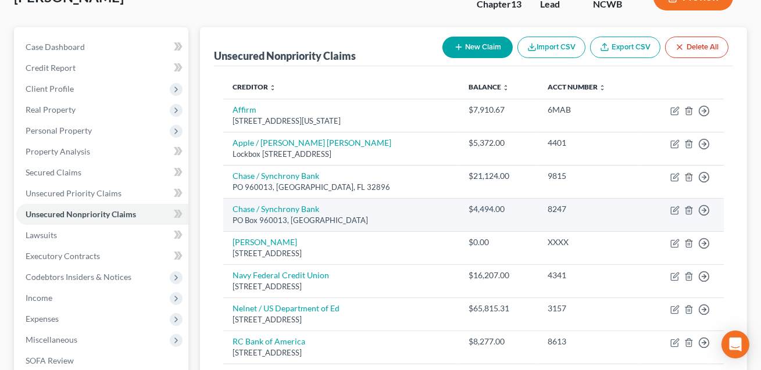
scroll to position [152, 0]
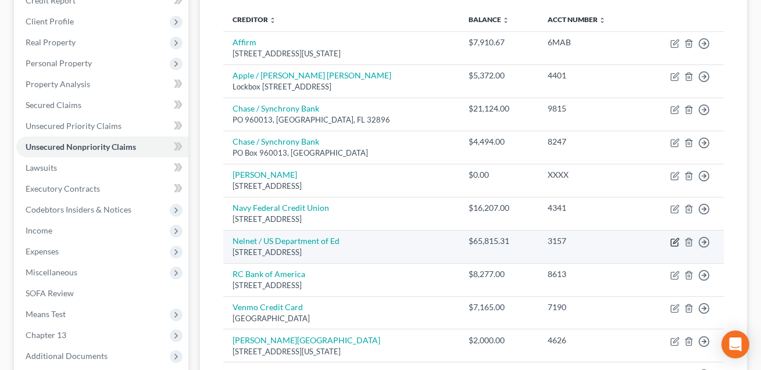
click at [675, 243] on icon "button" at bounding box center [674, 242] width 9 height 9
select select "38"
select select "17"
select select "0"
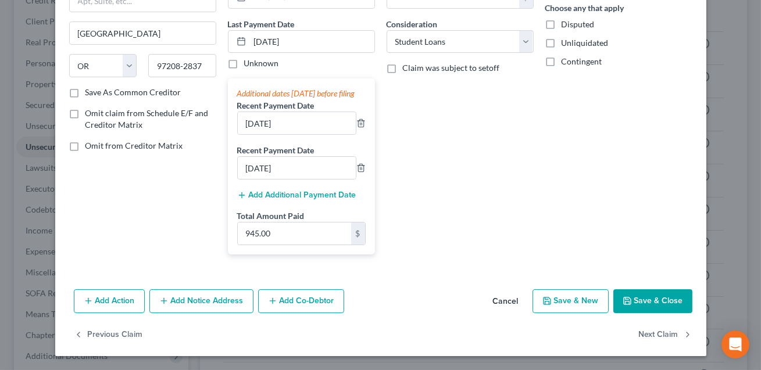
click at [654, 303] on button "Save & Close" at bounding box center [652, 302] width 79 height 24
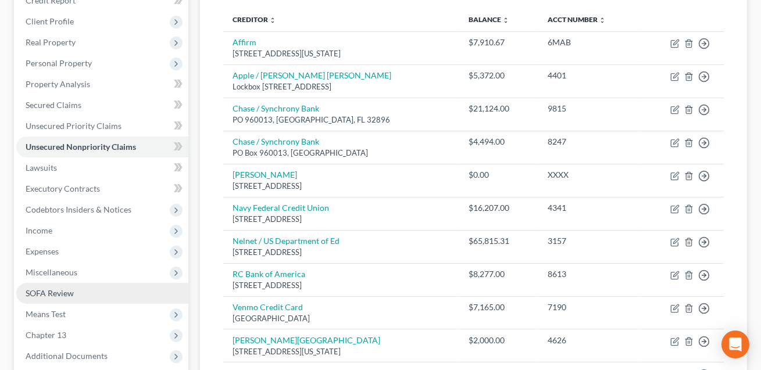
click at [78, 288] on link "SOFA Review" at bounding box center [102, 293] width 172 height 21
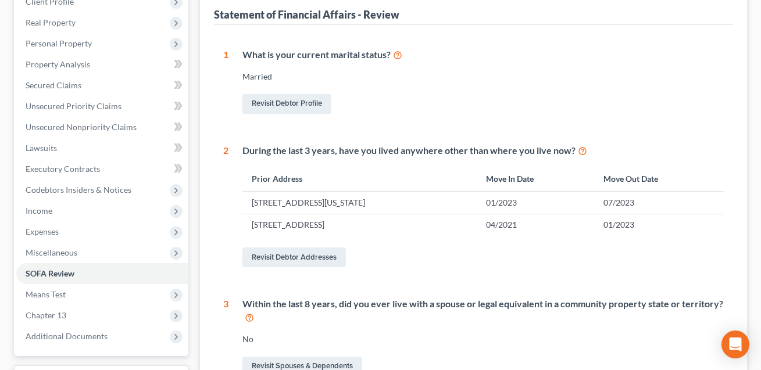
scroll to position [47, 0]
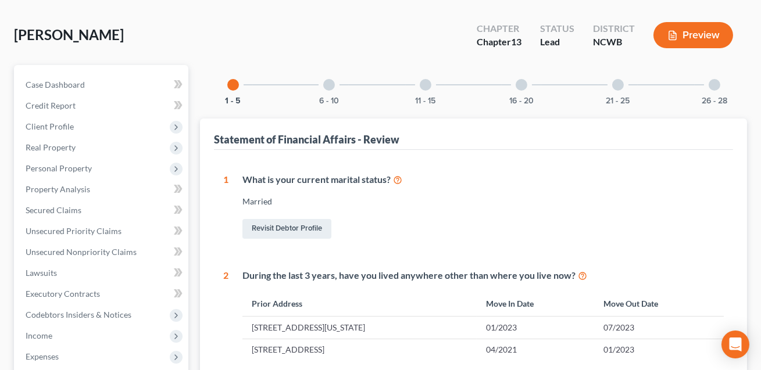
click at [520, 85] on div at bounding box center [522, 85] width 12 height 12
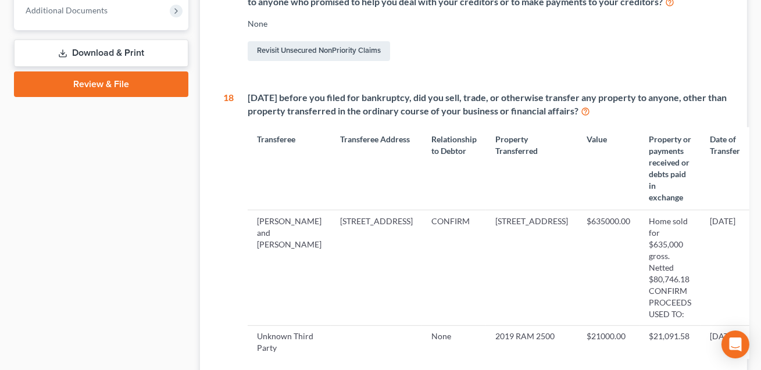
scroll to position [502, 0]
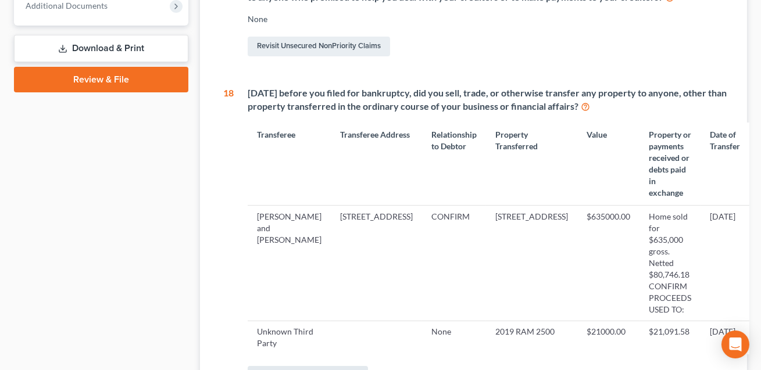
click at [310, 366] on link "Revisit Miscellaneous Property" at bounding box center [308, 376] width 120 height 20
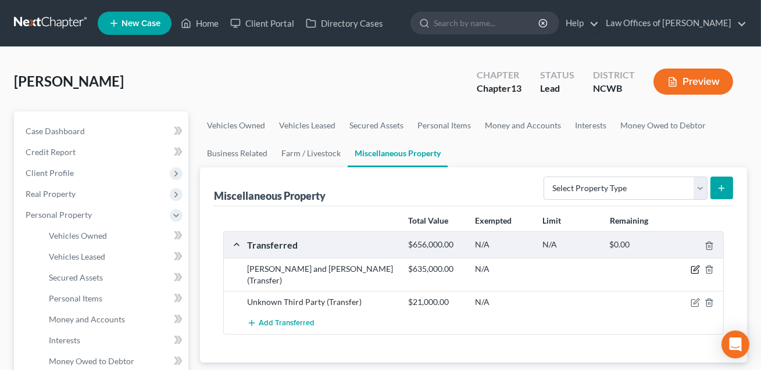
click at [696, 270] on icon "button" at bounding box center [695, 269] width 9 height 9
select select "Ordinary ([DATE])"
select select "28"
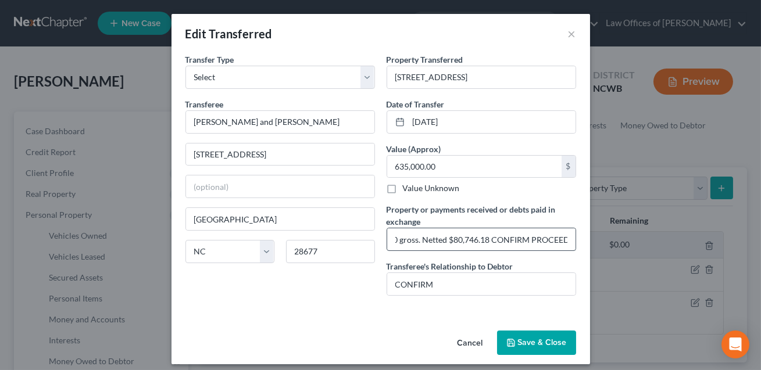
scroll to position [0, 126]
drag, startPoint x: 448, startPoint y: 238, endPoint x: 642, endPoint y: 247, distance: 194.4
click at [642, 247] on div "Edit Transferred × An exemption set must first be selected from the Filing Info…" at bounding box center [380, 185] width 761 height 370
click at [481, 238] on input "Home sold for $635,000 gross. Netted $80,746.18 . Approx $43,000 of proceeds we…" at bounding box center [481, 239] width 188 height 22
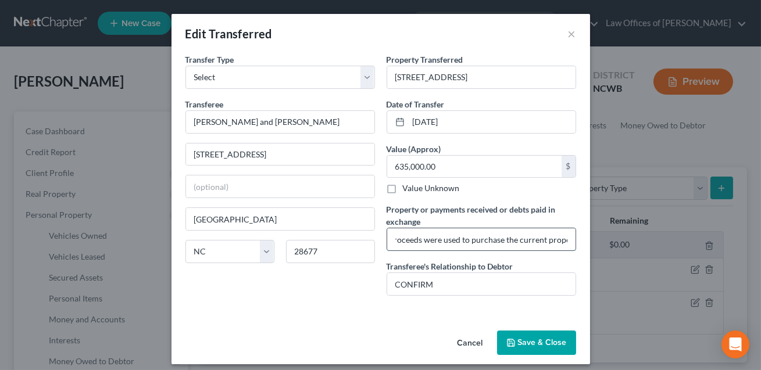
scroll to position [0, 0]
click at [560, 239] on input "Home sold for $635,000 gross. Netted $80,746.18 . Approx $43,000 of proceeds we…" at bounding box center [481, 239] width 188 height 22
click at [533, 239] on input "Home sold for $635,000 gross. Netted $80,746.18 . Approx $43,000 of proceeds we…" at bounding box center [481, 239] width 188 height 22
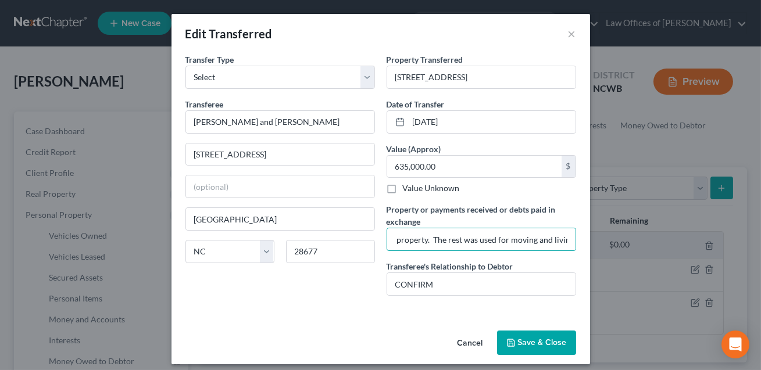
type input "Home sold for $635,000 gross. Netted $80,746.18 . Approx $43,000 of proceeds we…"
click at [529, 340] on button "Save & Close" at bounding box center [536, 343] width 79 height 24
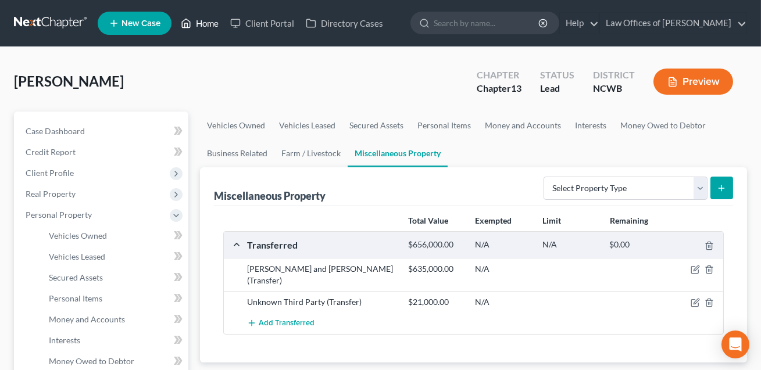
click at [208, 26] on link "Home" at bounding box center [199, 23] width 49 height 21
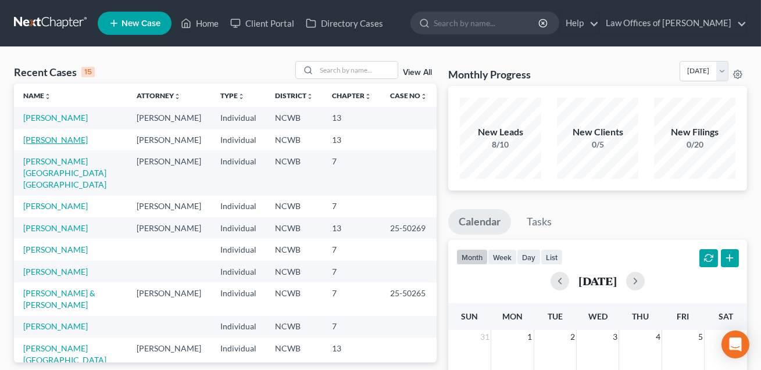
click at [67, 138] on link "[PERSON_NAME]" at bounding box center [55, 140] width 65 height 10
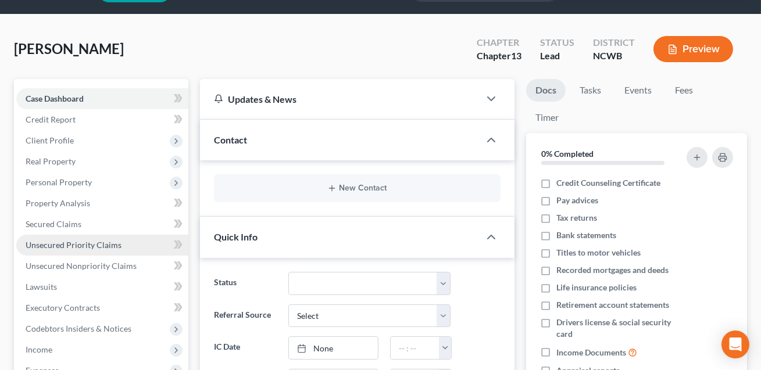
scroll to position [43, 0]
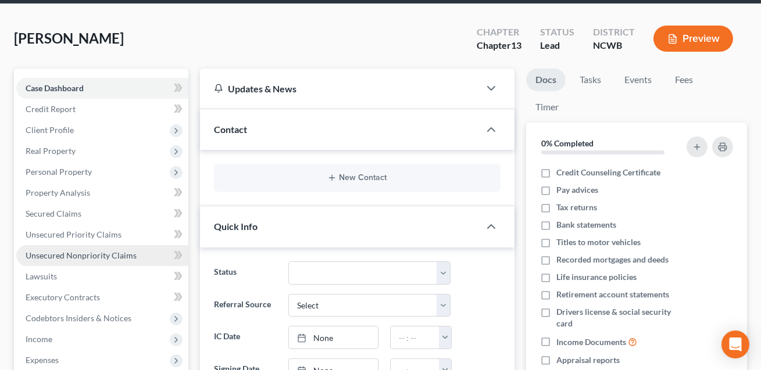
click at [65, 253] on span "Unsecured Nonpriority Claims" at bounding box center [81, 256] width 111 height 10
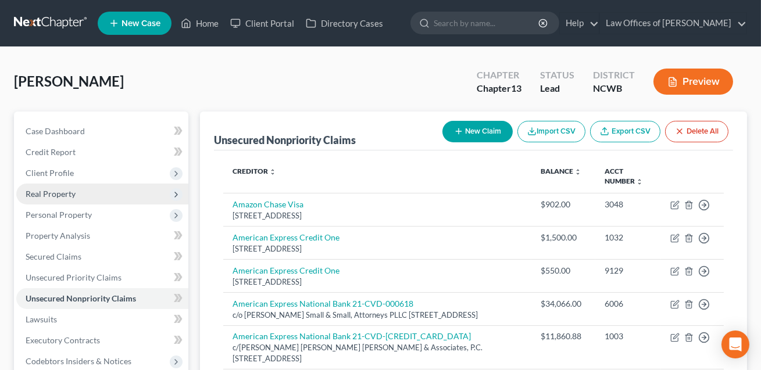
click at [63, 196] on span "Real Property" at bounding box center [51, 194] width 50 height 10
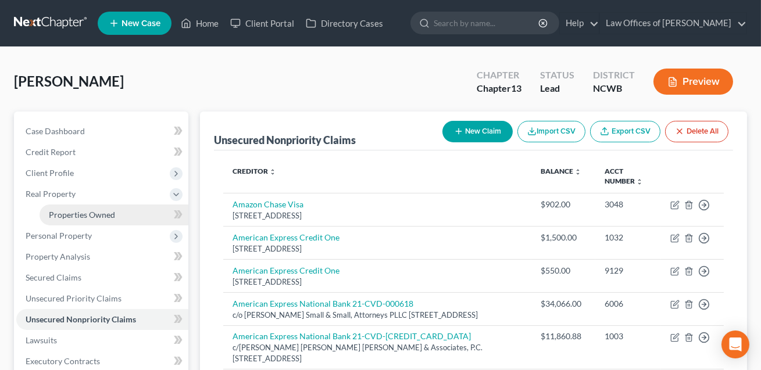
click at [67, 217] on span "Properties Owned" at bounding box center [82, 215] width 66 height 10
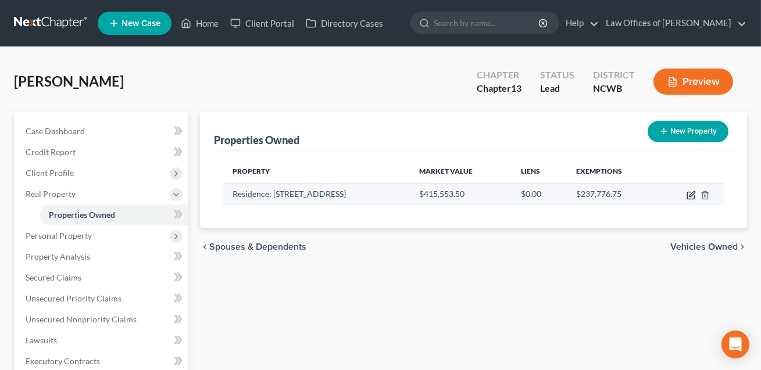
click at [689, 194] on icon "button" at bounding box center [691, 195] width 9 height 9
select select "28"
select select "3"
select select "5"
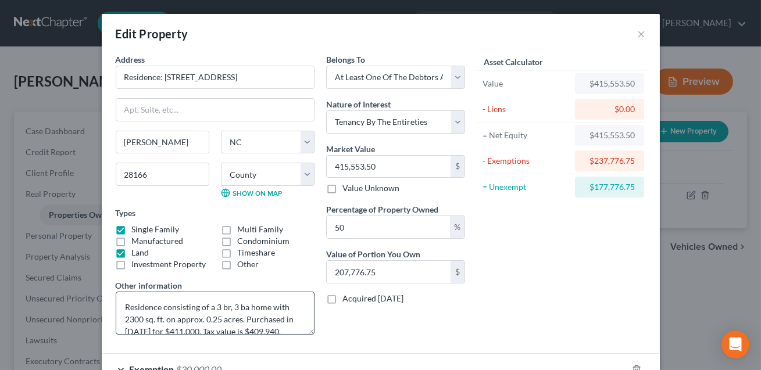
scroll to position [24, 0]
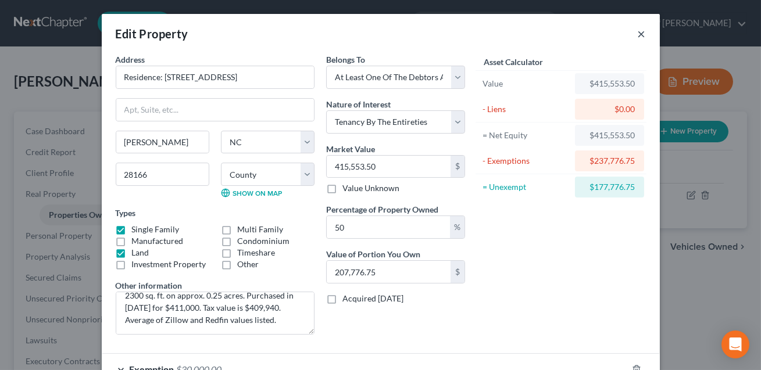
click at [641, 35] on button "×" at bounding box center [642, 34] width 8 height 14
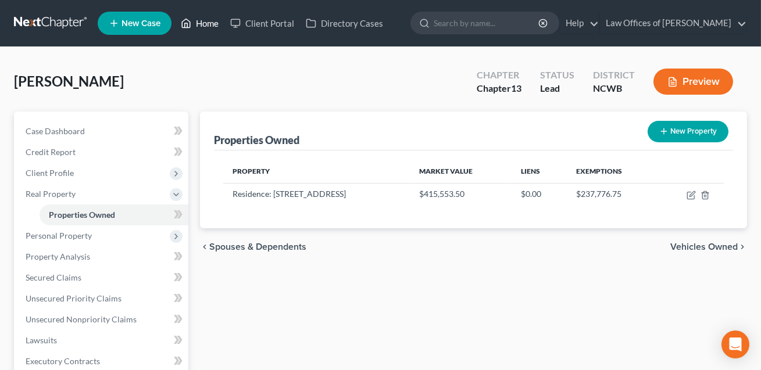
click at [208, 24] on link "Home" at bounding box center [199, 23] width 49 height 21
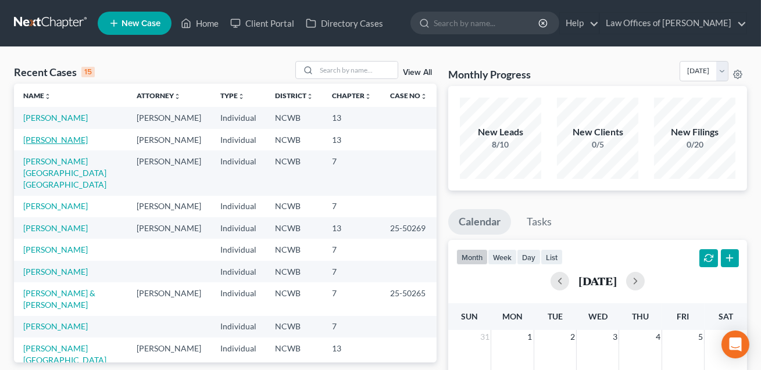
click at [73, 142] on link "[PERSON_NAME]" at bounding box center [55, 140] width 65 height 10
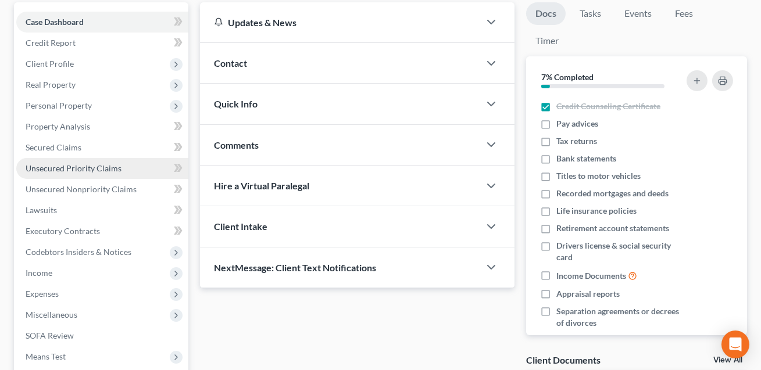
scroll to position [101, 0]
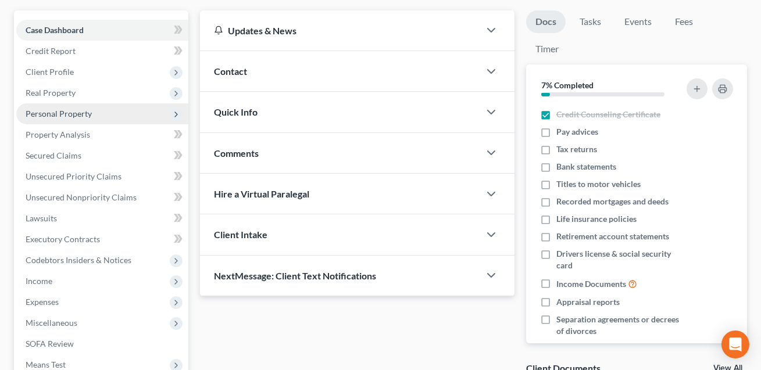
click at [51, 109] on span "Personal Property" at bounding box center [59, 114] width 66 height 10
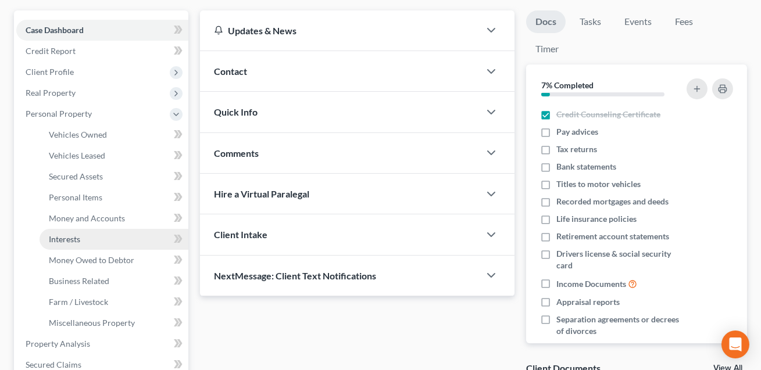
click at [66, 234] on span "Interests" at bounding box center [64, 239] width 31 height 10
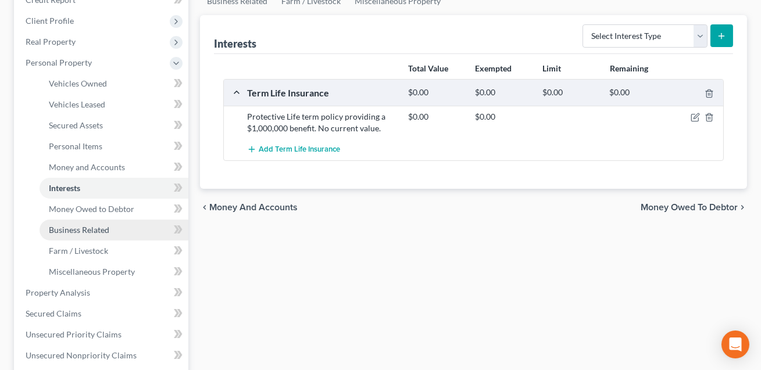
scroll to position [153, 0]
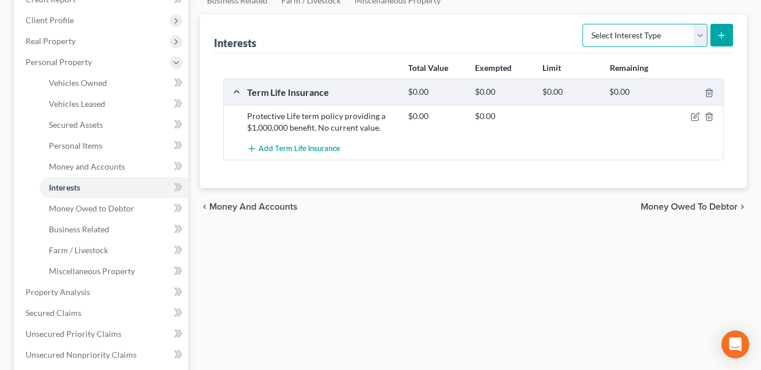
click at [613, 29] on select "Select Interest Type 401K Annuity Bond Education IRA Government Bond Government…" at bounding box center [645, 35] width 125 height 23
select select "401k"
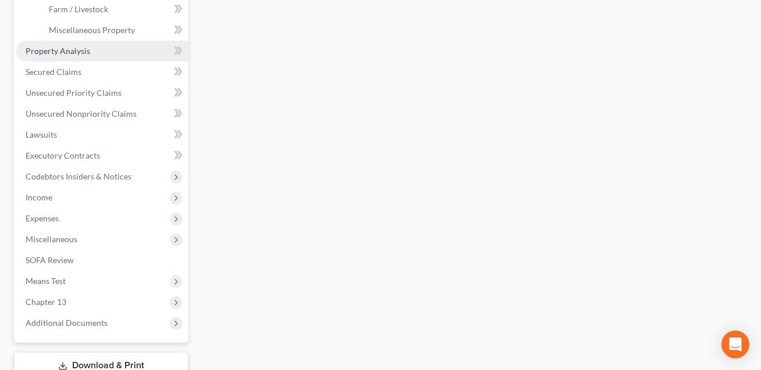
scroll to position [417, 0]
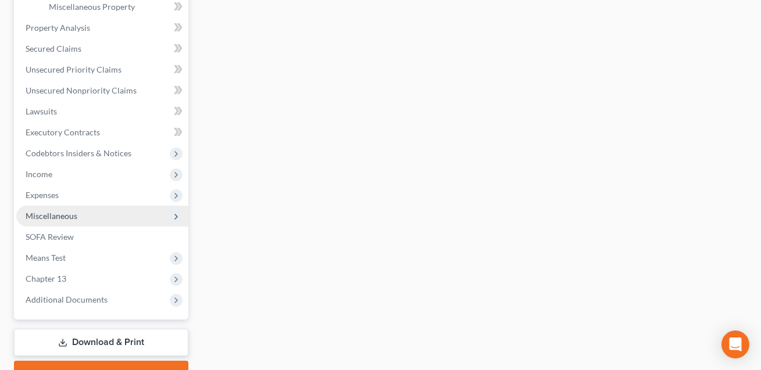
click at [62, 219] on span "Miscellaneous" at bounding box center [52, 216] width 52 height 10
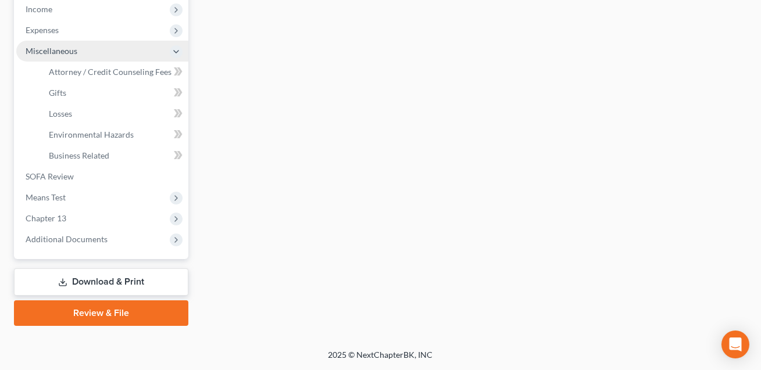
scroll to position [372, 0]
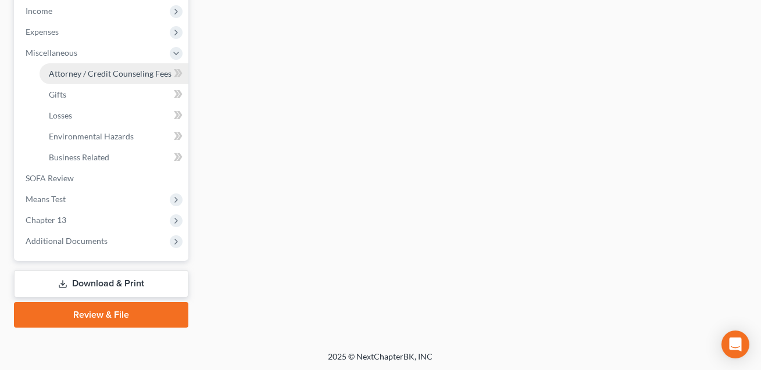
click at [118, 70] on span "Attorney / Credit Counseling Fees" at bounding box center [110, 74] width 123 height 10
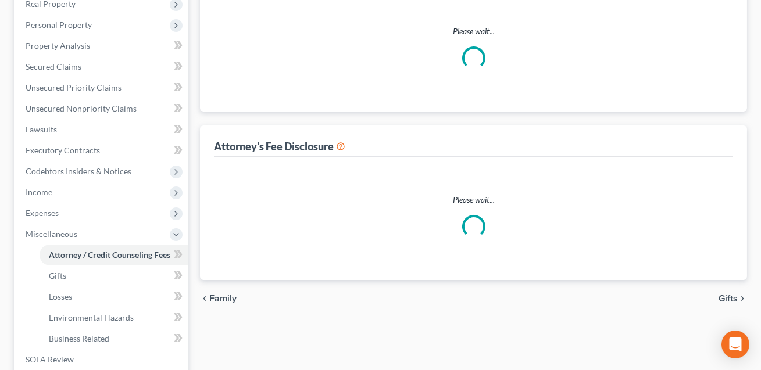
scroll to position [45, 0]
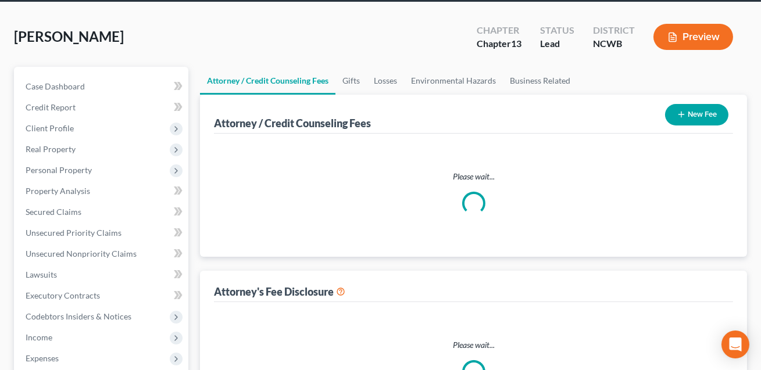
select select "0"
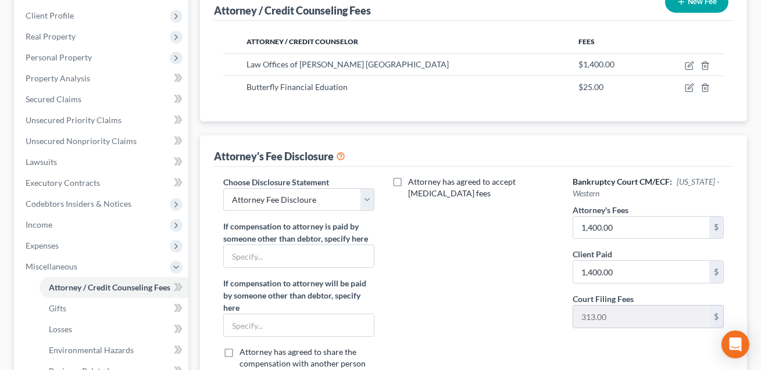
scroll to position [175, 0]
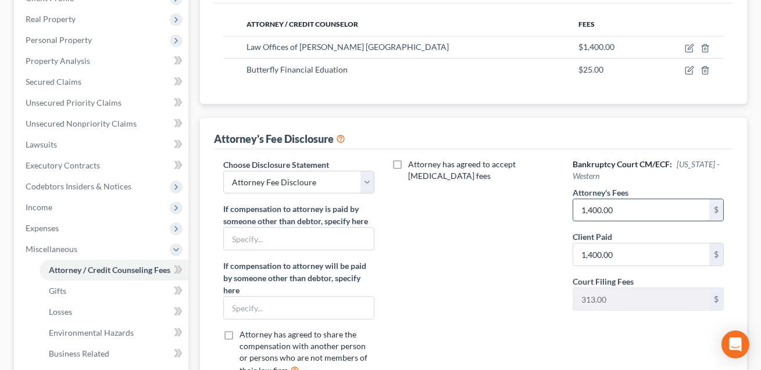
click at [609, 209] on input "1,400.00" at bounding box center [641, 210] width 136 height 22
type input "5,000.00"
click at [599, 252] on input "1,400.00" at bounding box center [641, 255] width 136 height 22
click at [590, 253] on input "140.02" at bounding box center [641, 255] width 136 height 22
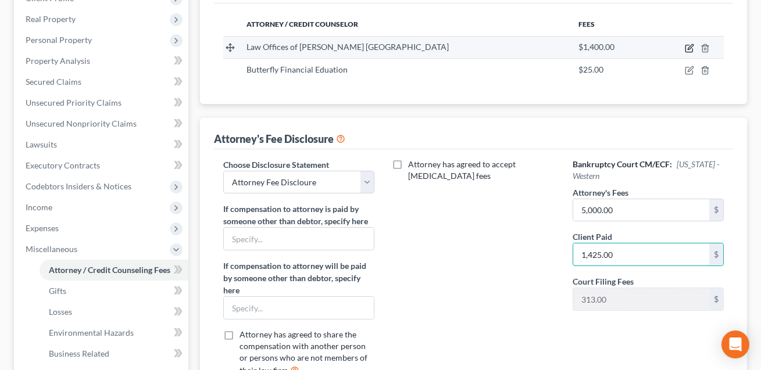
type input "1,425.00"
click at [688, 49] on icon "button" at bounding box center [689, 48] width 9 height 9
select select "28"
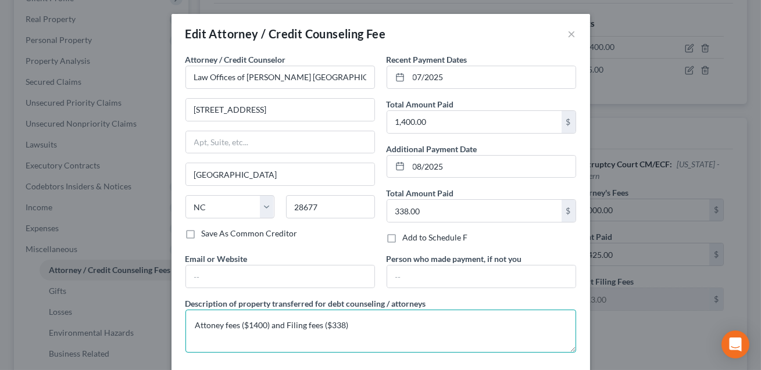
click at [267, 324] on textarea "Attoney fees ($1400) and Filing fees ($338)" at bounding box center [380, 331] width 391 height 43
click at [344, 327] on textarea "Attoney fees ($1425) and Filing fees ($338)" at bounding box center [380, 331] width 391 height 43
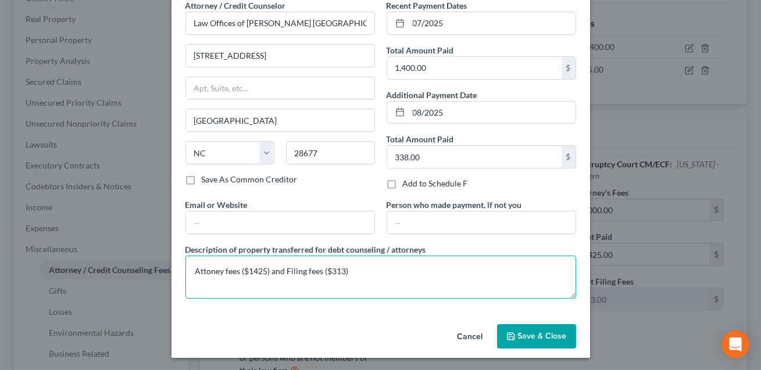
type textarea "Attoney fees ($1425) and Filing fees ($313)"
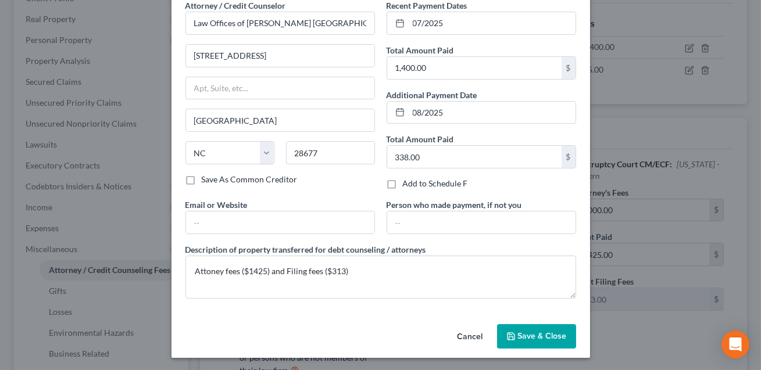
click at [528, 334] on span "Save & Close" at bounding box center [542, 336] width 49 height 10
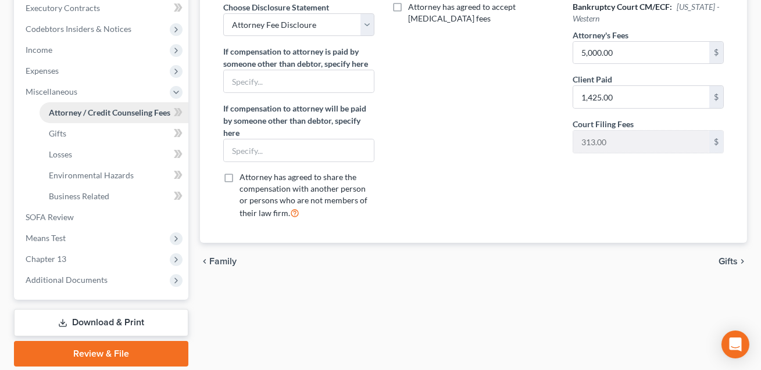
scroll to position [371, 0]
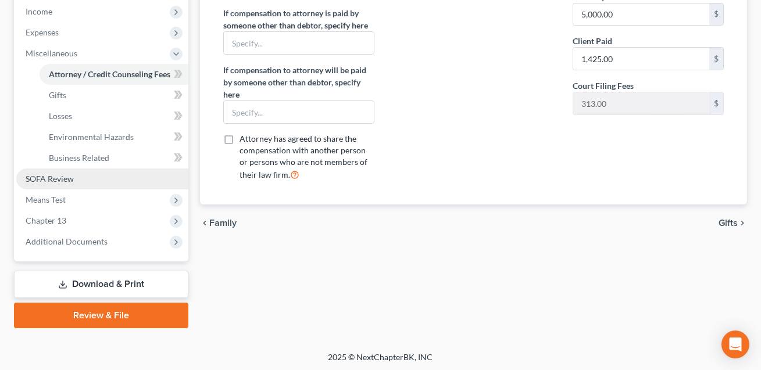
click at [60, 184] on link "SOFA Review" at bounding box center [102, 179] width 172 height 21
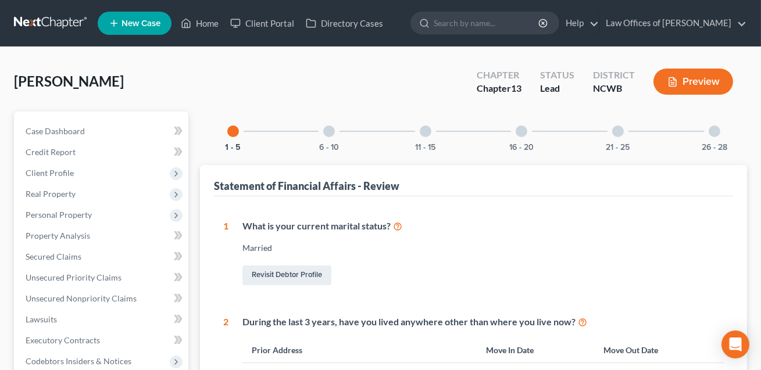
click at [517, 136] on div "16 - 20" at bounding box center [522, 132] width 40 height 40
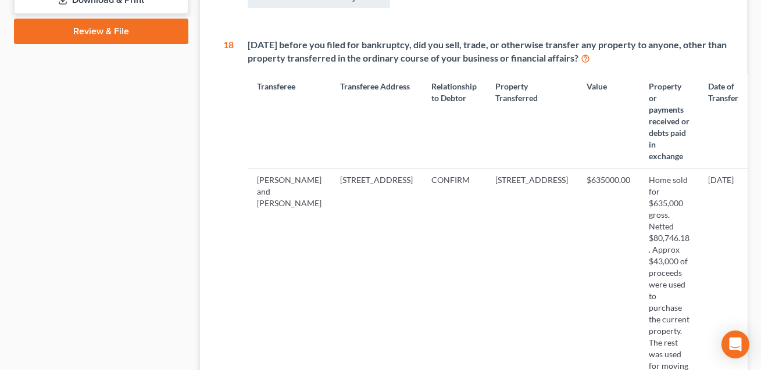
scroll to position [558, 0]
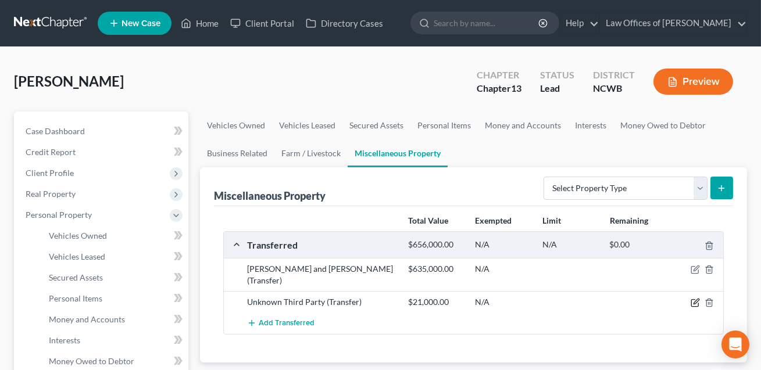
click at [694, 299] on icon "button" at bounding box center [696, 301] width 5 height 5
select select "Ordinary ([DATE])"
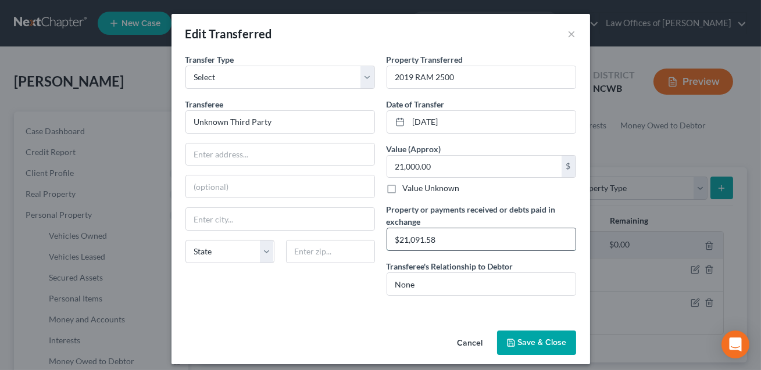
click at [443, 240] on input "$21,091.58" at bounding box center [481, 239] width 188 height 22
click at [439, 240] on input "$21,091.58. Half of the funds" at bounding box center [481, 239] width 188 height 22
click at [502, 238] on input "$21,091.58. Half of the funds" at bounding box center [481, 239] width 188 height 22
click at [527, 240] on input "$21,091.58. Half of the proceeds were paid to husband to pay for use of credit …" at bounding box center [481, 239] width 188 height 22
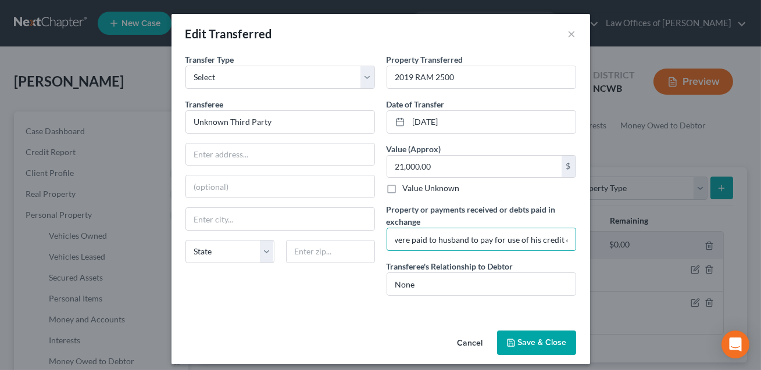
type input "$21,091.58. Half of the proceeds were paid to husband to pay for use of his cre…"
click at [523, 342] on button "Save & Close" at bounding box center [536, 343] width 79 height 24
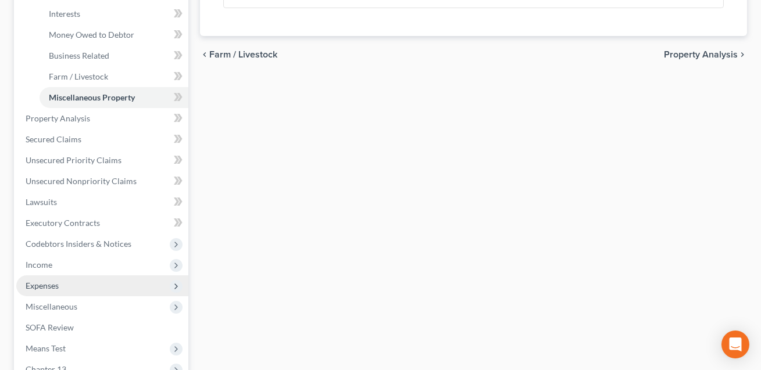
scroll to position [341, 0]
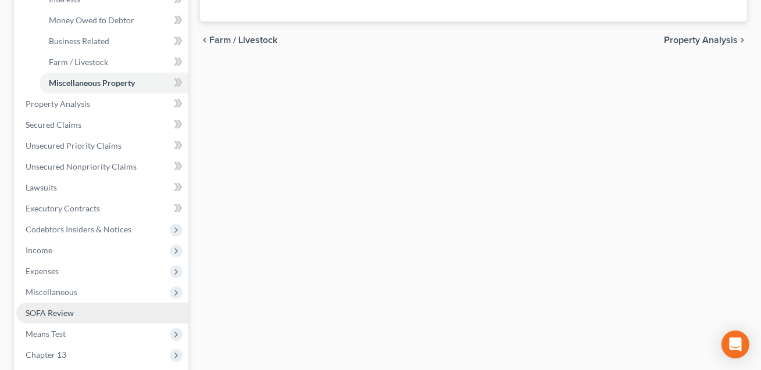
click at [66, 313] on span "SOFA Review" at bounding box center [50, 313] width 48 height 10
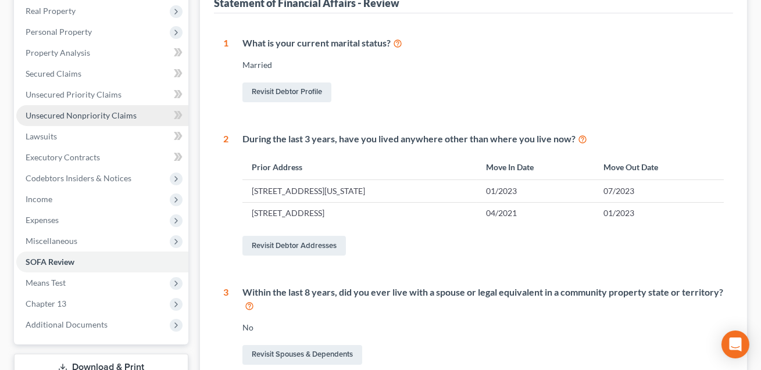
scroll to position [241, 0]
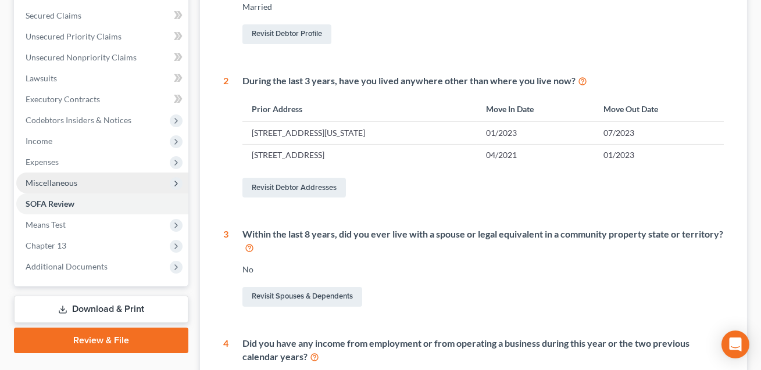
click at [60, 176] on span "Miscellaneous" at bounding box center [102, 183] width 172 height 21
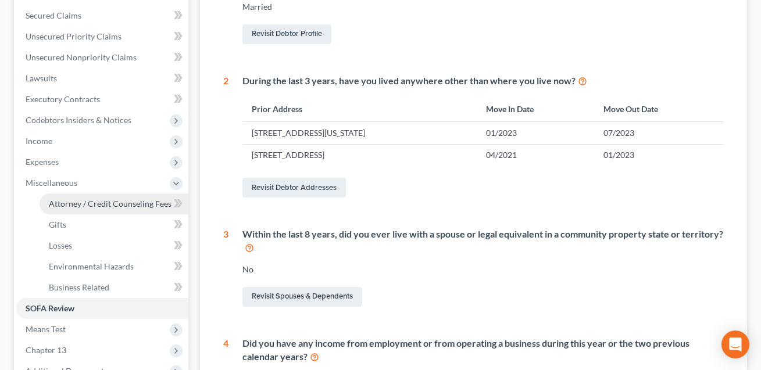
click at [106, 202] on span "Attorney / Credit Counseling Fees" at bounding box center [110, 204] width 123 height 10
select select "0"
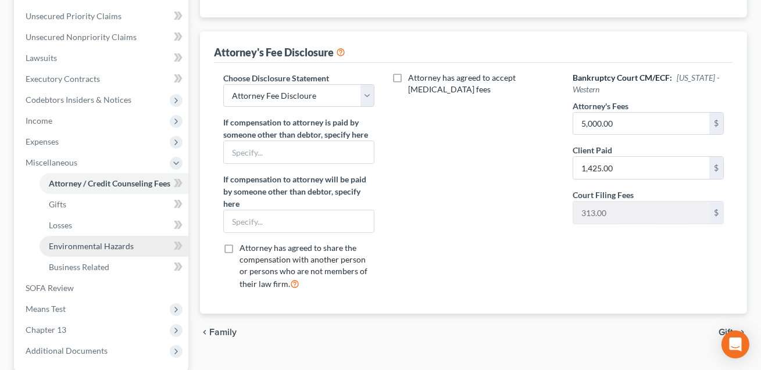
scroll to position [372, 0]
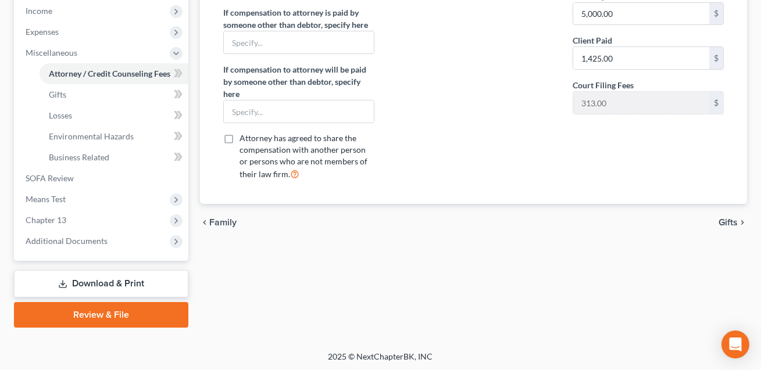
click at [113, 283] on link "Download & Print" at bounding box center [101, 283] width 174 height 27
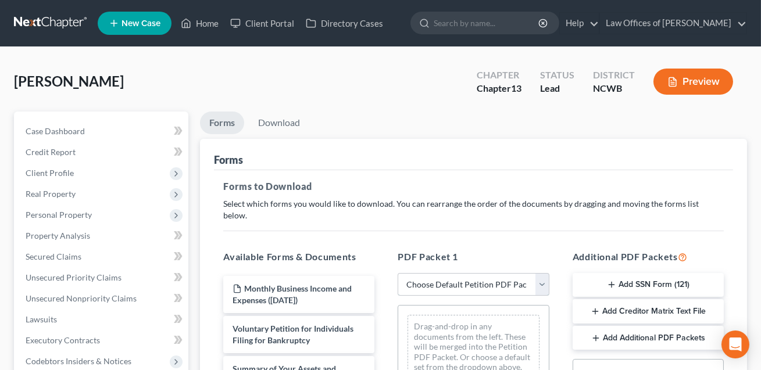
click at [428, 273] on select "Choose Default Petition PDF Packet Complete Bankruptcy Petition (all forms and …" at bounding box center [473, 284] width 151 height 23
select select "0"
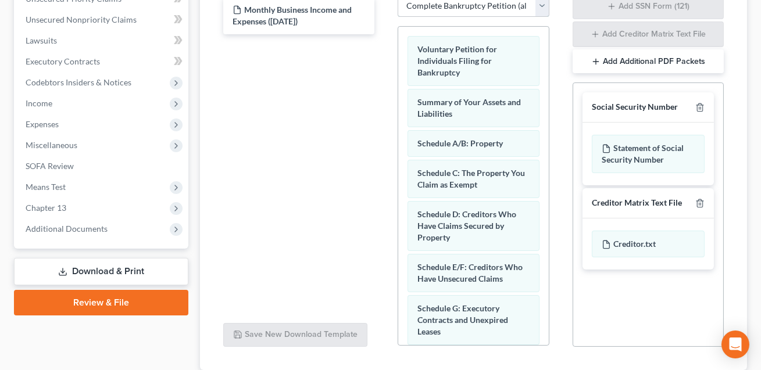
scroll to position [280, 0]
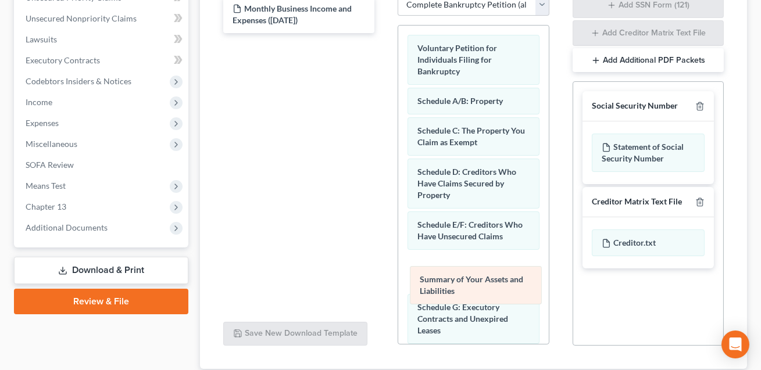
drag, startPoint x: 433, startPoint y: 94, endPoint x: 435, endPoint y: 285, distance: 191.9
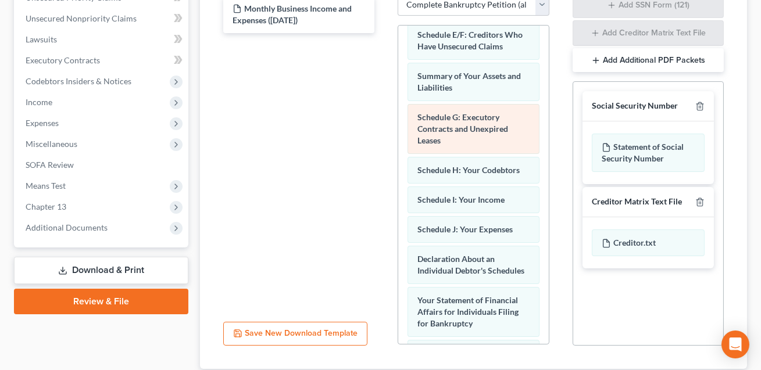
scroll to position [197, 0]
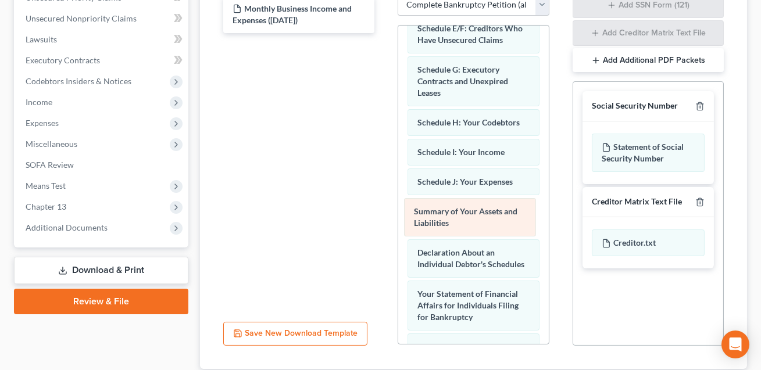
drag, startPoint x: 436, startPoint y: 53, endPoint x: 431, endPoint y: 208, distance: 154.1
click at [431, 208] on div "Summary of Your Assets and Liabilities Voluntary Petition for Individuals Filin…" at bounding box center [473, 215] width 150 height 772
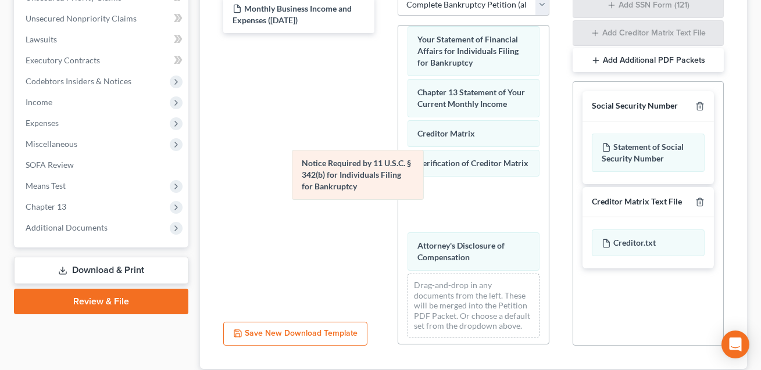
scroll to position [398, 0]
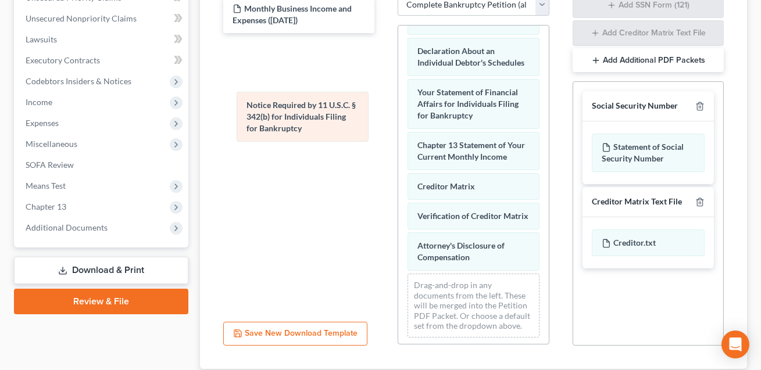
drag, startPoint x: 442, startPoint y: 186, endPoint x: 269, endPoint y: 109, distance: 189.7
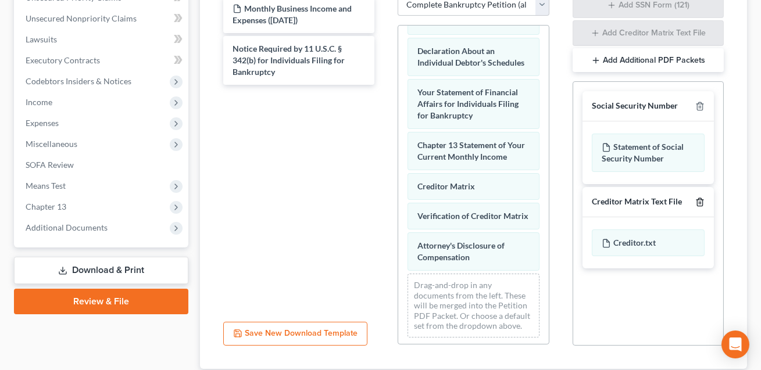
click at [699, 198] on icon "button" at bounding box center [699, 202] width 9 height 9
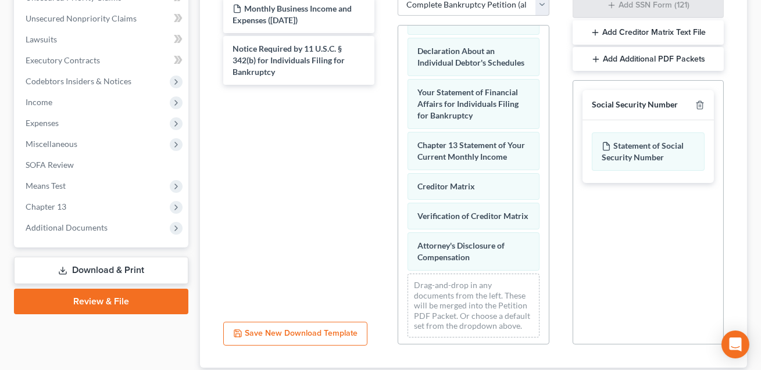
scroll to position [347, 0]
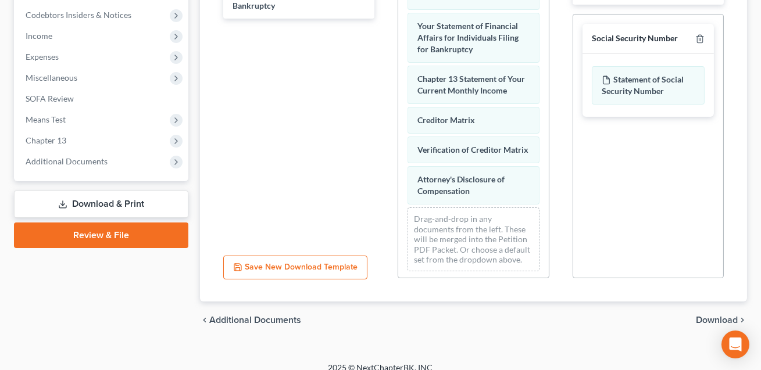
click at [712, 316] on span "Download" at bounding box center [717, 320] width 42 height 9
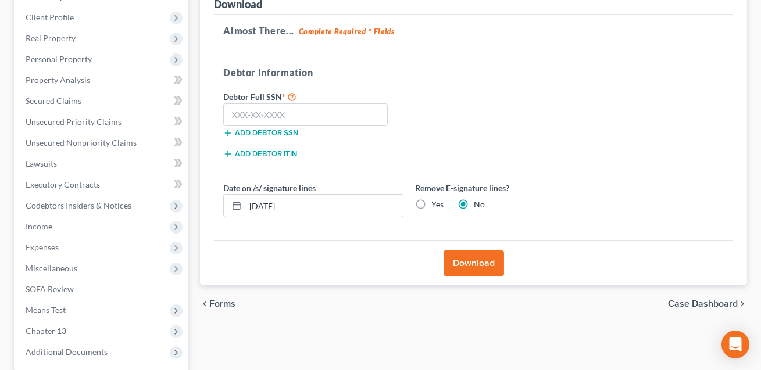
scroll to position [159, 0]
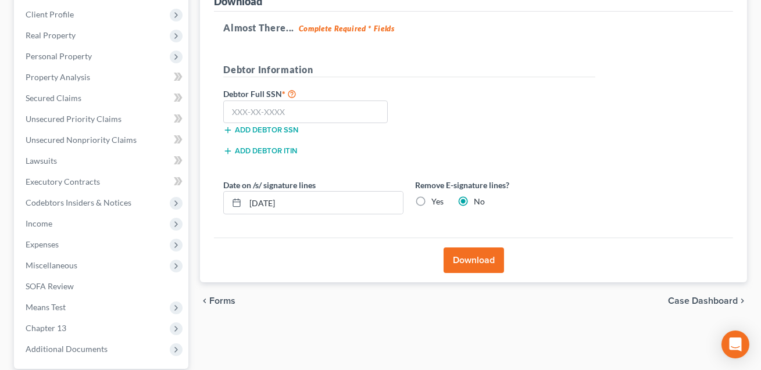
click at [431, 201] on label "Yes" at bounding box center [437, 202] width 12 height 12
click at [436, 201] on input "Yes" at bounding box center [440, 200] width 8 height 8
radio input "true"
radio input "false"
drag, startPoint x: 302, startPoint y: 200, endPoint x: 247, endPoint y: 199, distance: 55.2
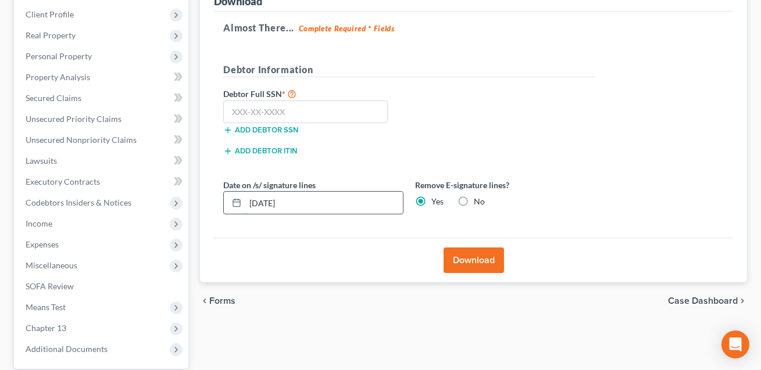
click at [247, 199] on input "[DATE]" at bounding box center [324, 203] width 158 height 22
click at [241, 111] on input "text" at bounding box center [305, 112] width 165 height 23
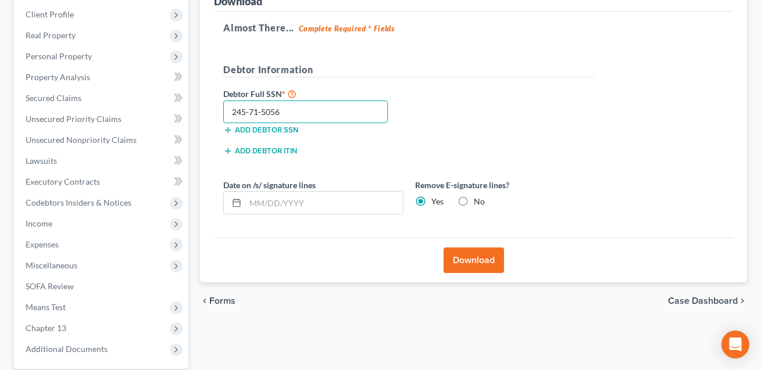
type input "245-71-5056"
click at [467, 258] on button "Download" at bounding box center [474, 261] width 60 height 26
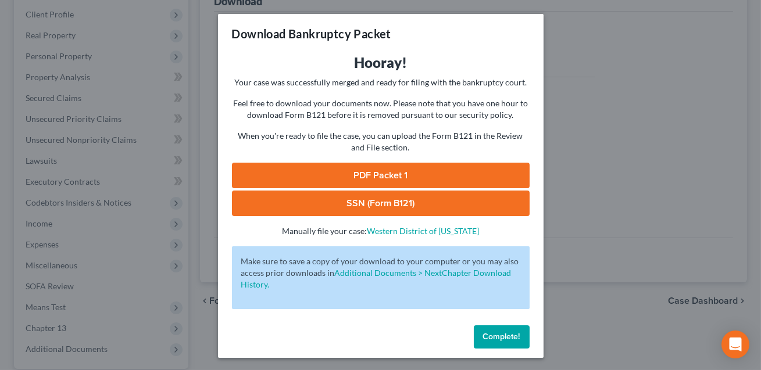
click at [359, 204] on link "SSN (Form B121)" at bounding box center [381, 204] width 298 height 26
click at [374, 174] on link "PDF Packet 1" at bounding box center [381, 176] width 298 height 26
click at [514, 342] on button "Complete!" at bounding box center [502, 337] width 56 height 23
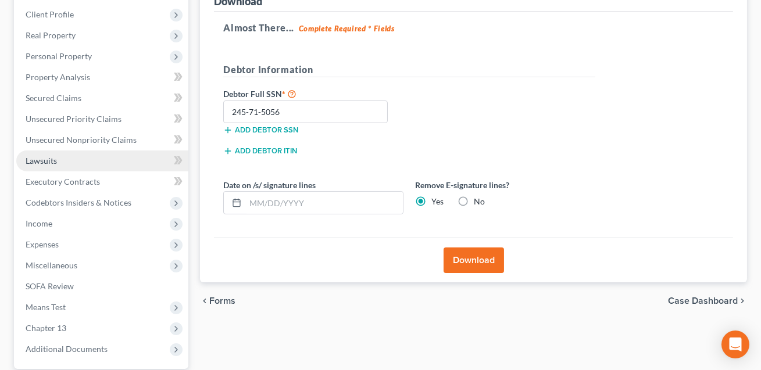
scroll to position [0, 0]
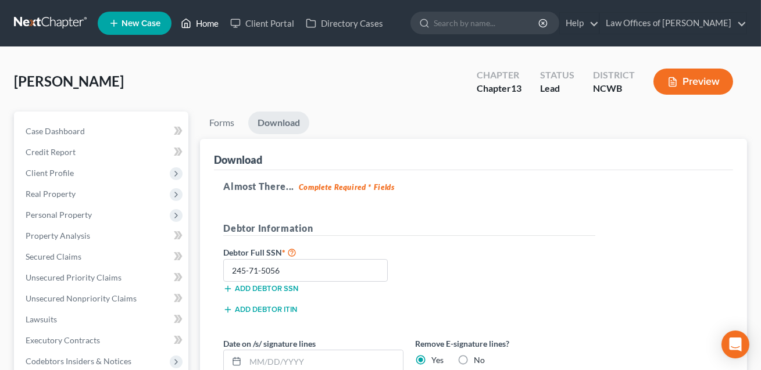
click at [200, 19] on link "Home" at bounding box center [199, 23] width 49 height 21
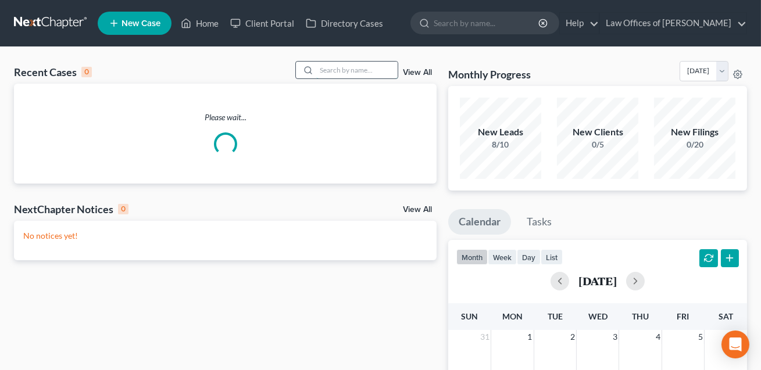
click at [316, 68] on input "search" at bounding box center [356, 70] width 81 height 17
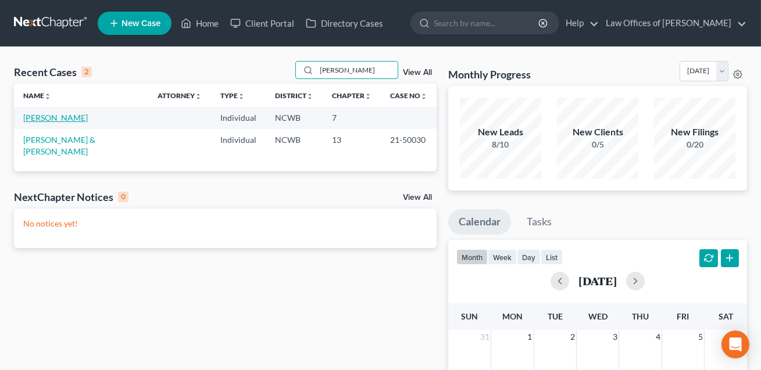
type input "[PERSON_NAME]"
click at [58, 119] on link "[PERSON_NAME]" at bounding box center [55, 118] width 65 height 10
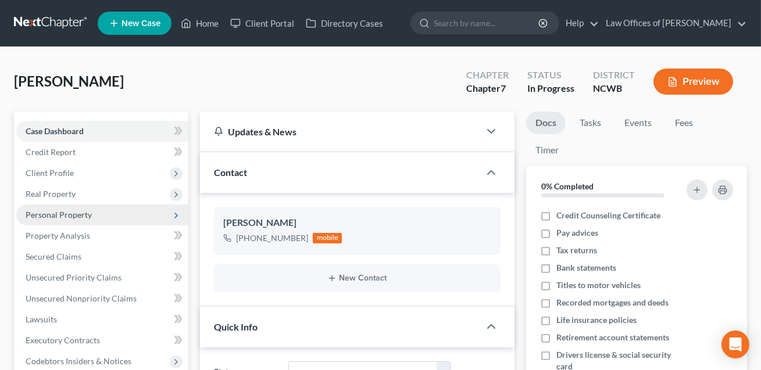
click at [74, 217] on span "Personal Property" at bounding box center [59, 215] width 66 height 10
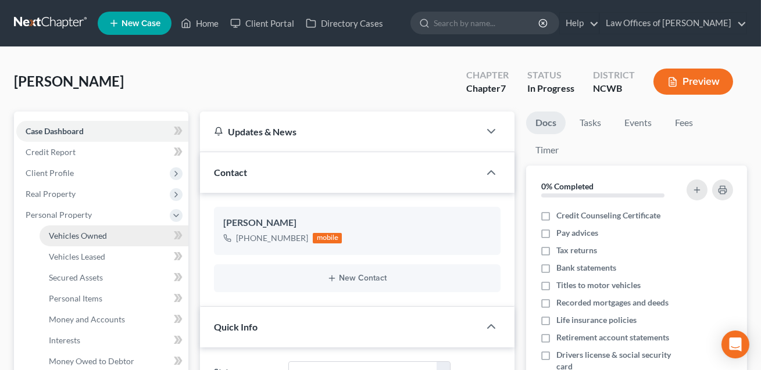
click at [80, 235] on span "Vehicles Owned" at bounding box center [78, 236] width 58 height 10
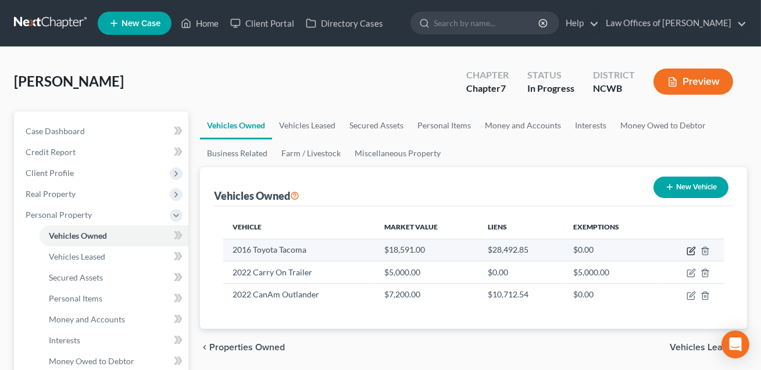
click at [691, 249] on icon "button" at bounding box center [692, 249] width 5 height 5
select select "0"
select select "10"
select select "2"
select select "0"
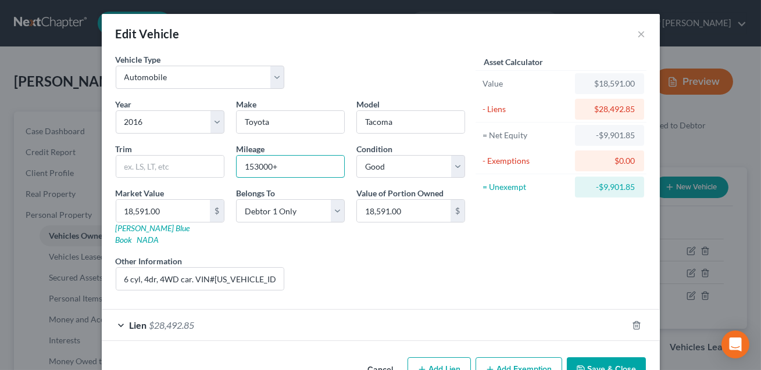
drag, startPoint x: 282, startPoint y: 166, endPoint x: 233, endPoint y: 165, distance: 49.4
click at [233, 165] on div "Mileage 153000+" at bounding box center [290, 160] width 120 height 35
type input "168,000+"
drag, startPoint x: 241, startPoint y: 267, endPoint x: 157, endPoint y: 268, distance: 83.7
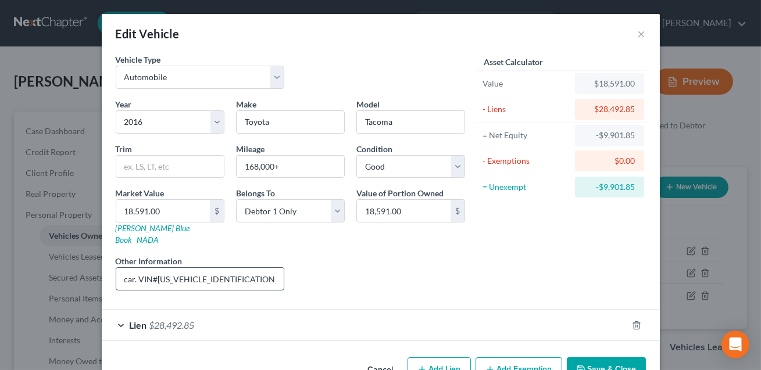
click at [157, 268] on input "6 cyl, 4dr, 4WD car. VIN#[US_VEHICLE_IDENTIFICATION_NUMBER]. KBB value listed." at bounding box center [200, 279] width 168 height 22
click at [148, 227] on link "[PERSON_NAME] Blue Book" at bounding box center [153, 234] width 74 height 22
click at [178, 209] on input "18,591.00" at bounding box center [163, 211] width 94 height 22
type input "1"
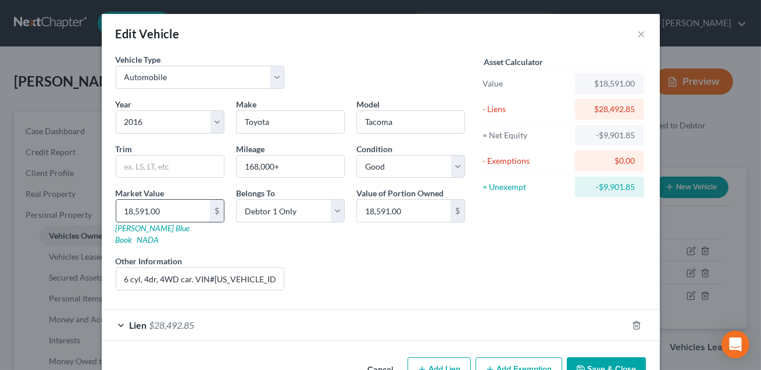
type input "1.00"
type input "18"
type input "18.00"
type input "182"
type input "182.00"
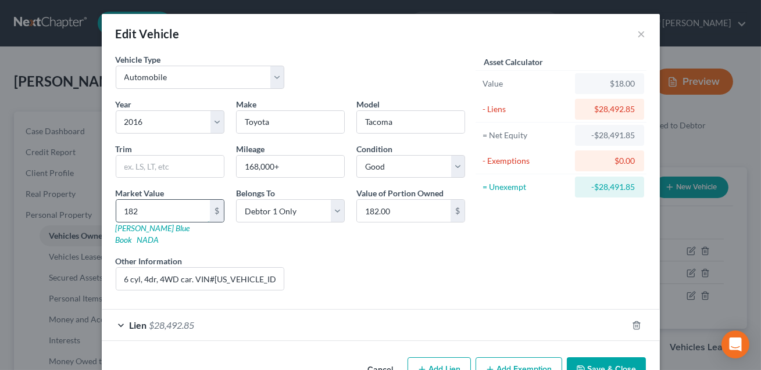
type input "1826"
type input "1,826.00"
type input "18267"
type input "18,267.00"
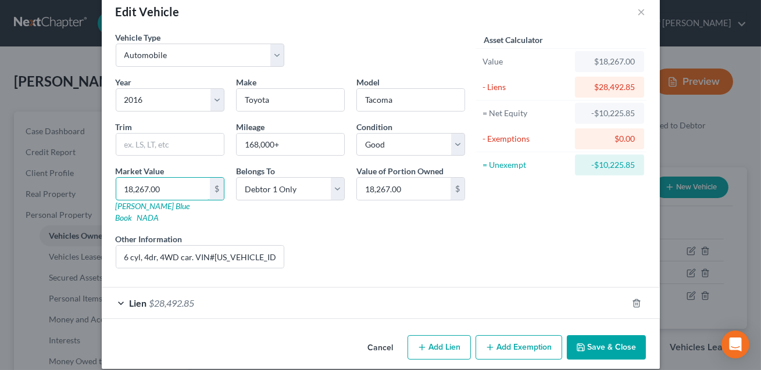
type input "18,267.00"
click at [613, 342] on button "Save & Close" at bounding box center [606, 347] width 79 height 24
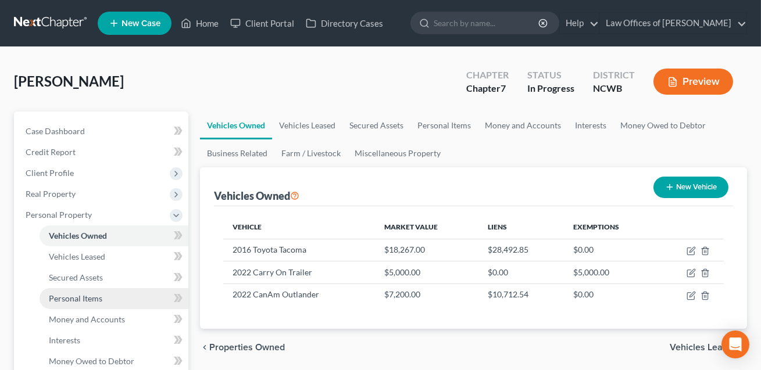
scroll to position [46, 0]
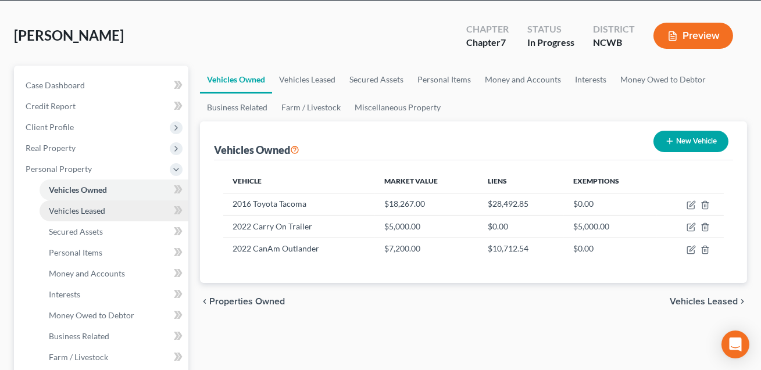
click at [87, 213] on span "Vehicles Leased" at bounding box center [77, 211] width 56 height 10
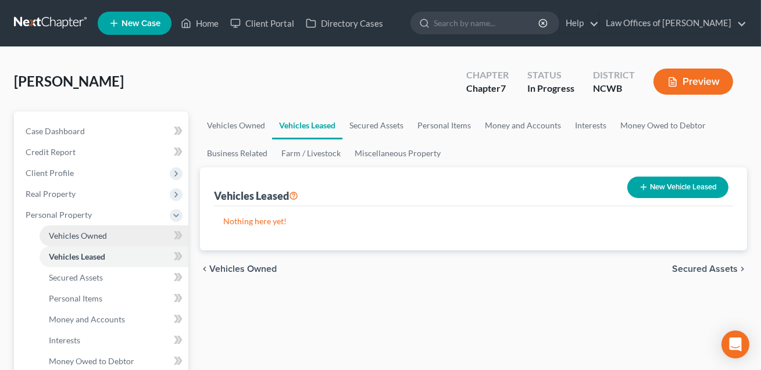
click at [64, 238] on span "Vehicles Owned" at bounding box center [78, 236] width 58 height 10
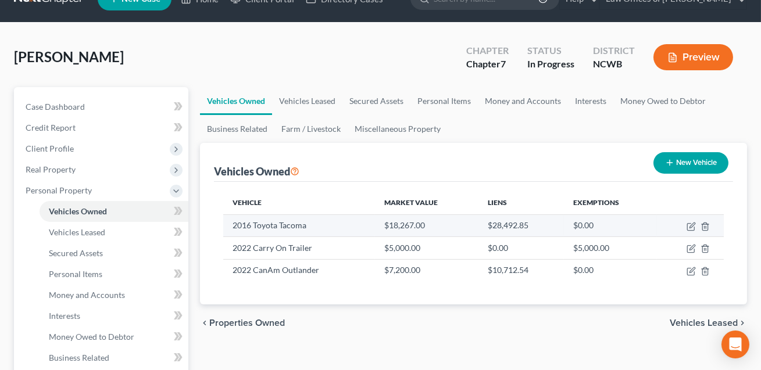
scroll to position [73, 0]
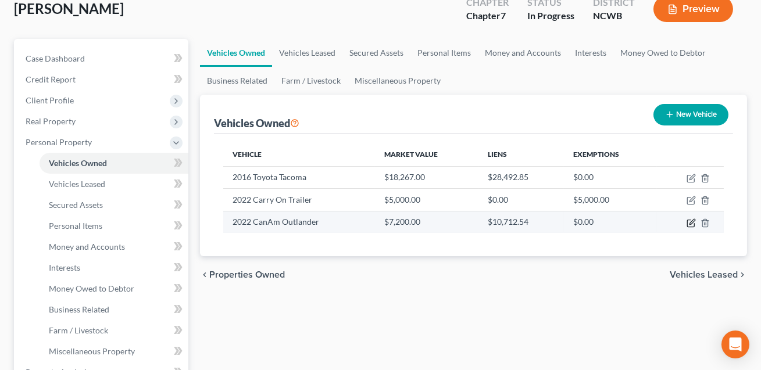
click at [691, 222] on icon "button" at bounding box center [691, 223] width 9 height 9
select select "6"
select select "4"
select select "2"
select select "0"
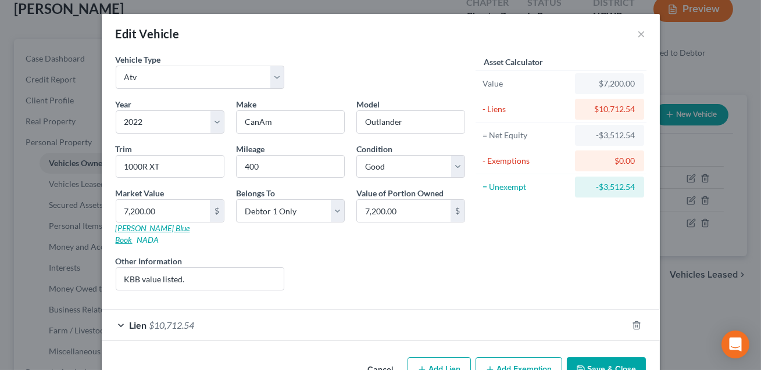
click at [152, 230] on link "[PERSON_NAME] Blue Book" at bounding box center [153, 234] width 74 height 22
click at [160, 210] on input "7,200.00" at bounding box center [163, 211] width 94 height 22
type input "68"
type input "68.00"
type input "687"
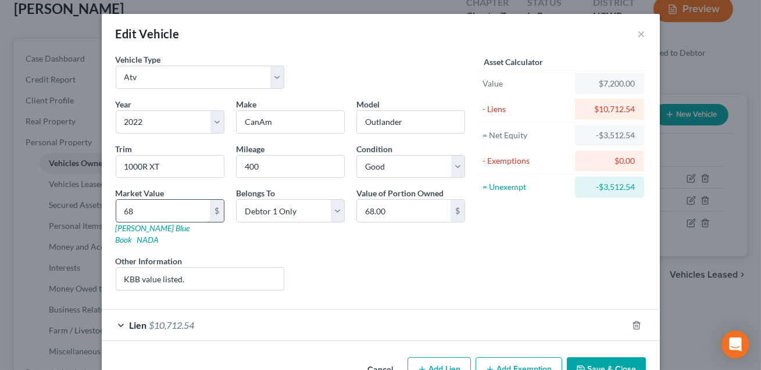
type input "687.00"
type input "6870"
type input "6,870.00"
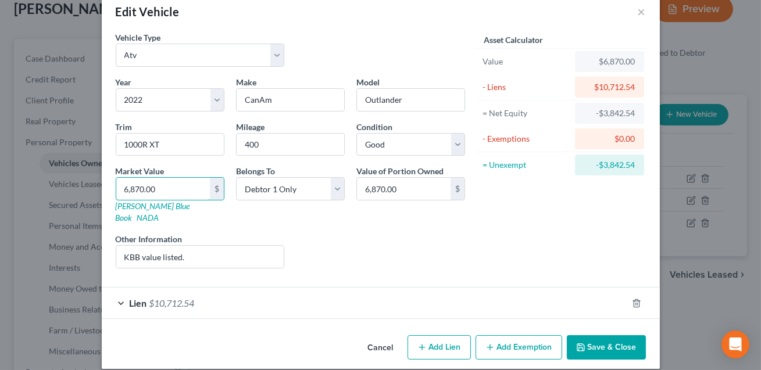
type input "6,870.00"
click at [601, 337] on button "Save & Close" at bounding box center [606, 347] width 79 height 24
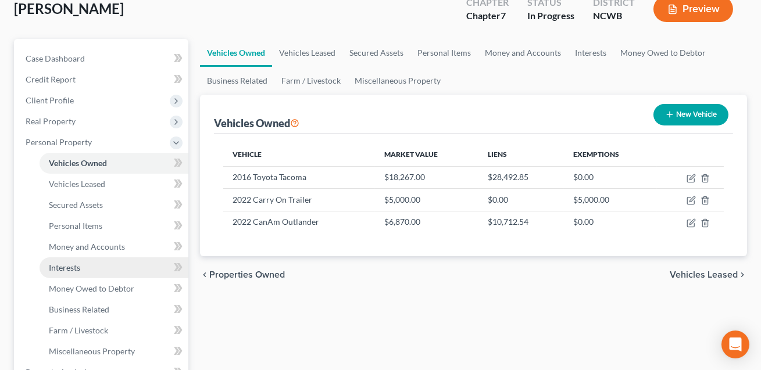
click at [69, 266] on span "Interests" at bounding box center [64, 268] width 31 height 10
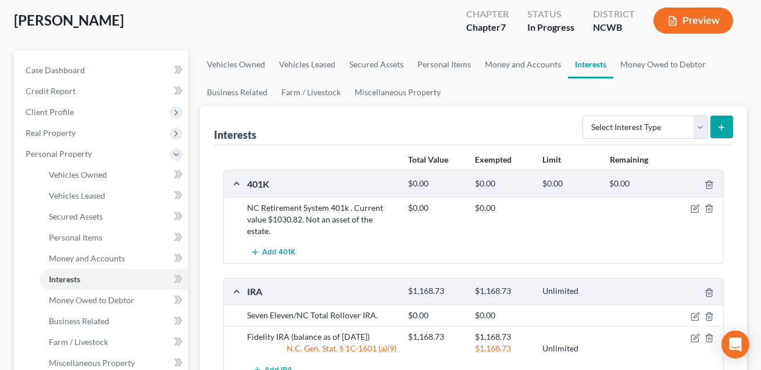
scroll to position [62, 0]
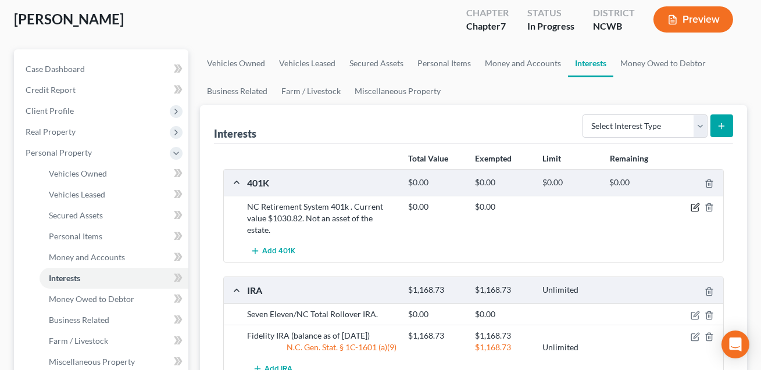
click at [695, 206] on icon "button" at bounding box center [695, 207] width 9 height 9
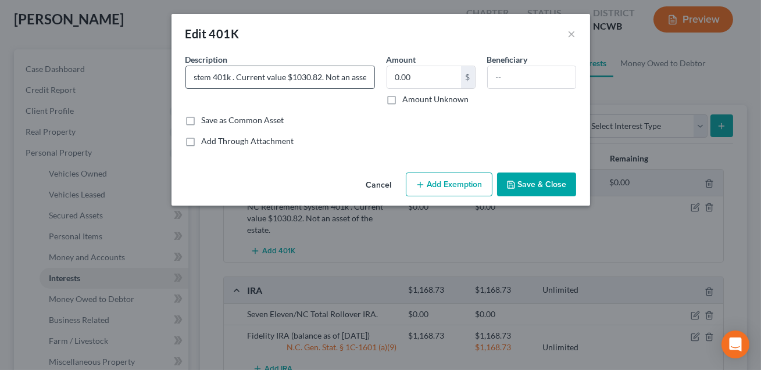
scroll to position [0, 67]
click at [317, 78] on input "NC Retirement System 401k . Current value $1030.82. Not an asset of the estate." at bounding box center [280, 77] width 188 height 22
type input "NC Retirement System 401k . Current value $1184.62. Not an asset of the estate."
click at [526, 185] on button "Save & Close" at bounding box center [536, 185] width 79 height 24
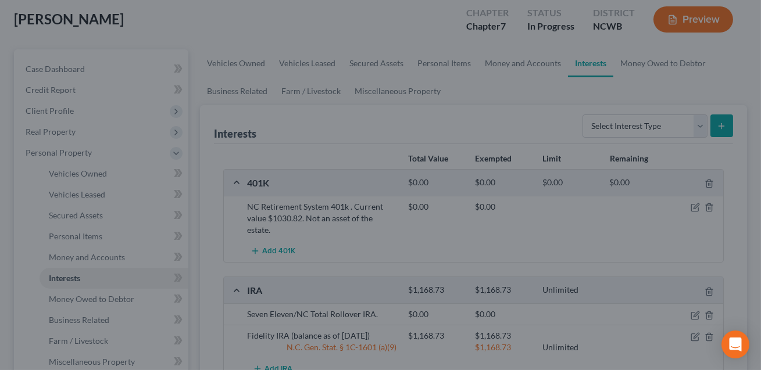
scroll to position [0, 0]
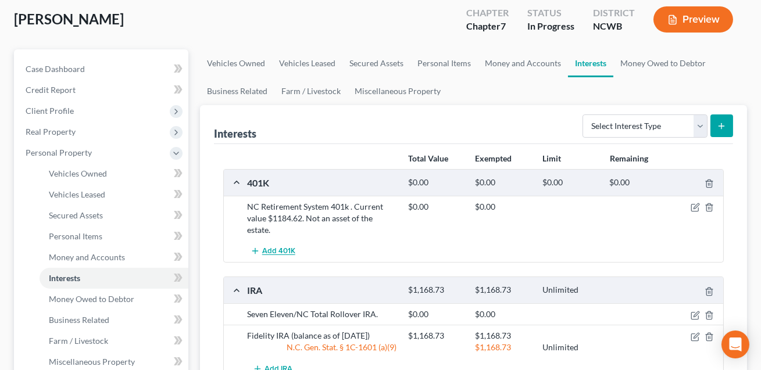
click at [286, 248] on span "Add 401K" at bounding box center [278, 251] width 33 height 9
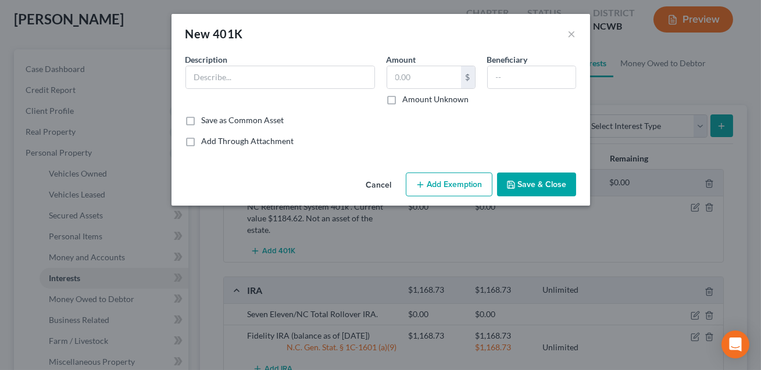
click at [380, 186] on button "Cancel" at bounding box center [379, 185] width 44 height 23
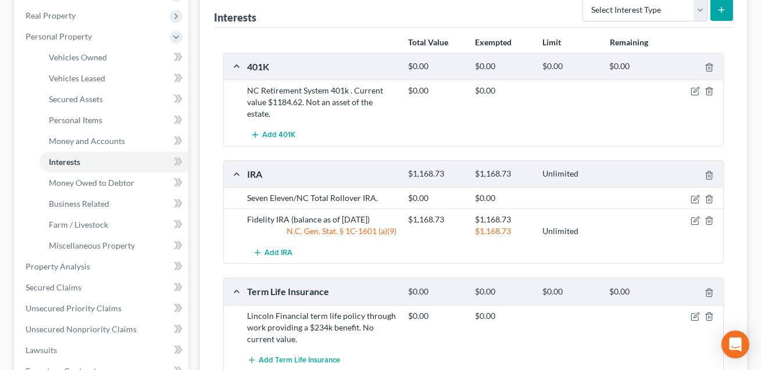
scroll to position [180, 0]
